Goal: Communication & Community: Answer question/provide support

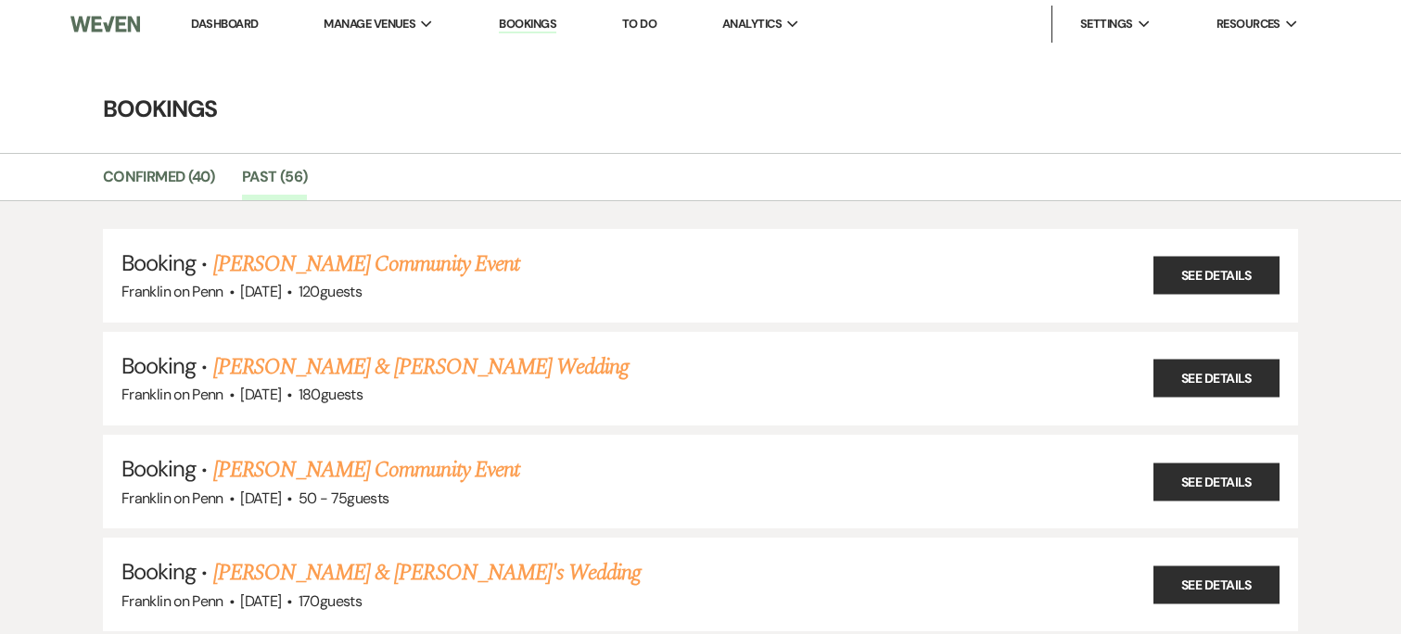
click at [246, 16] on link "Dashboard" at bounding box center [224, 24] width 67 height 16
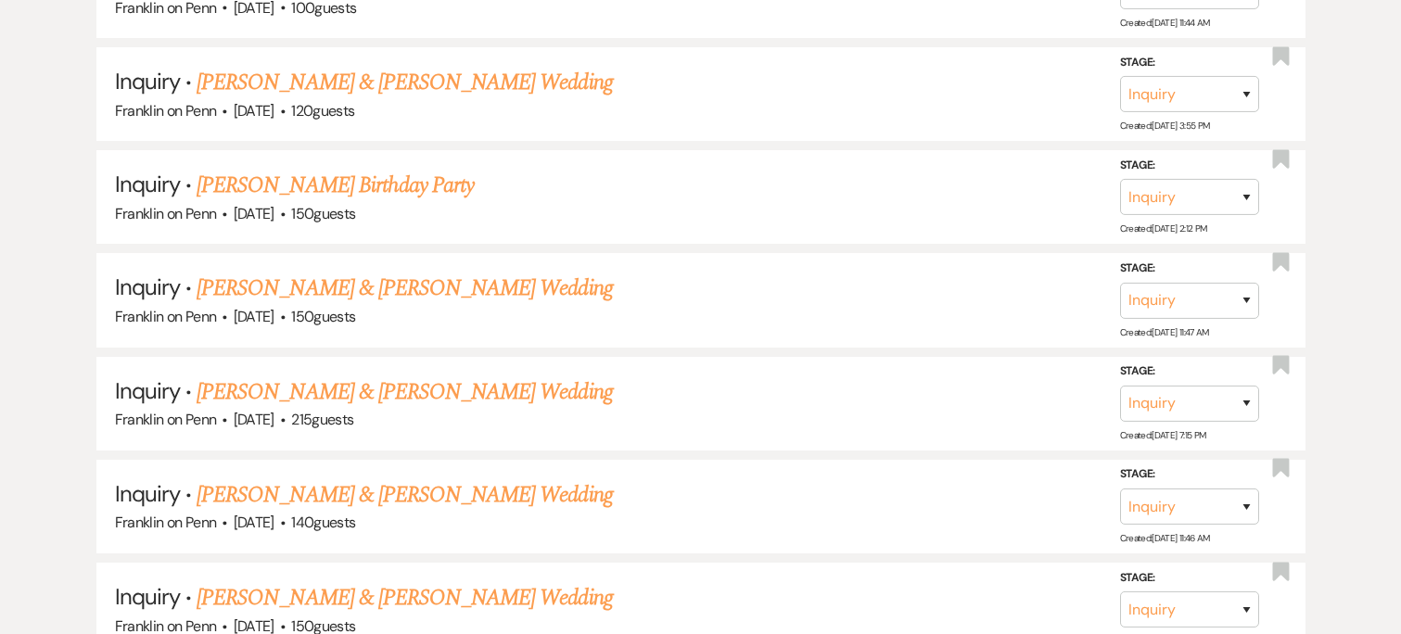
scroll to position [10788, 0]
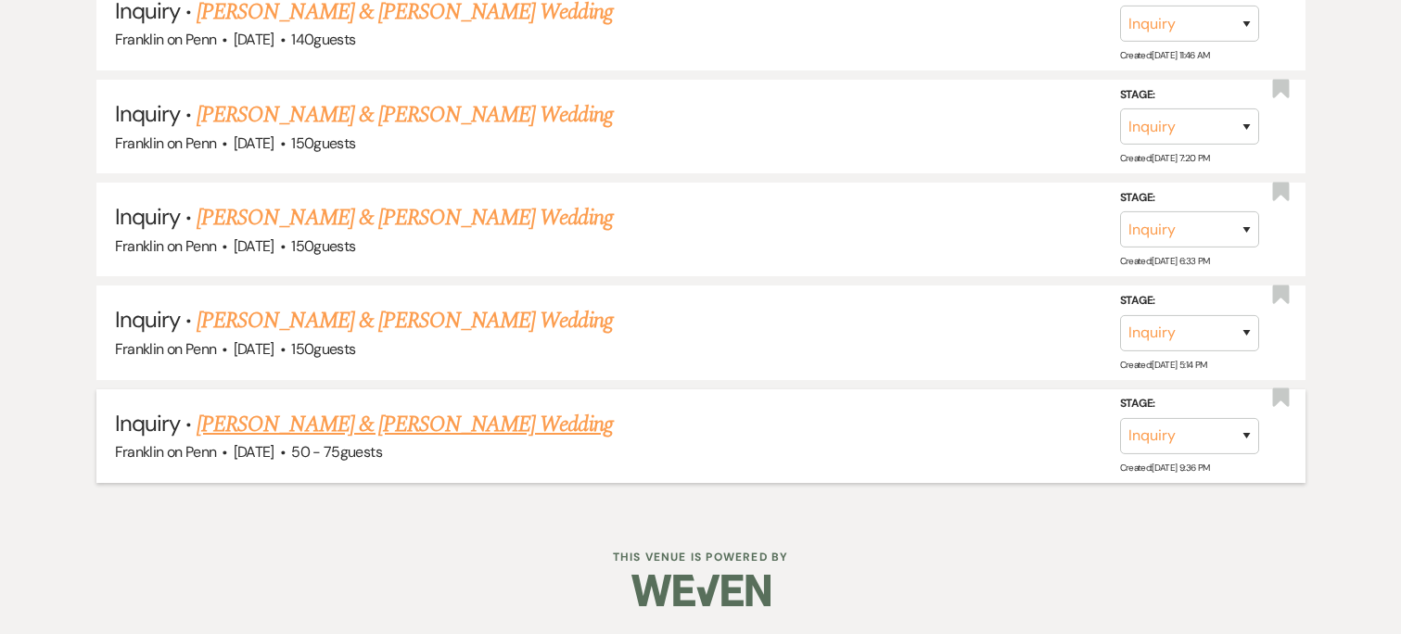
click at [357, 428] on link "Deitrich Thompson & Maggie Ahrendt's Wedding" at bounding box center [404, 424] width 415 height 33
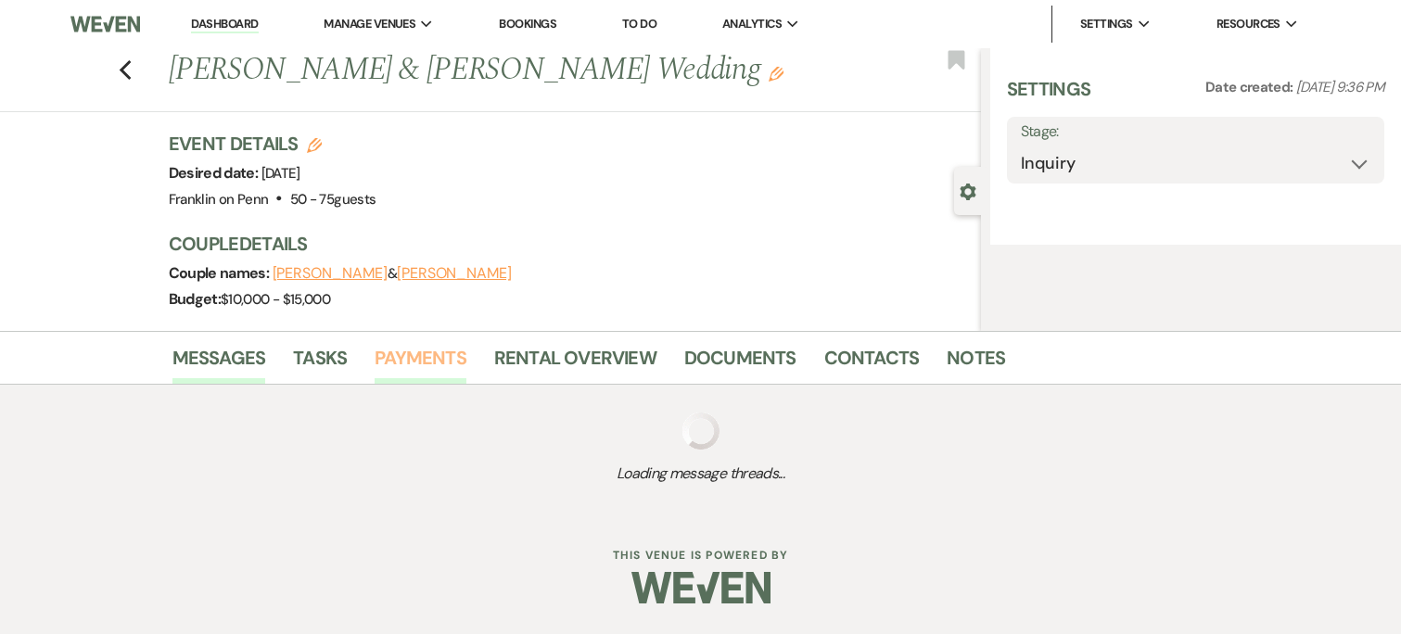
select select "5"
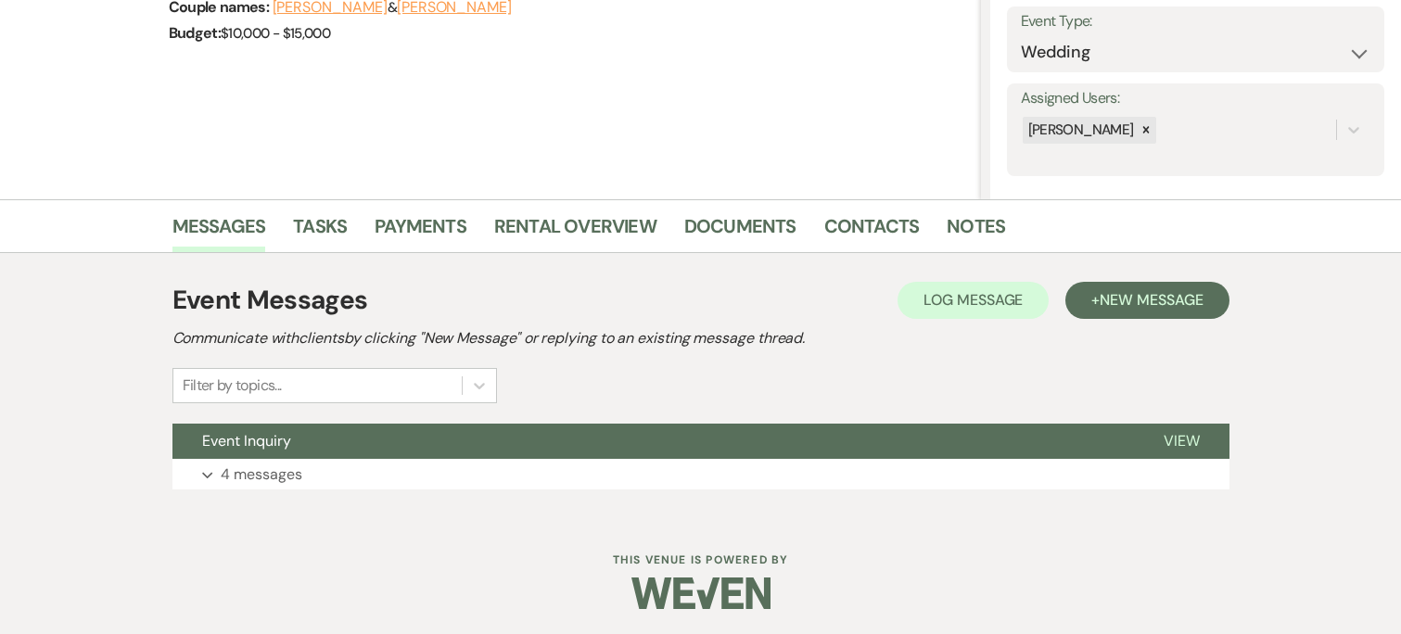
scroll to position [268, 0]
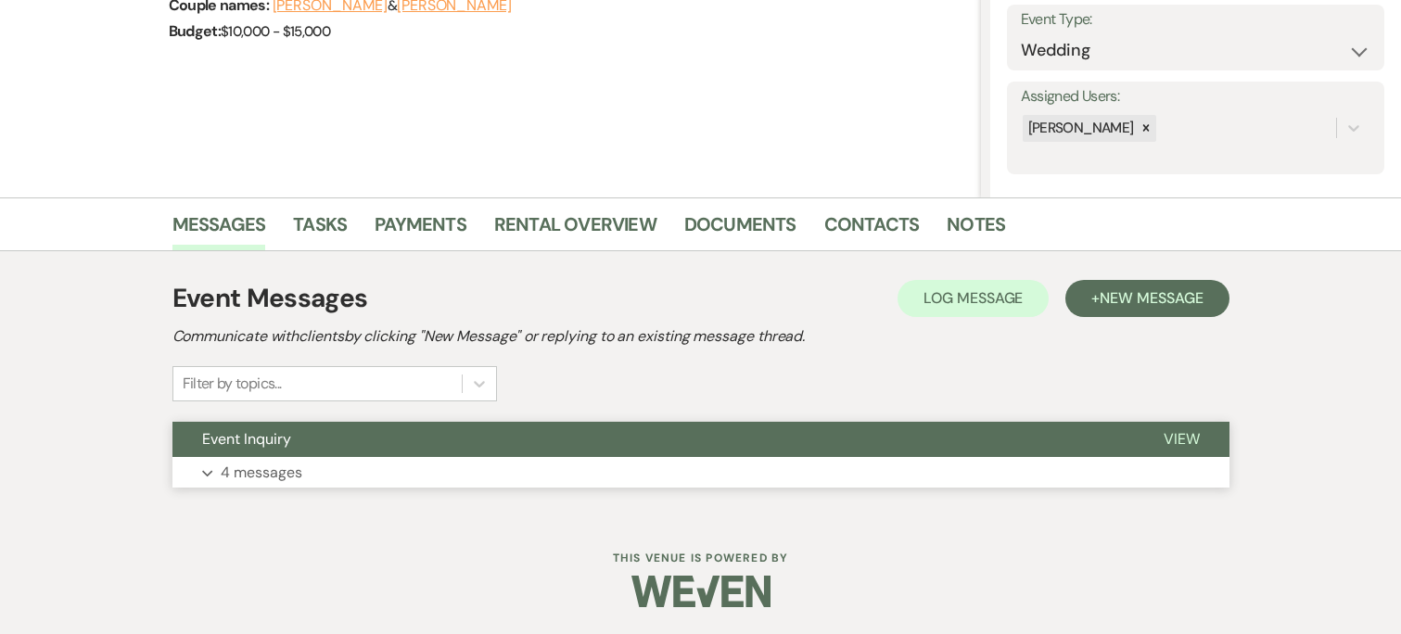
click at [397, 464] on button "Expand 4 messages" at bounding box center [700, 473] width 1057 height 32
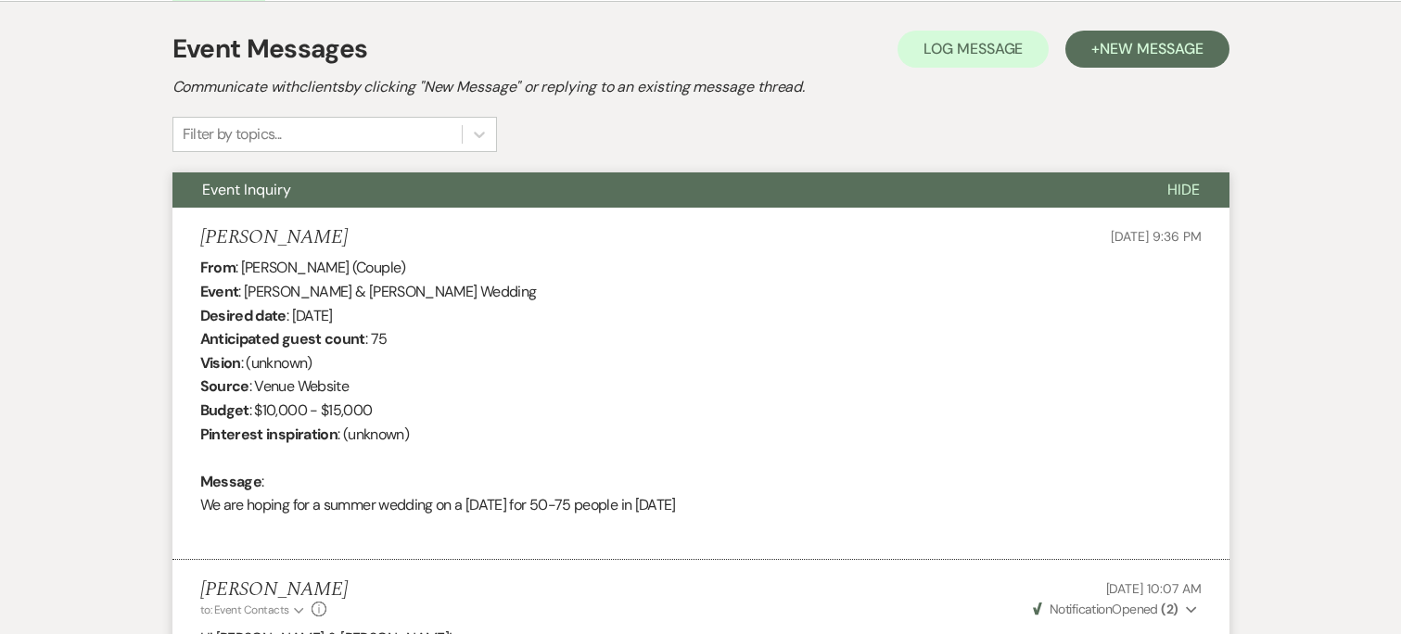
scroll to position [516, 0]
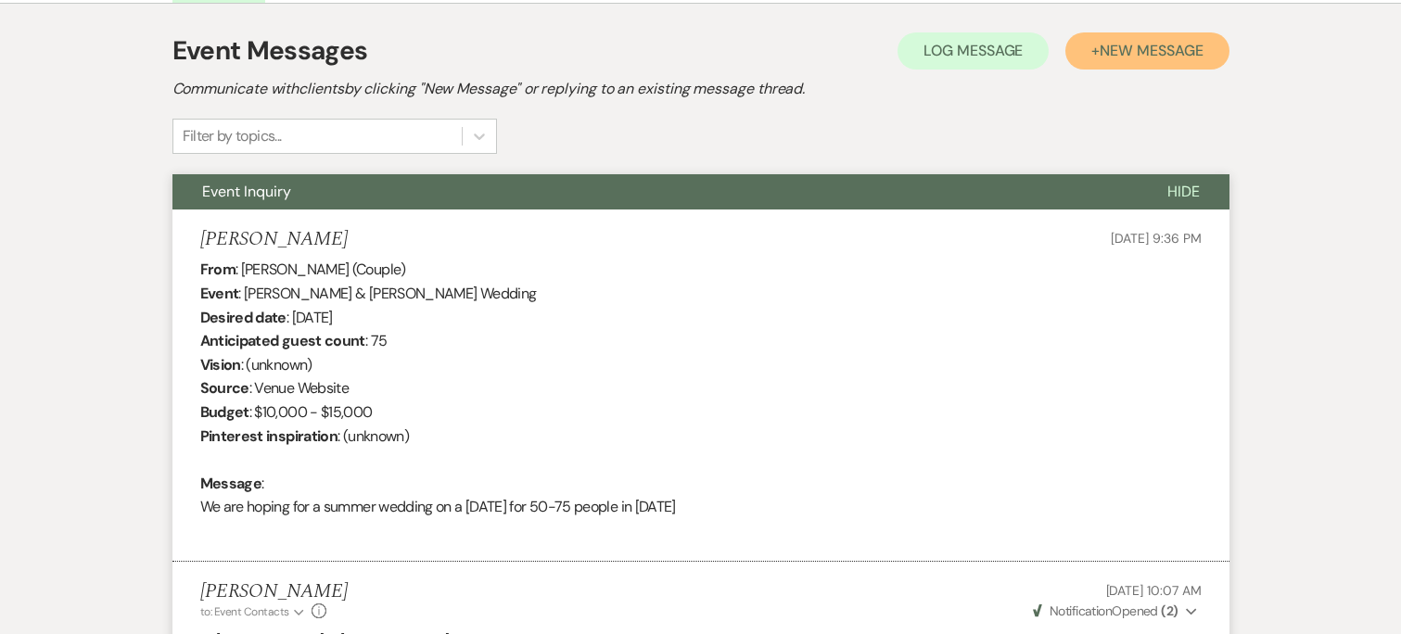
click at [1127, 59] on button "+ New Message" at bounding box center [1146, 50] width 163 height 37
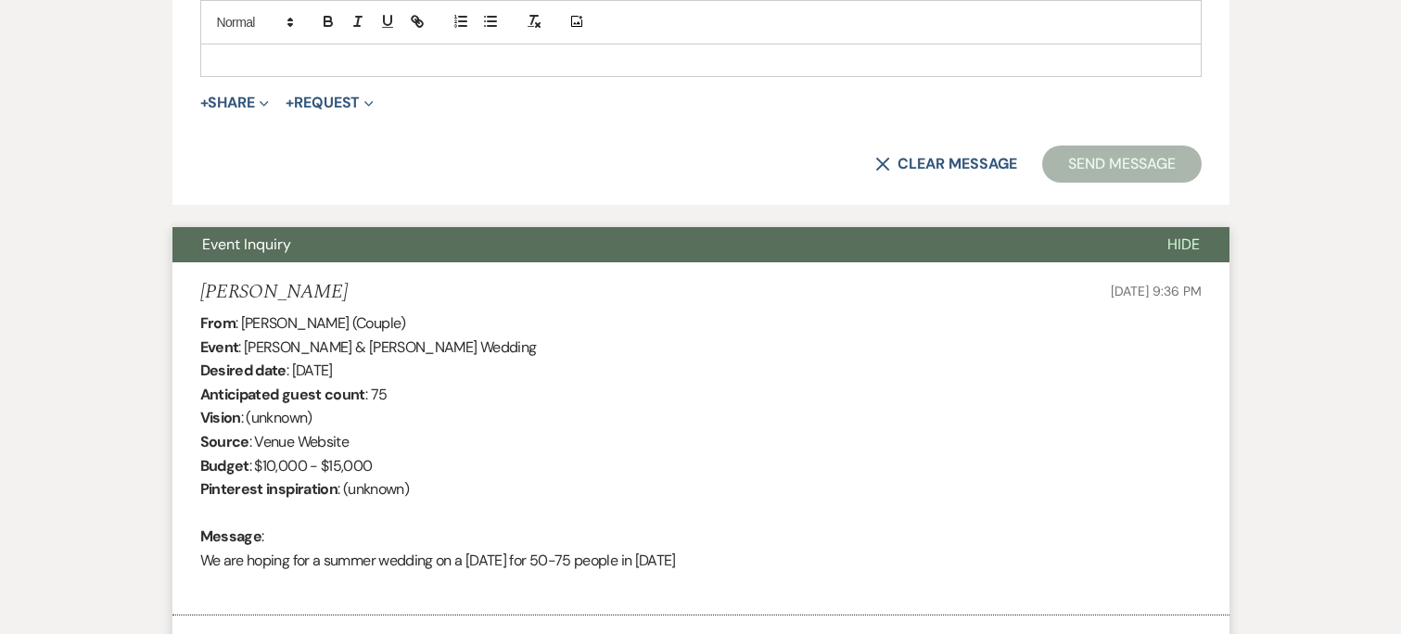
scroll to position [1186, 0]
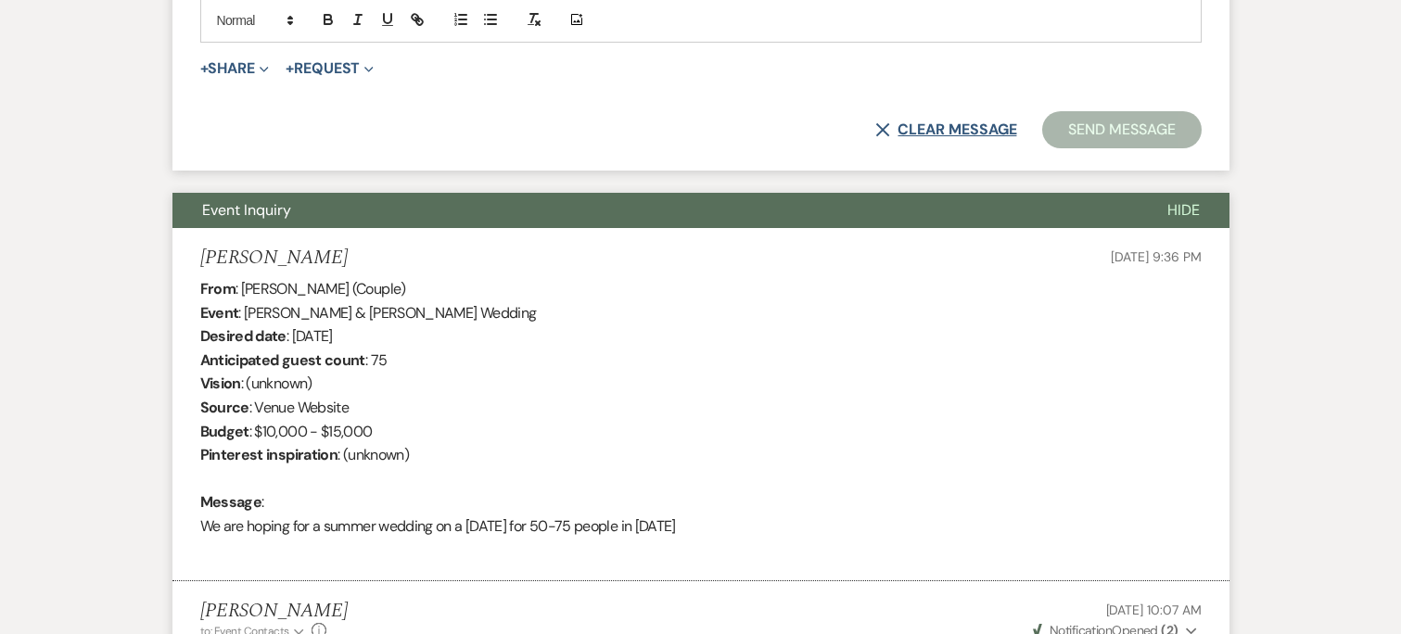
click at [928, 130] on button "X Clear message" at bounding box center [945, 129] width 141 height 15
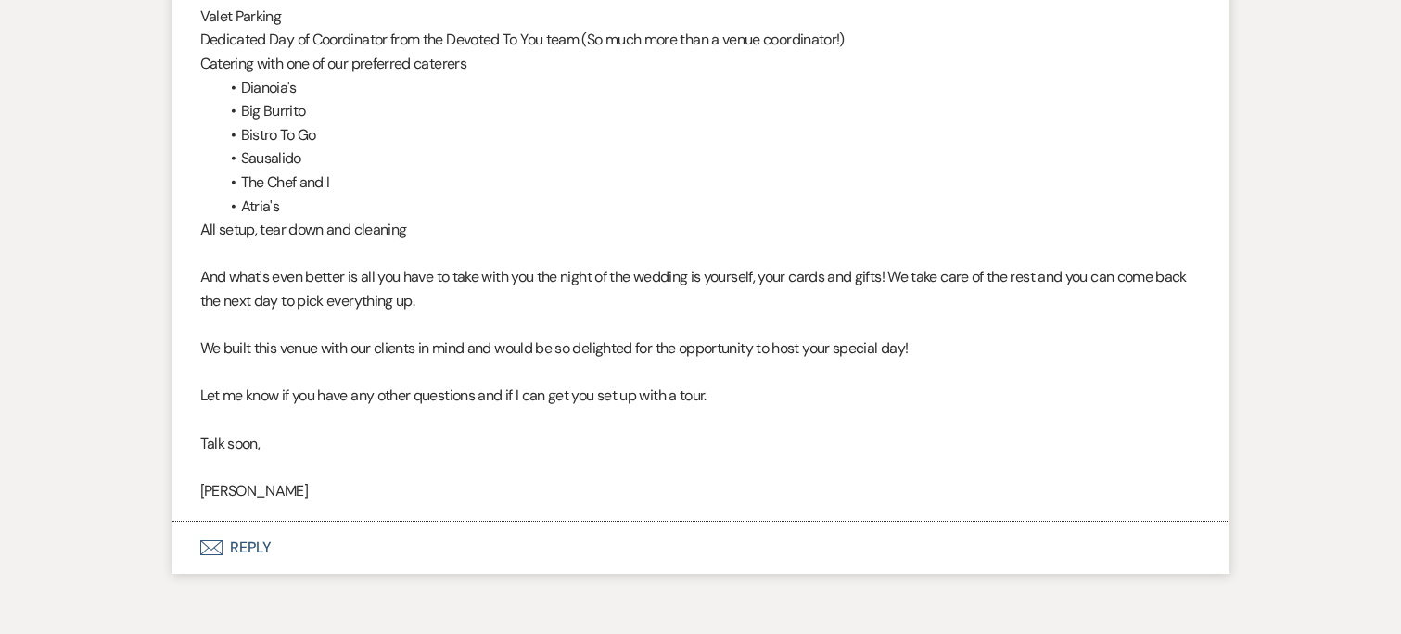
scroll to position [4241, 0]
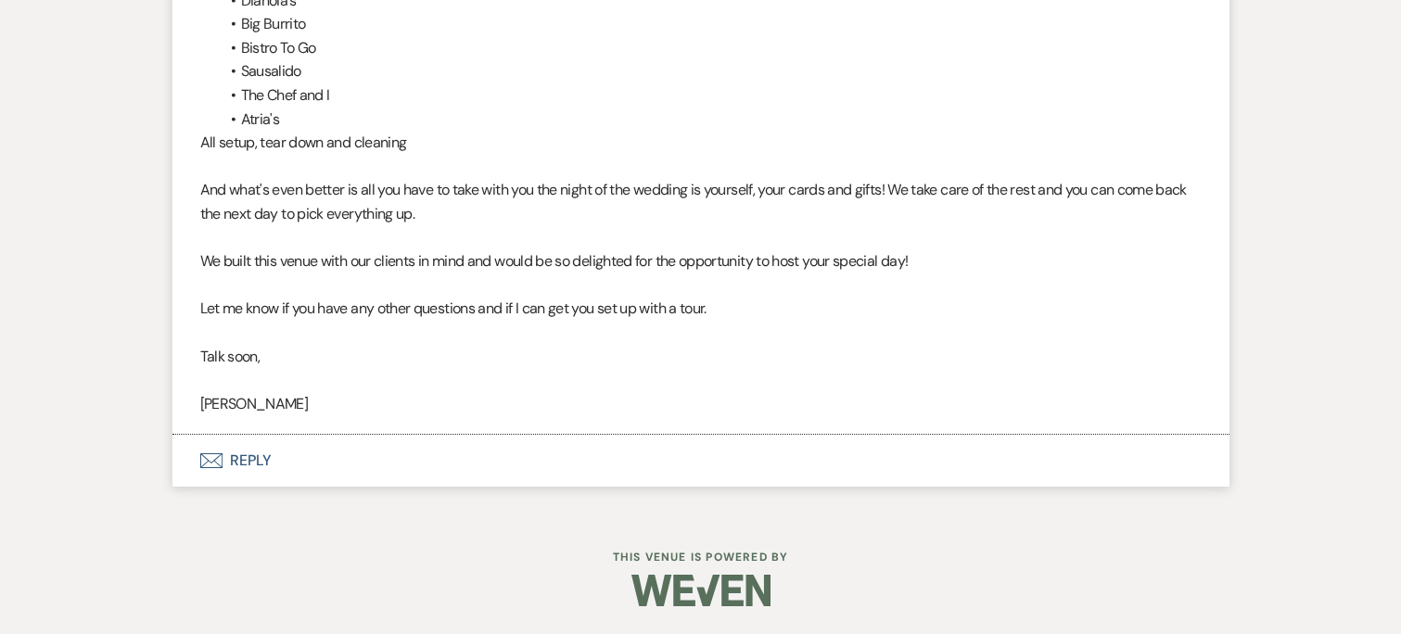
click at [244, 452] on button "Envelope Reply" at bounding box center [700, 461] width 1057 height 52
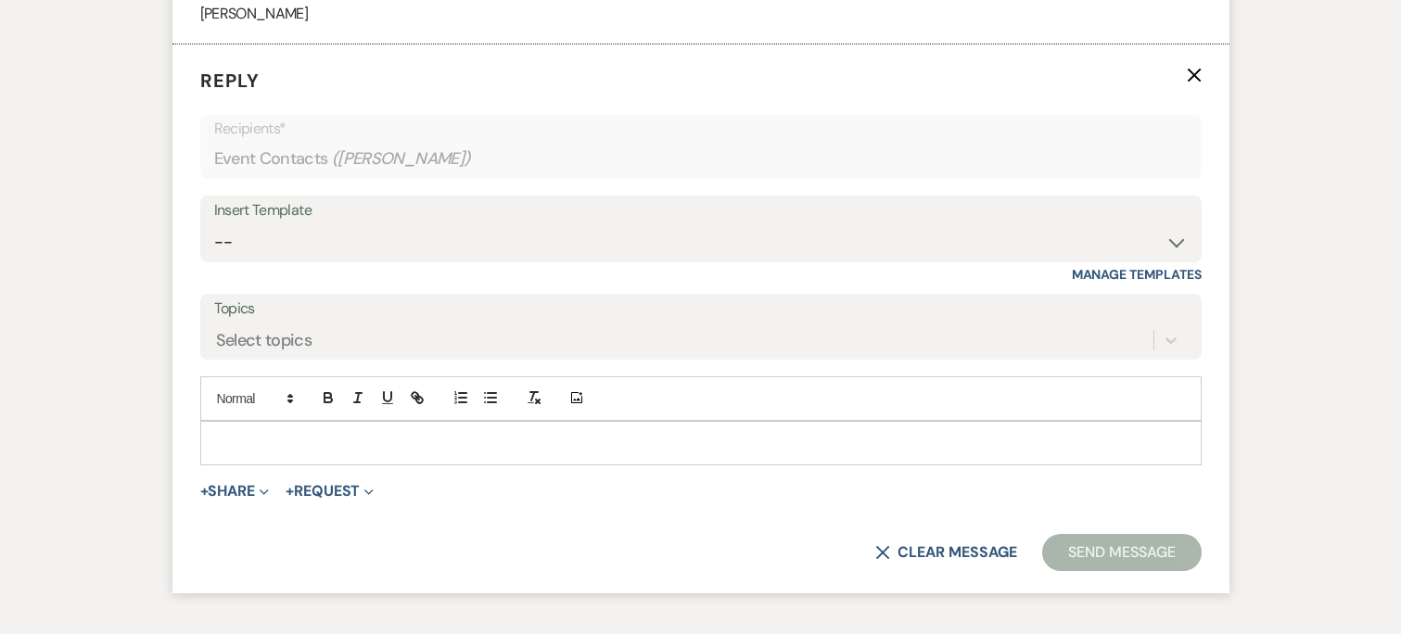
scroll to position [4634, 0]
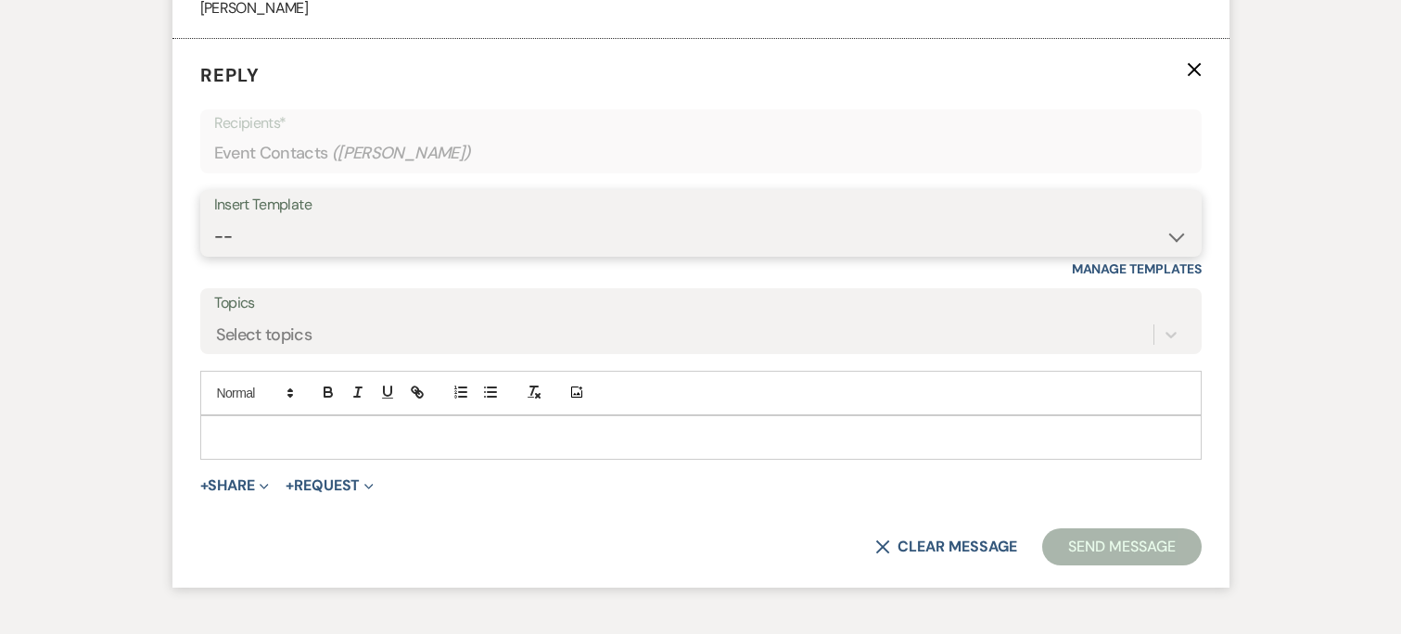
click at [396, 232] on select "-- Weven Planning Portal Introduction (Booked Events) Initial Inquiry Response …" at bounding box center [701, 237] width 974 height 36
select select "4480"
click at [214, 221] on select "-- Weven Planning Portal Introduction (Booked Events) Initial Inquiry Response …" at bounding box center [701, 237] width 974 height 36
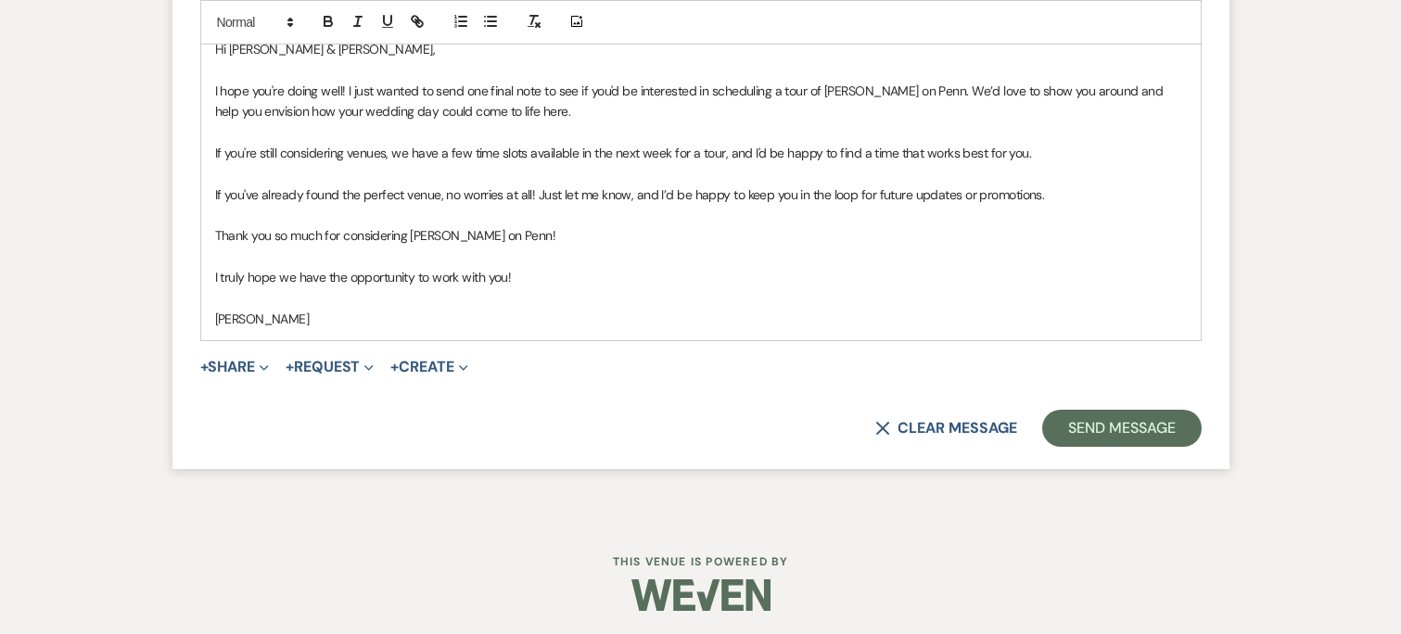
scroll to position [5013, 0]
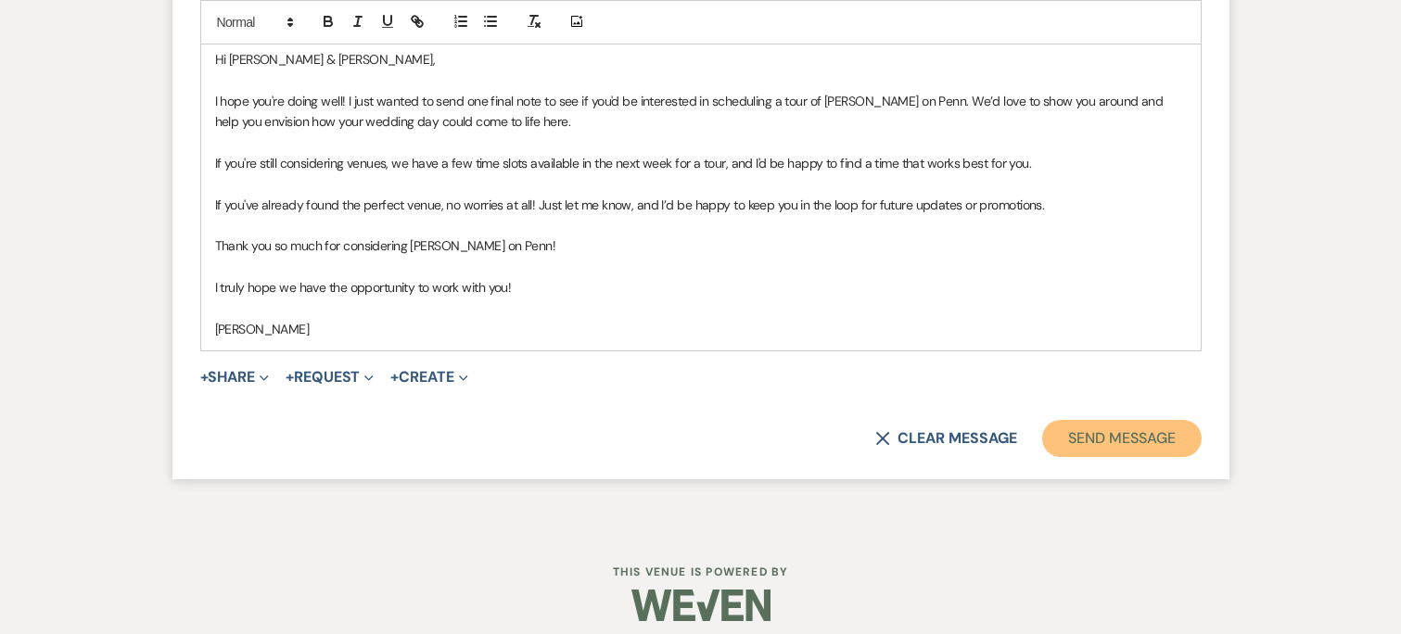
click at [1075, 444] on button "Send Message" at bounding box center [1121, 438] width 159 height 37
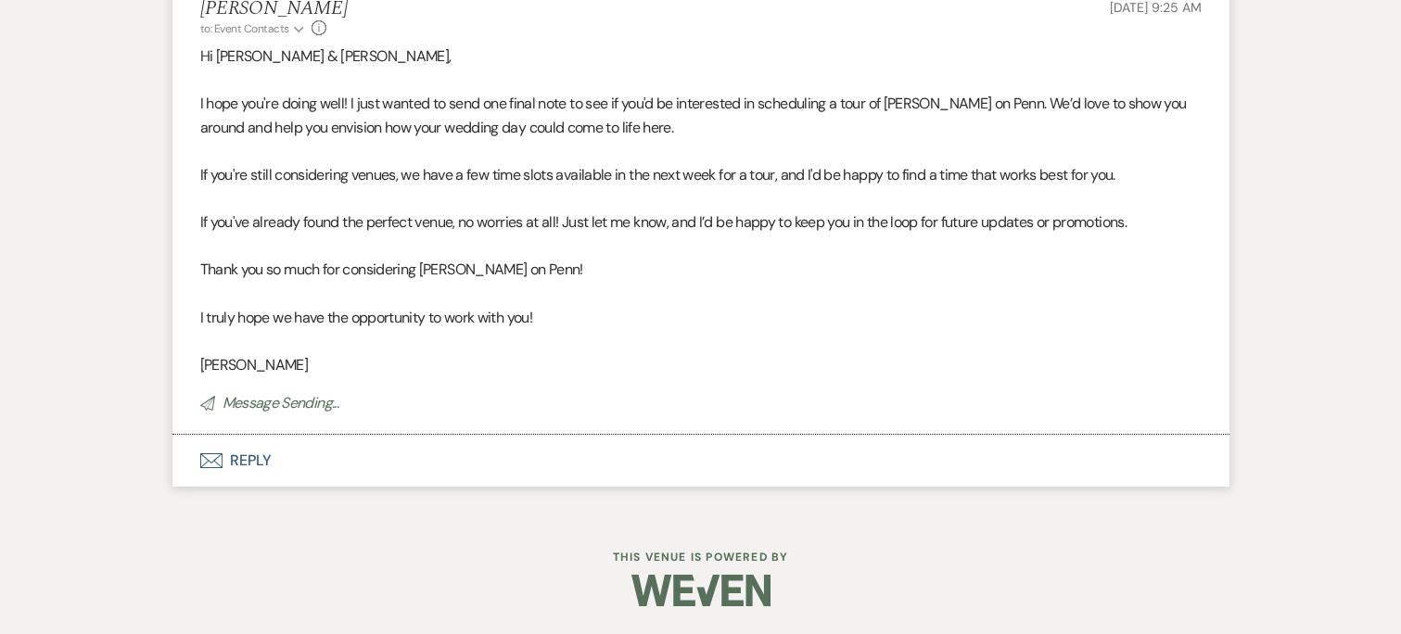
scroll to position [4658, 0]
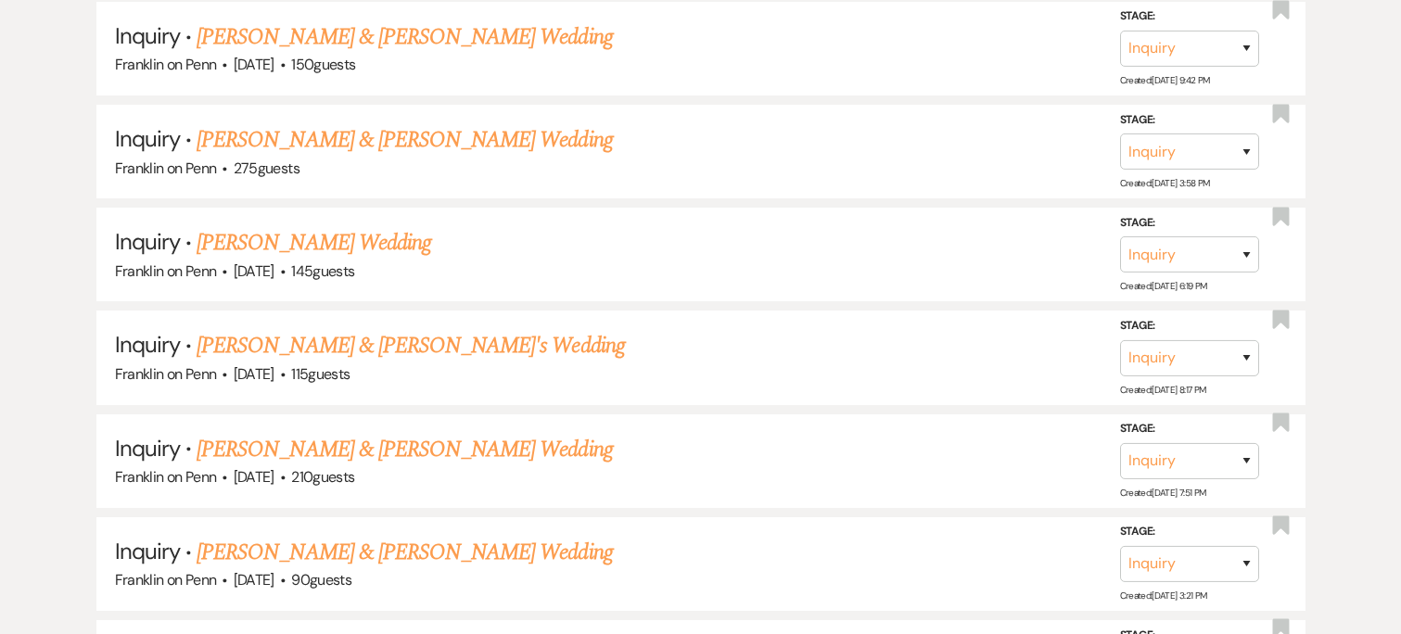
scroll to position [10788, 0]
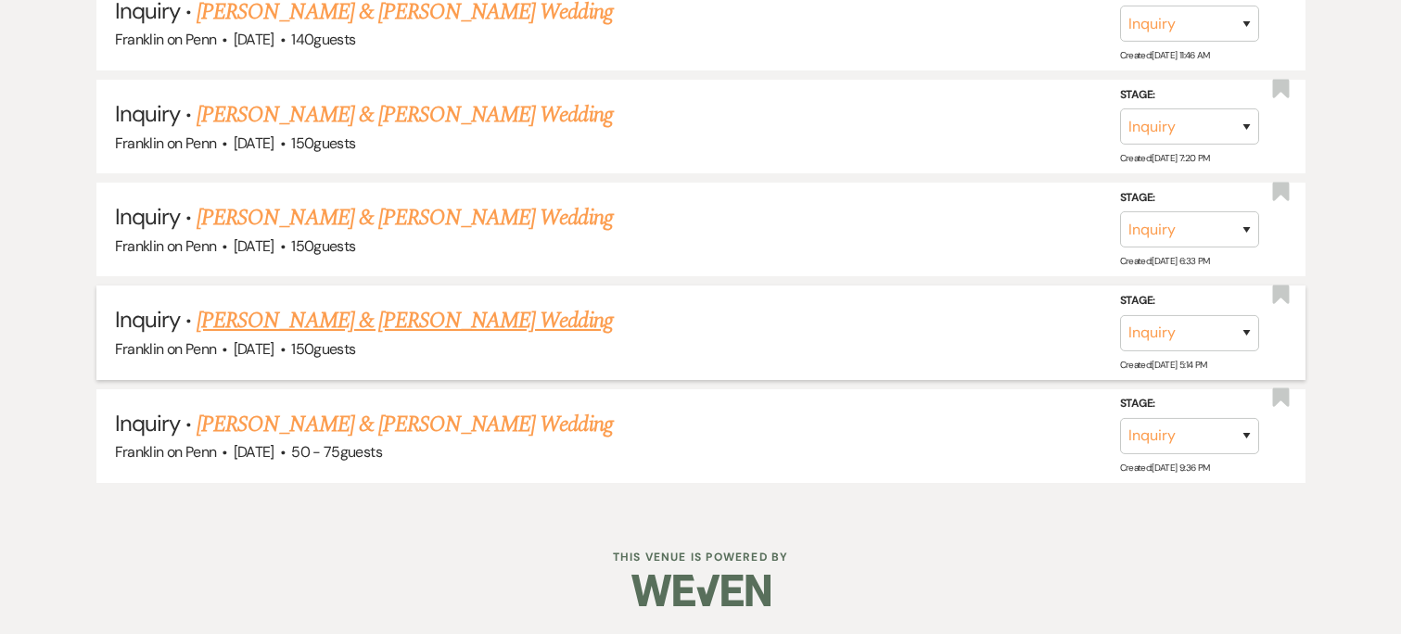
click at [371, 324] on link "Brandon Prest & Kim Wilson's Wedding" at bounding box center [404, 320] width 415 height 33
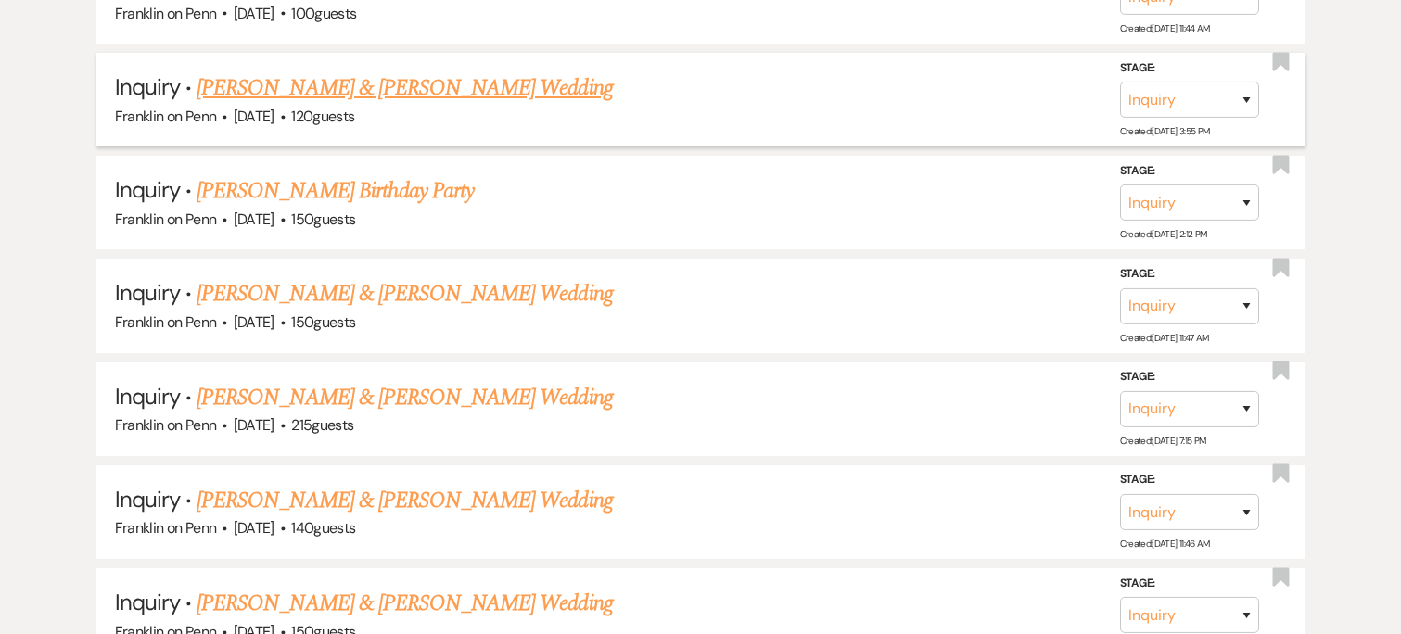
scroll to position [10331, 0]
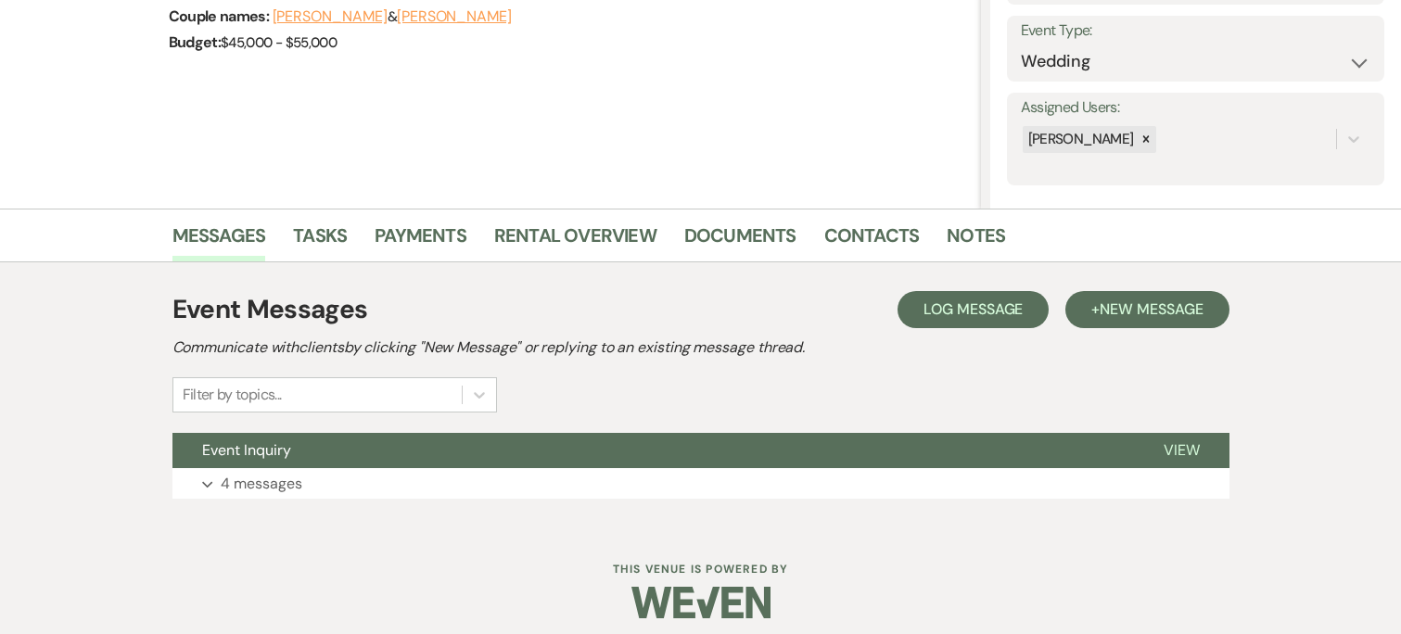
scroll to position [268, 0]
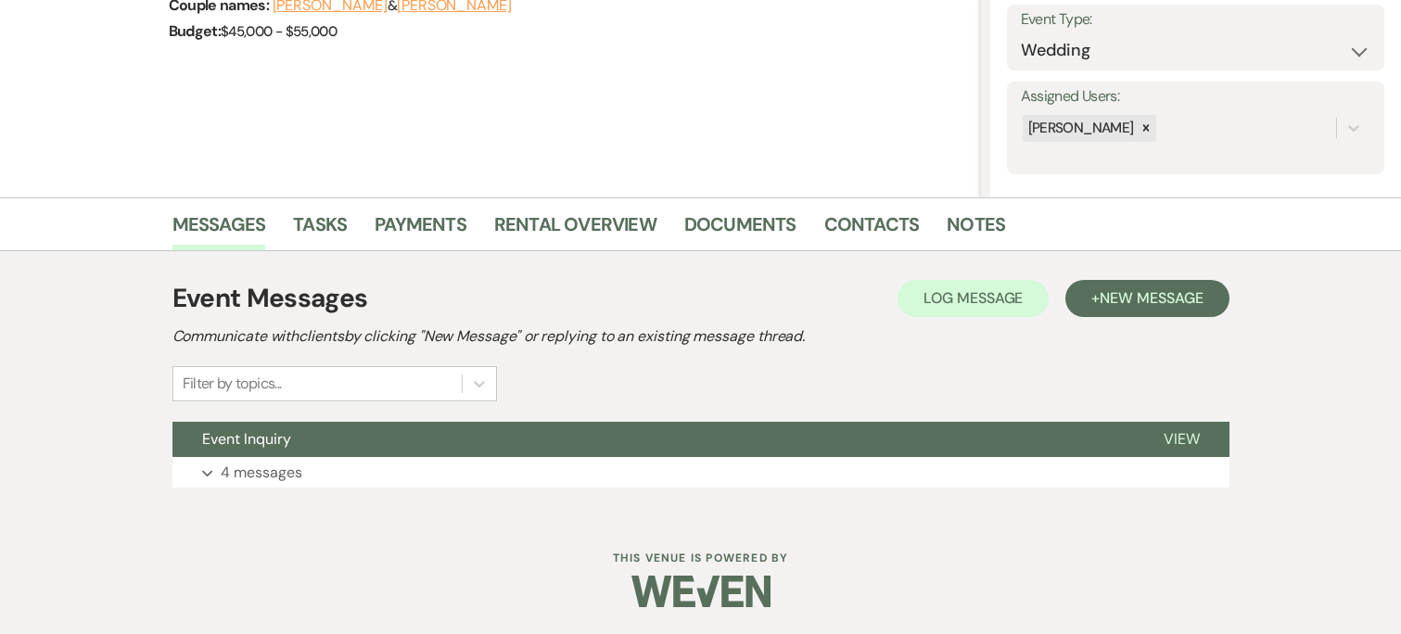
click at [1163, 411] on div "Event Messages Log Log Message + New Message Communicate with clients by clicki…" at bounding box center [700, 383] width 1057 height 227
click at [945, 470] on button "Expand 4 messages" at bounding box center [700, 473] width 1057 height 32
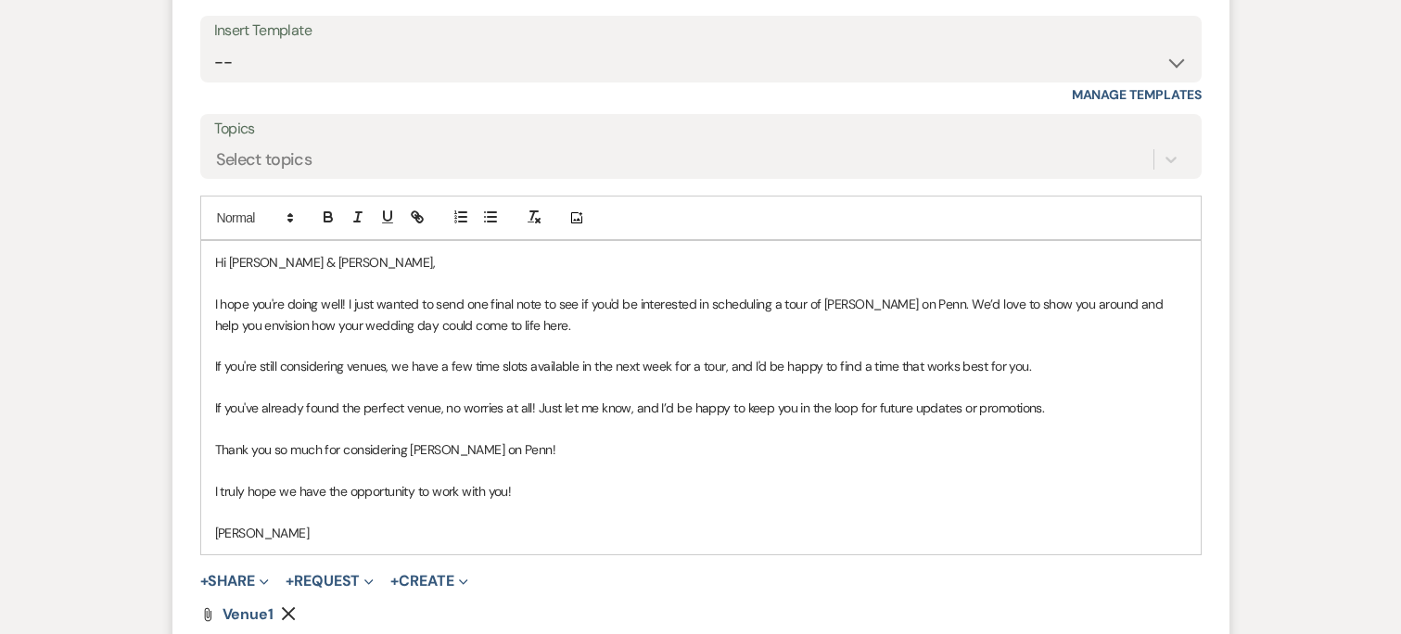
scroll to position [4264, 0]
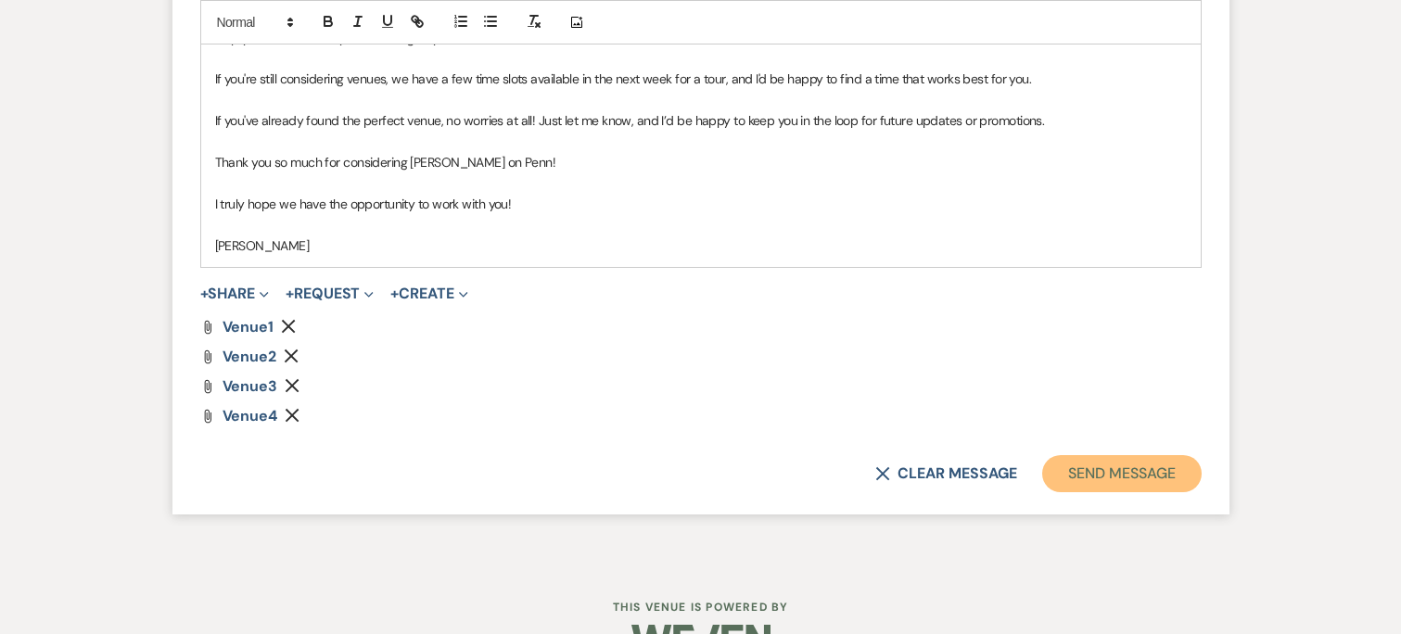
click at [1115, 480] on button "Send Message" at bounding box center [1121, 473] width 159 height 37
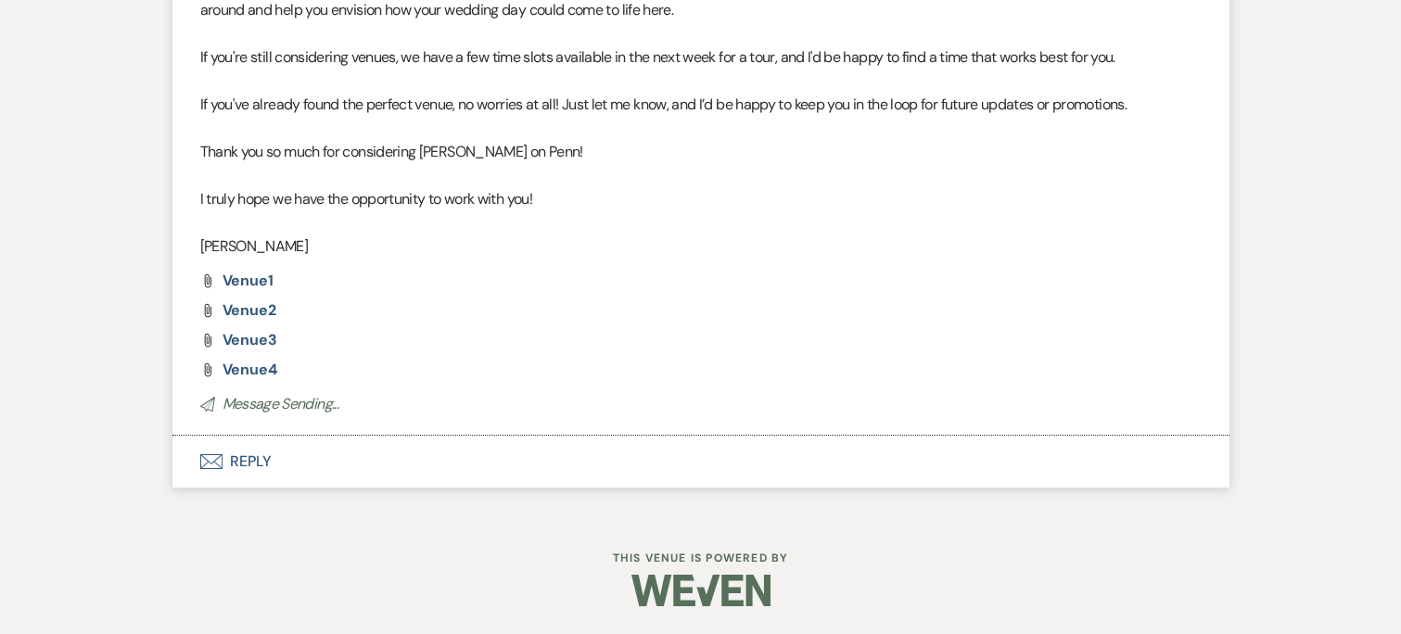
scroll to position [3957, 0]
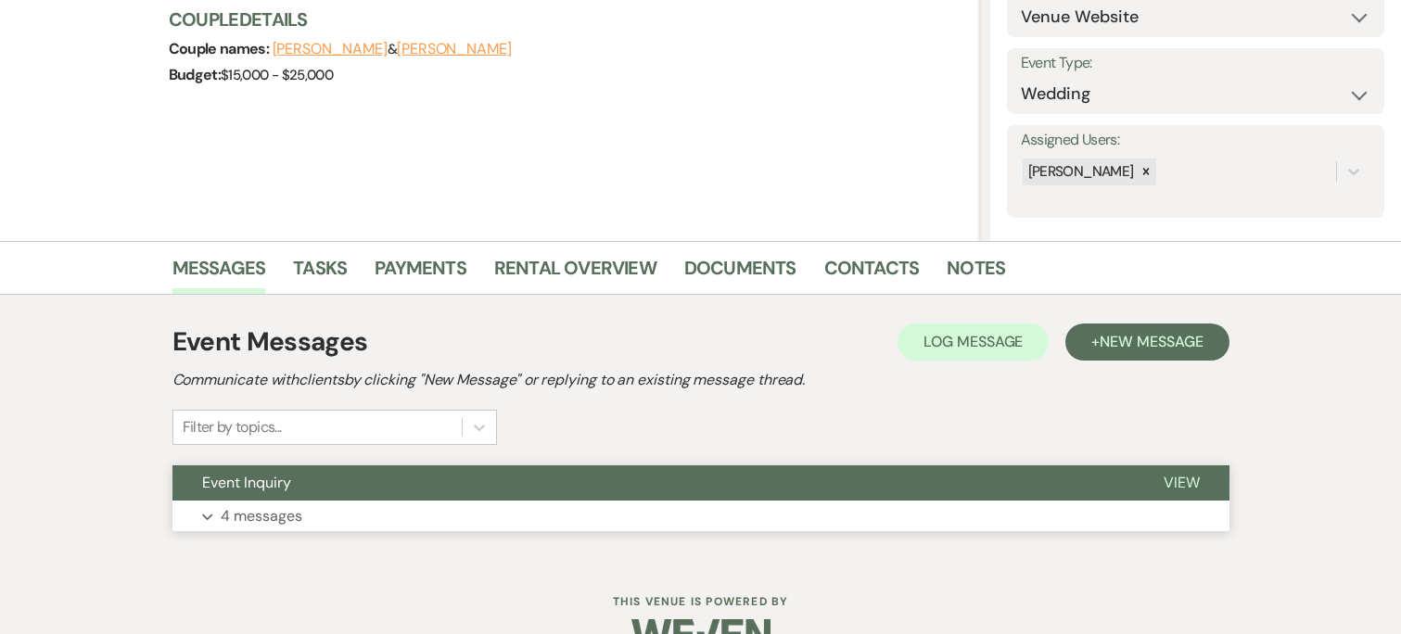
click at [1200, 479] on button "View" at bounding box center [1182, 482] width 96 height 35
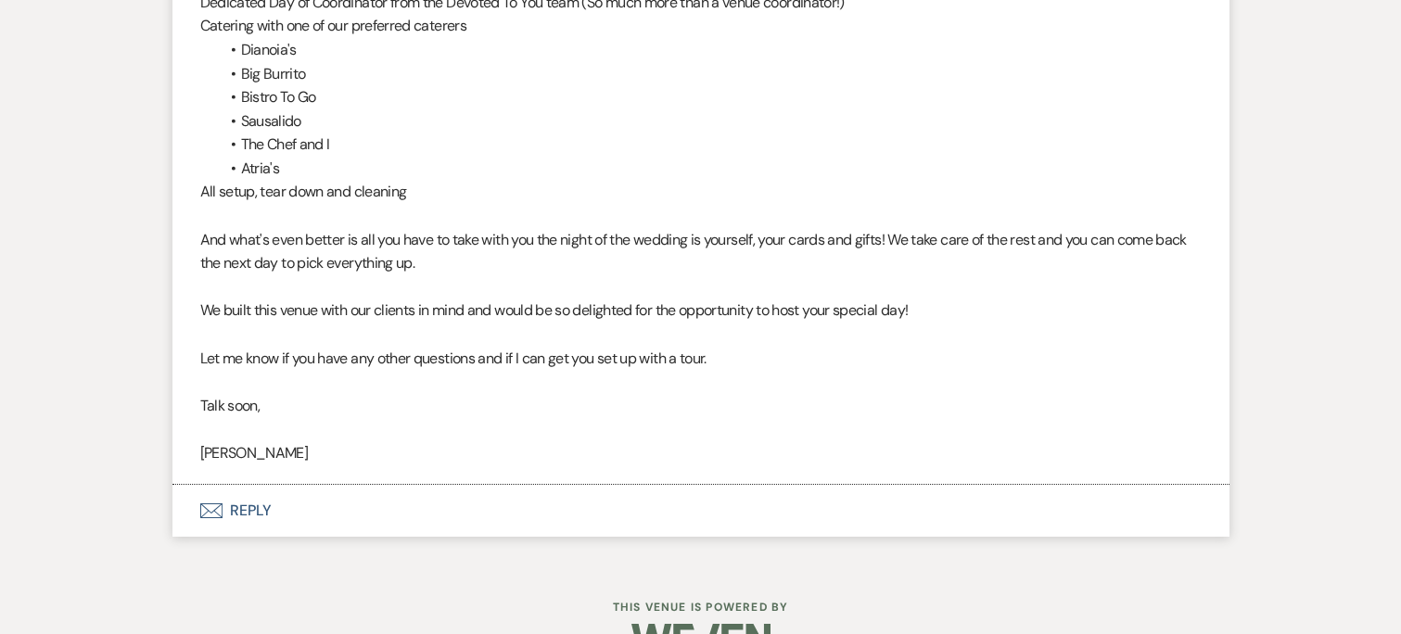
scroll to position [3431, 0]
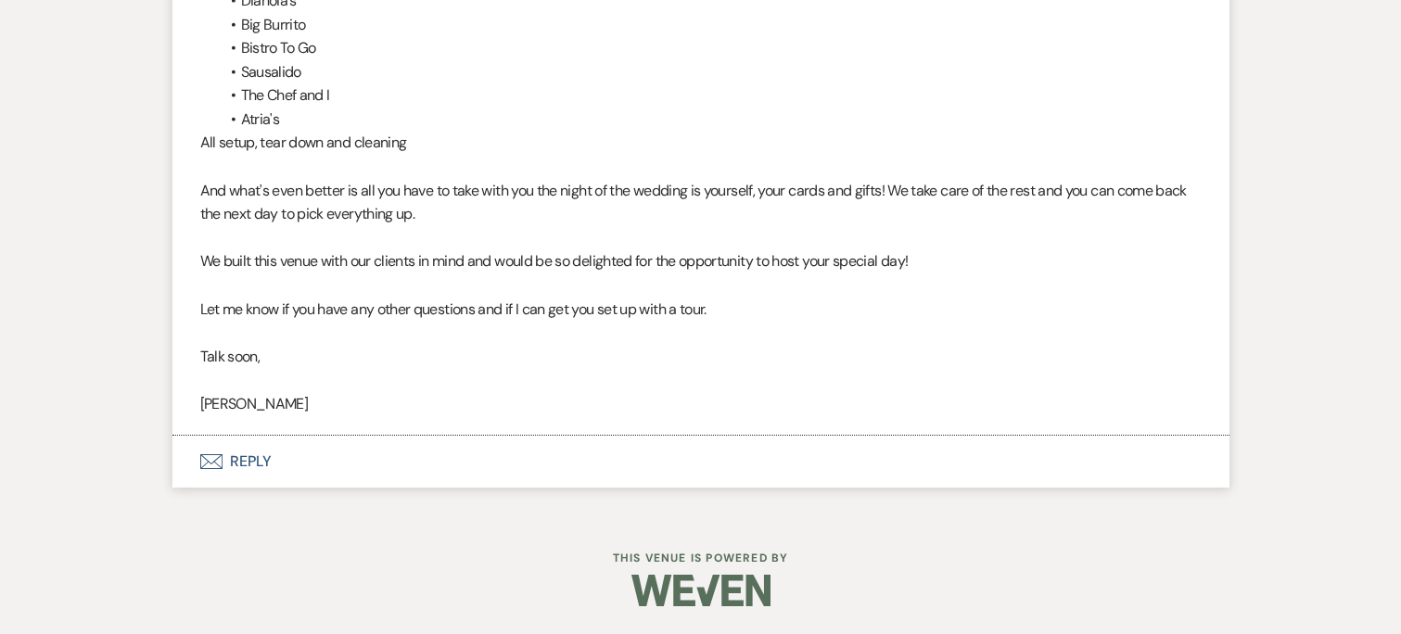
click at [315, 445] on button "Envelope Reply" at bounding box center [700, 462] width 1057 height 52
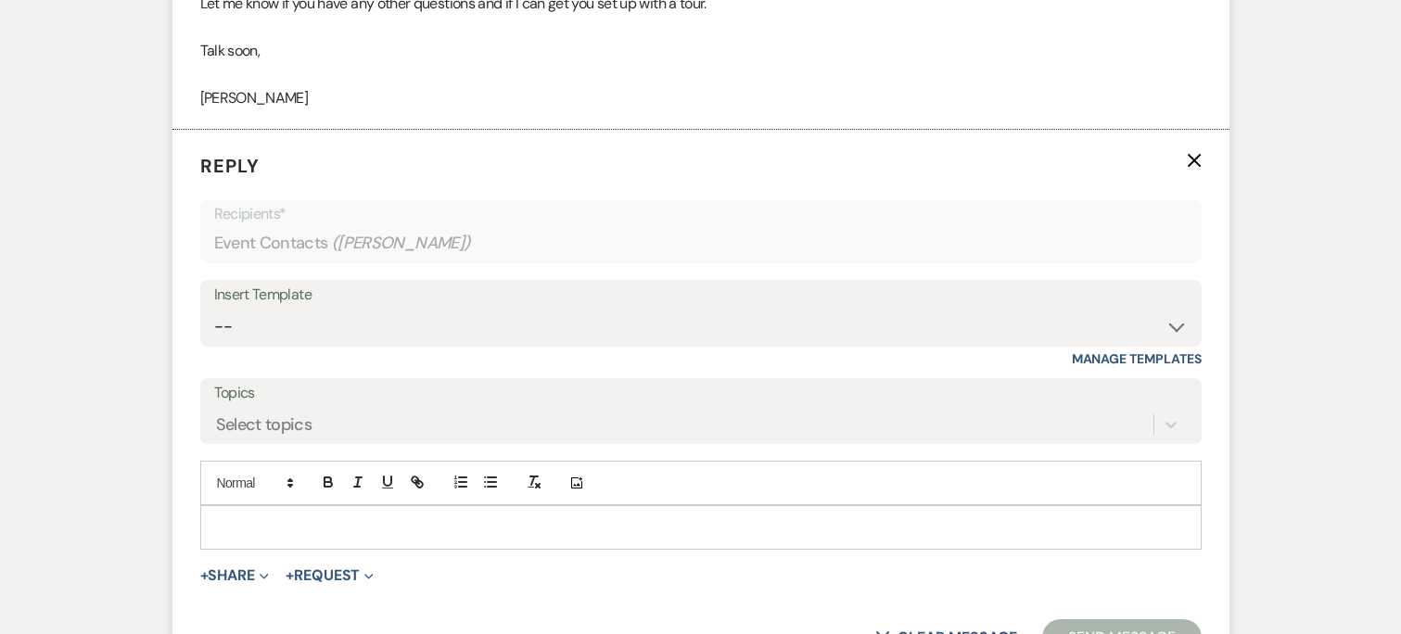
scroll to position [3741, 0]
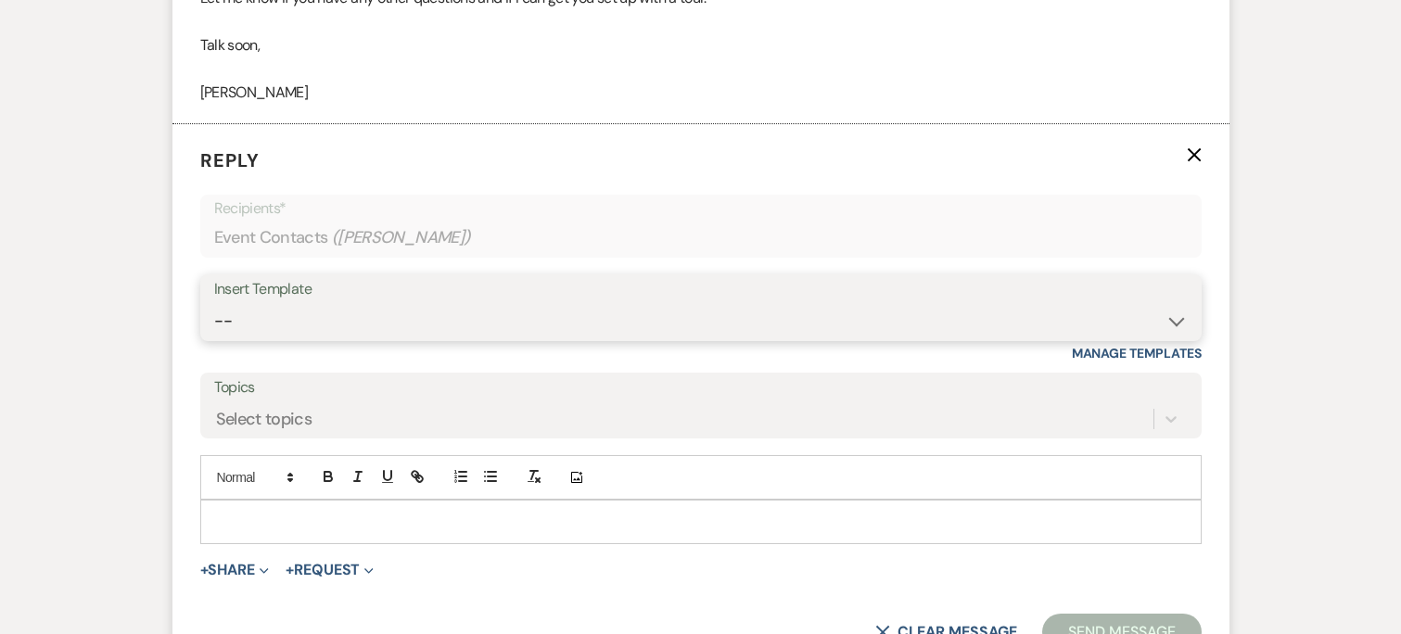
click at [336, 316] on select "-- Weven Planning Portal Introduction (Booked Events) Initial Inquiry Response …" at bounding box center [701, 321] width 974 height 36
select select "4480"
click at [214, 304] on select "-- Weven Planning Portal Introduction (Booked Events) Initial Inquiry Response …" at bounding box center [701, 321] width 974 height 36
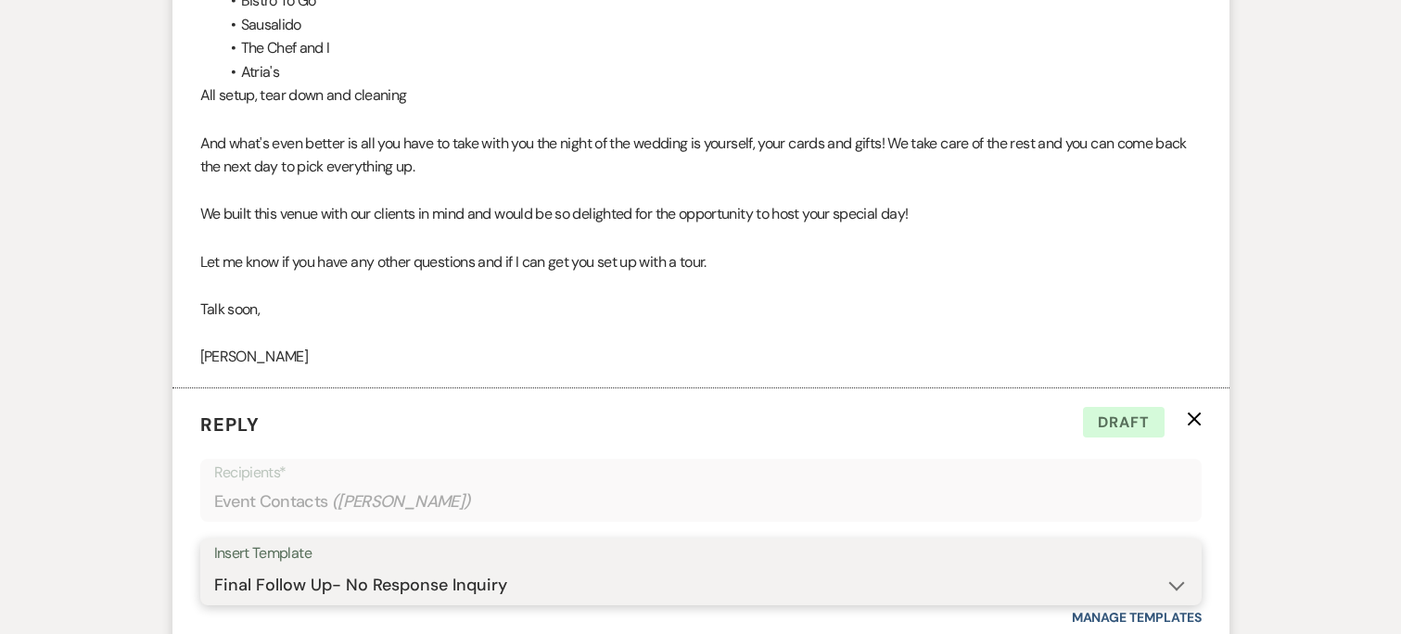
scroll to position [4221, 0]
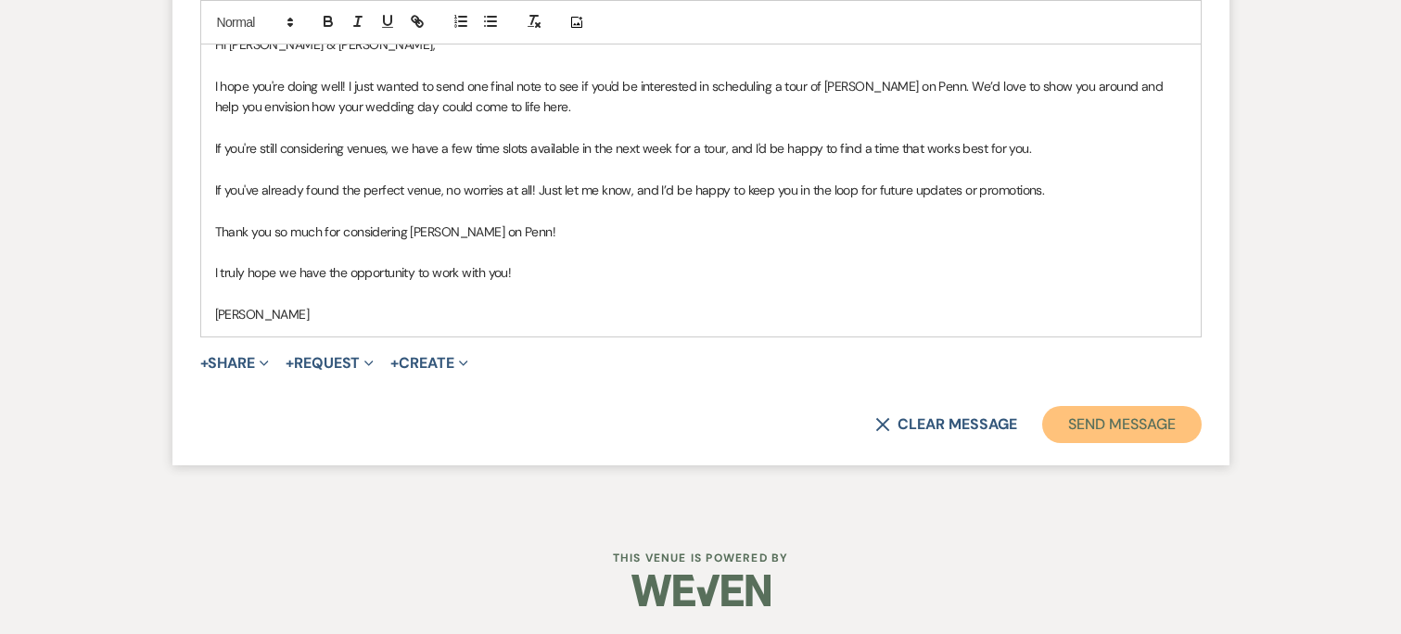
click at [1082, 421] on button "Send Message" at bounding box center [1121, 424] width 159 height 37
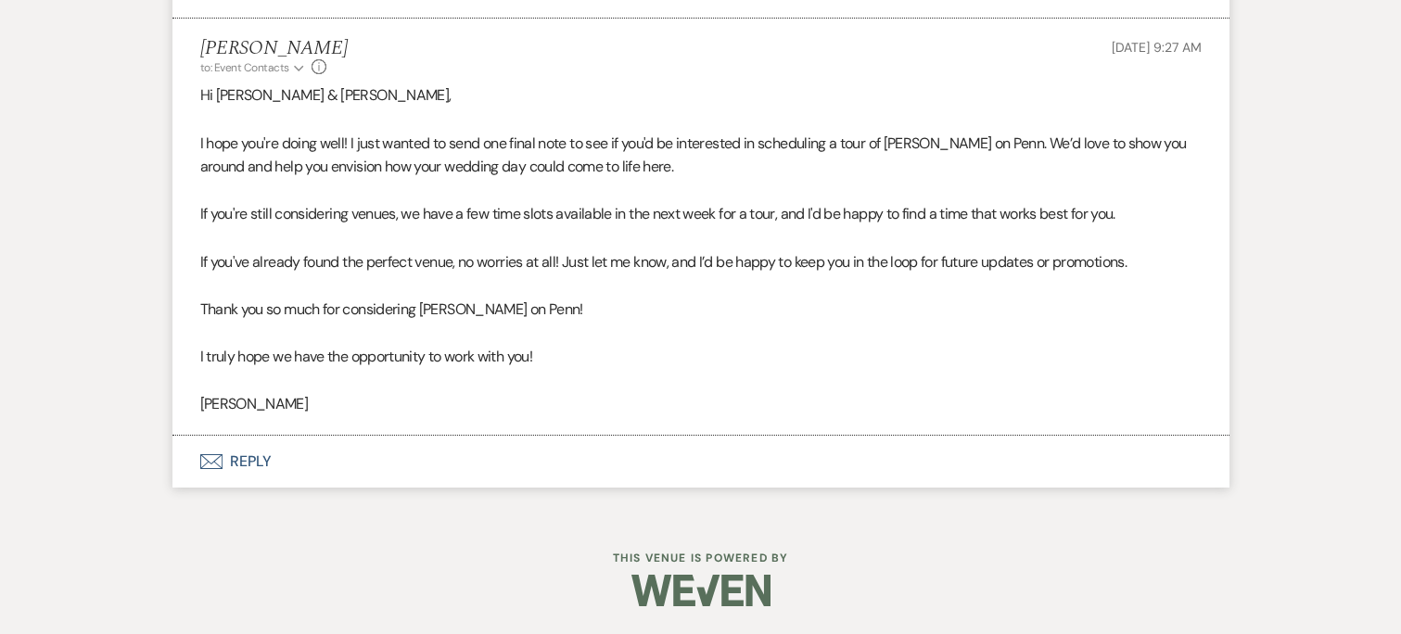
scroll to position [3848, 0]
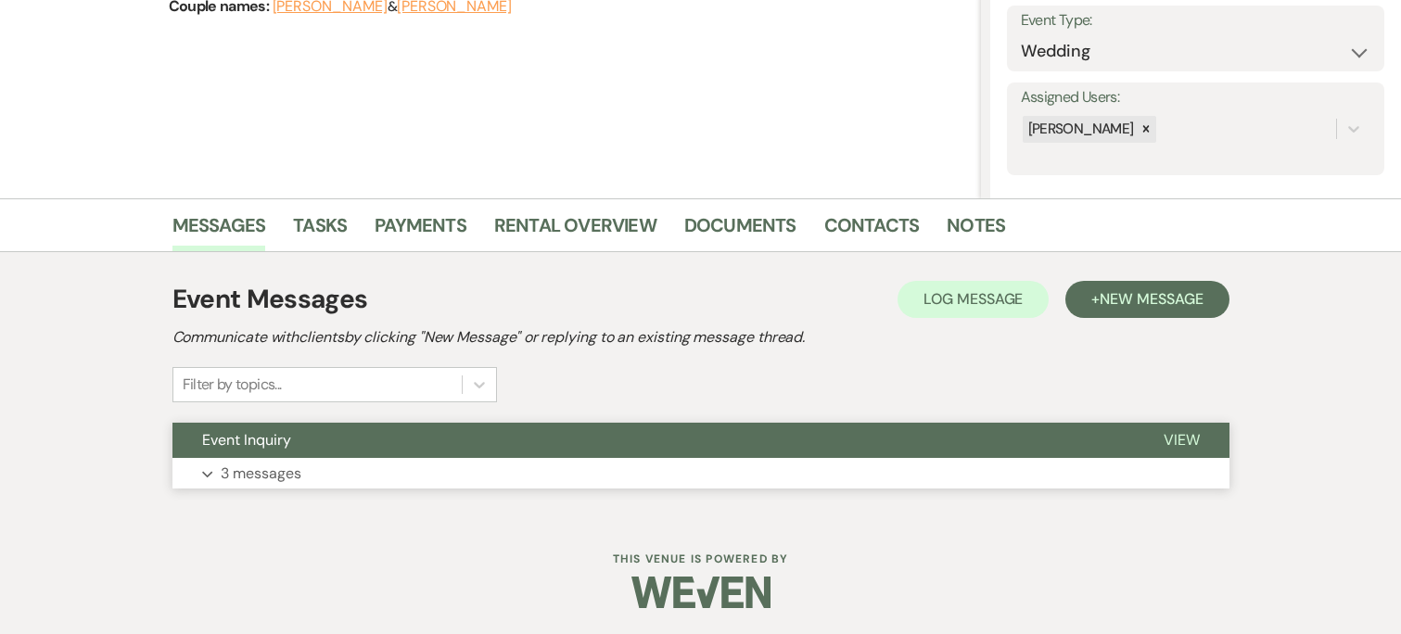
scroll to position [268, 0]
click at [319, 482] on button "Expand 3 messages" at bounding box center [700, 473] width 1057 height 32
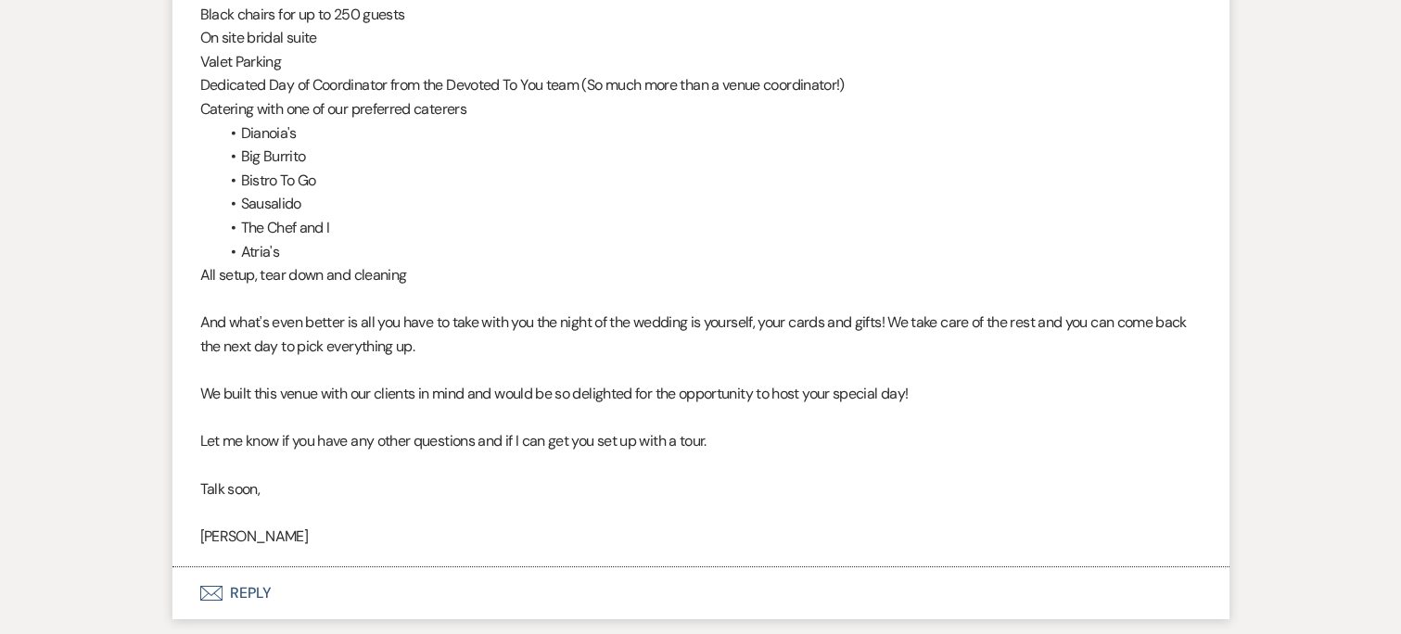
scroll to position [2911, 0]
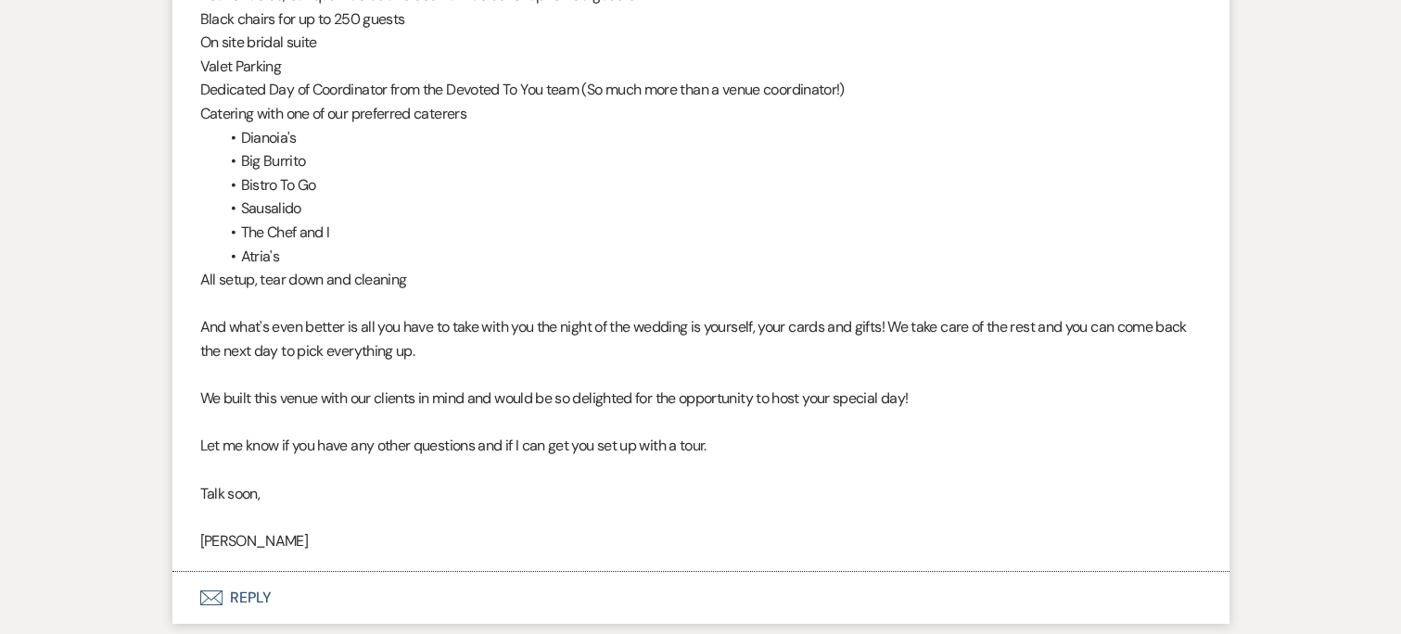
click at [294, 599] on button "Envelope Reply" at bounding box center [700, 598] width 1057 height 52
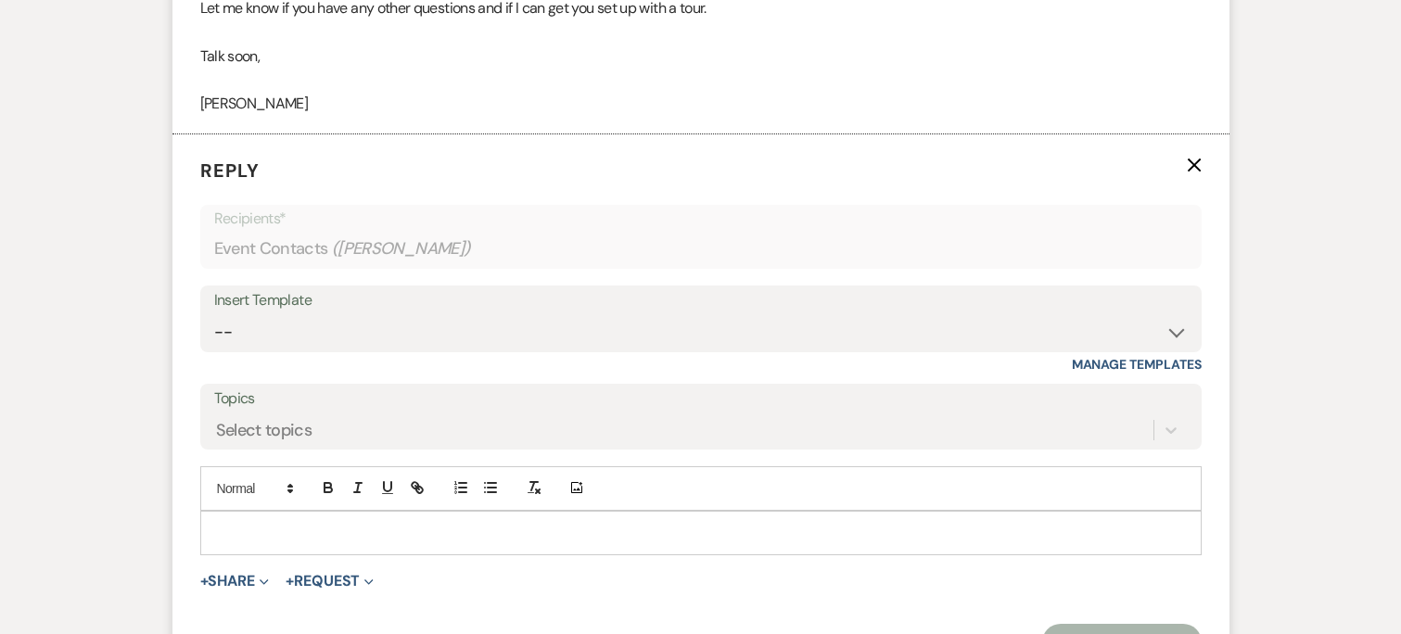
scroll to position [3358, 0]
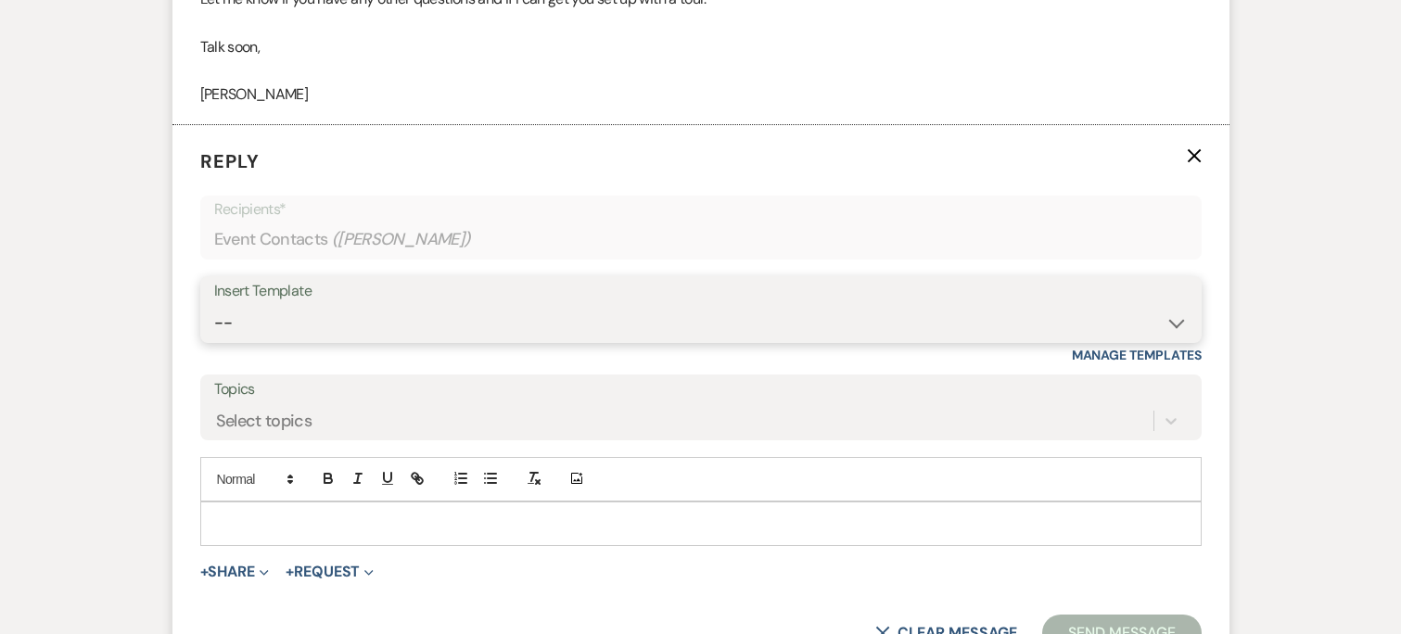
click at [553, 312] on select "-- Weven Planning Portal Introduction (Booked Events) Initial Inquiry Response …" at bounding box center [701, 323] width 974 height 36
click at [214, 305] on select "-- Weven Planning Portal Introduction (Booked Events) Initial Inquiry Response …" at bounding box center [701, 323] width 974 height 36
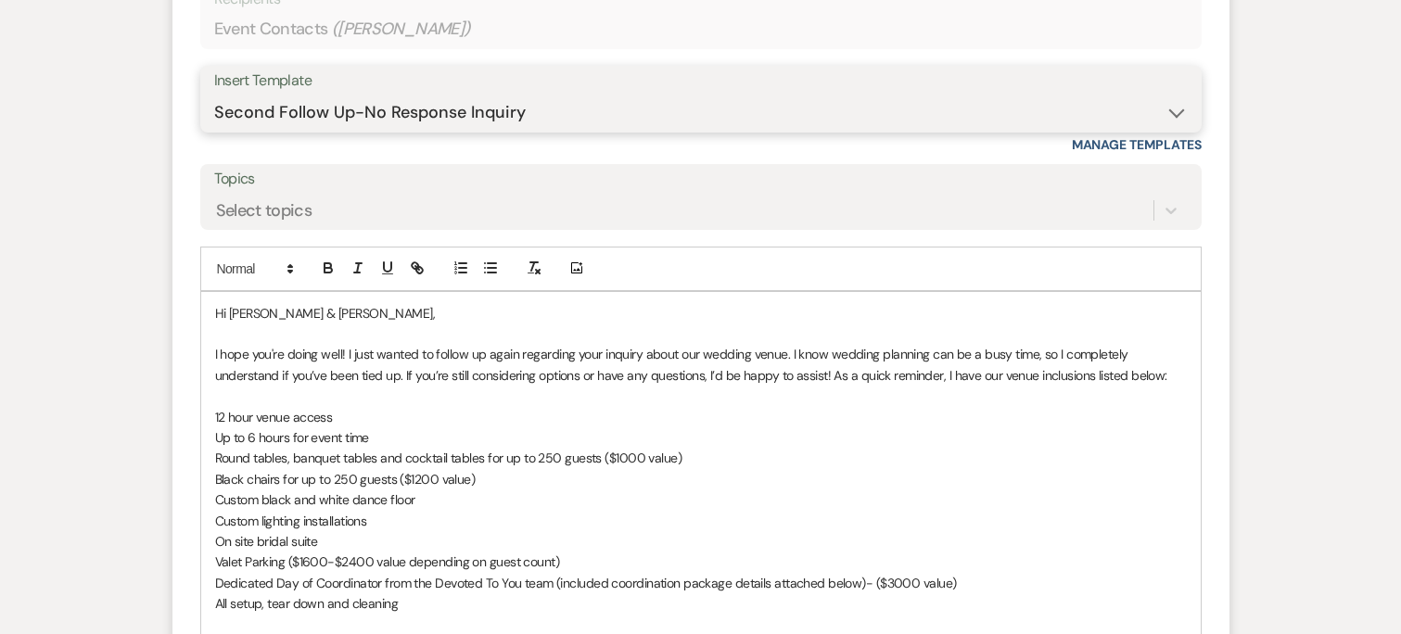
scroll to position [3597, 0]
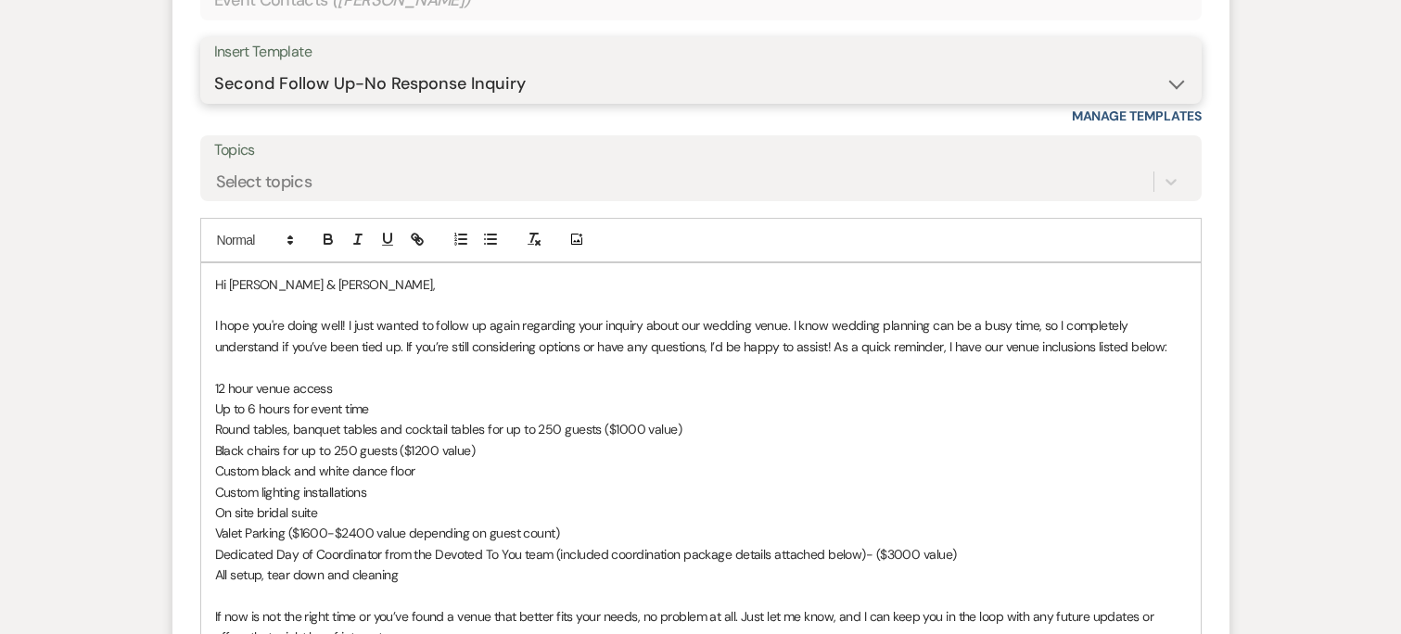
click at [388, 71] on select "-- Weven Planning Portal Introduction (Booked Events) Initial Inquiry Response …" at bounding box center [701, 84] width 974 height 36
select select "4480"
click at [214, 66] on select "-- Weven Planning Portal Introduction (Booked Events) Initial Inquiry Response …" at bounding box center [701, 84] width 974 height 36
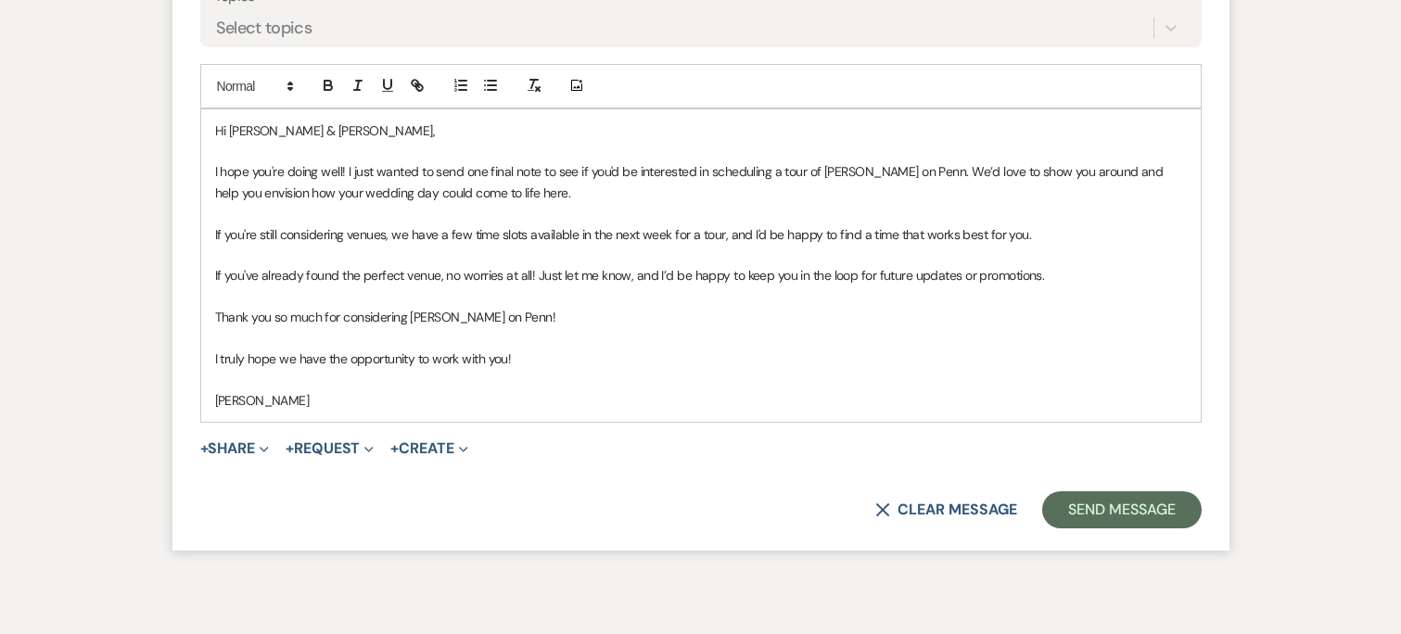
scroll to position [3839, 0]
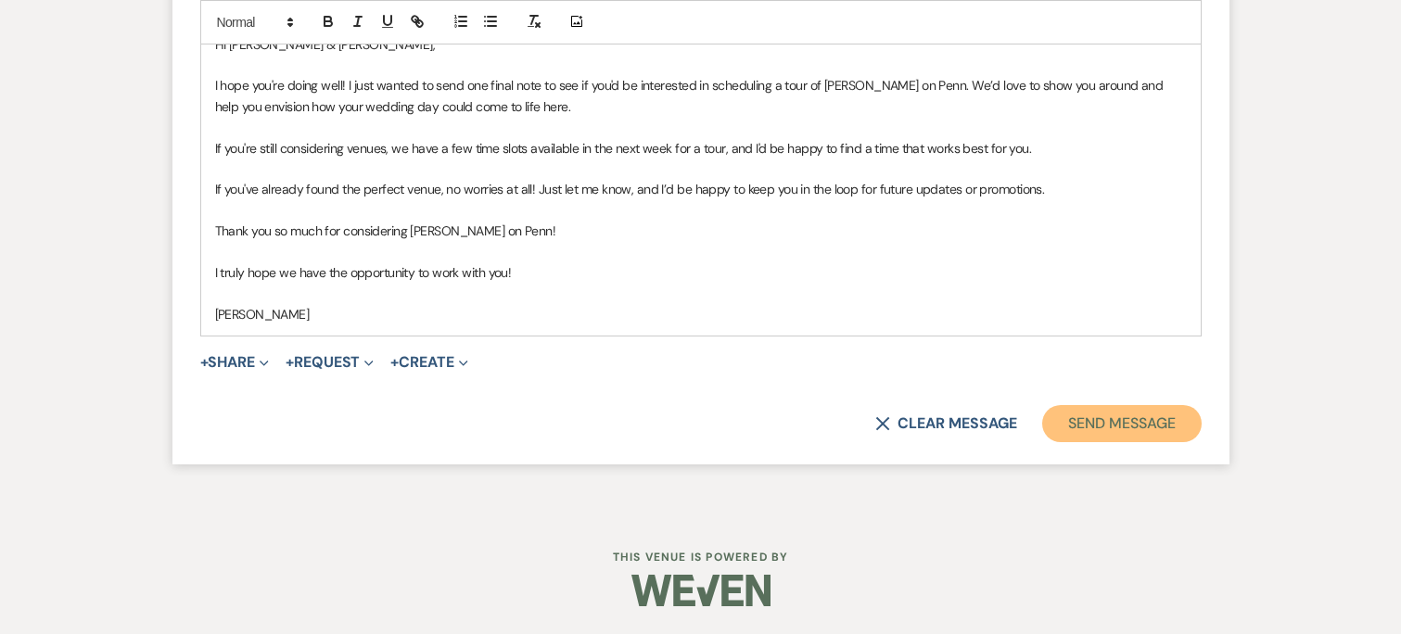
click at [1145, 417] on button "Send Message" at bounding box center [1121, 423] width 159 height 37
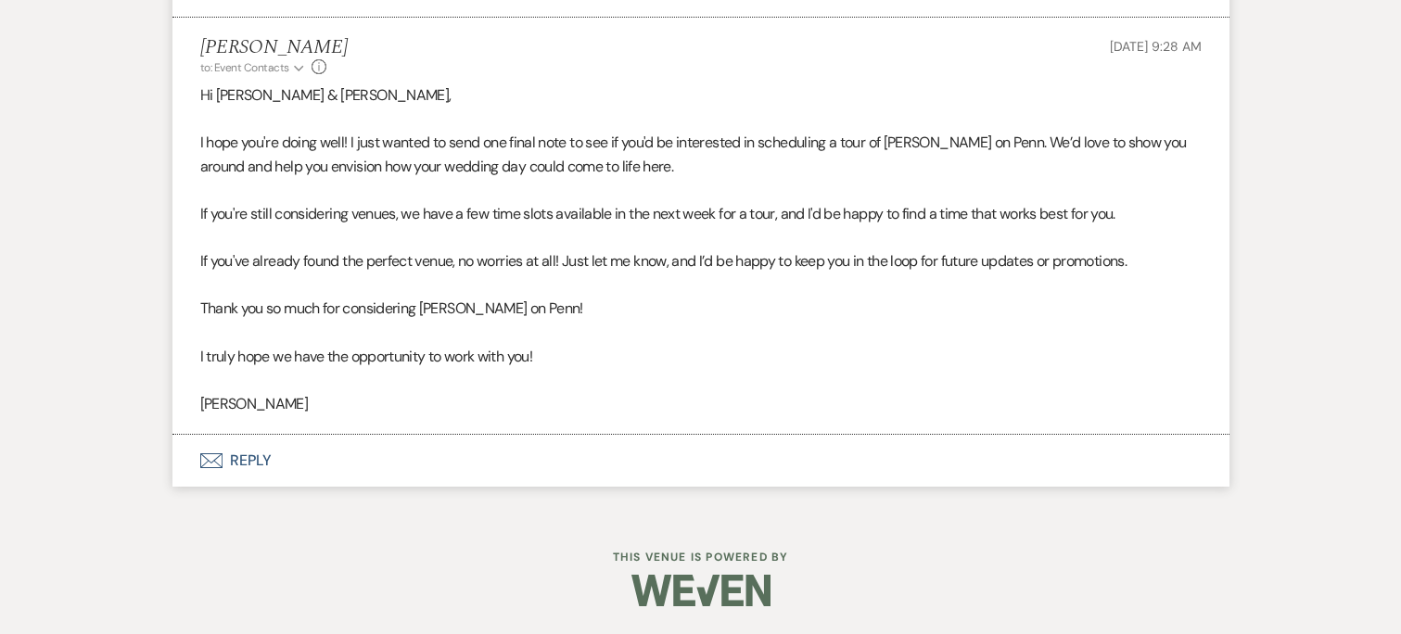
scroll to position [3466, 0]
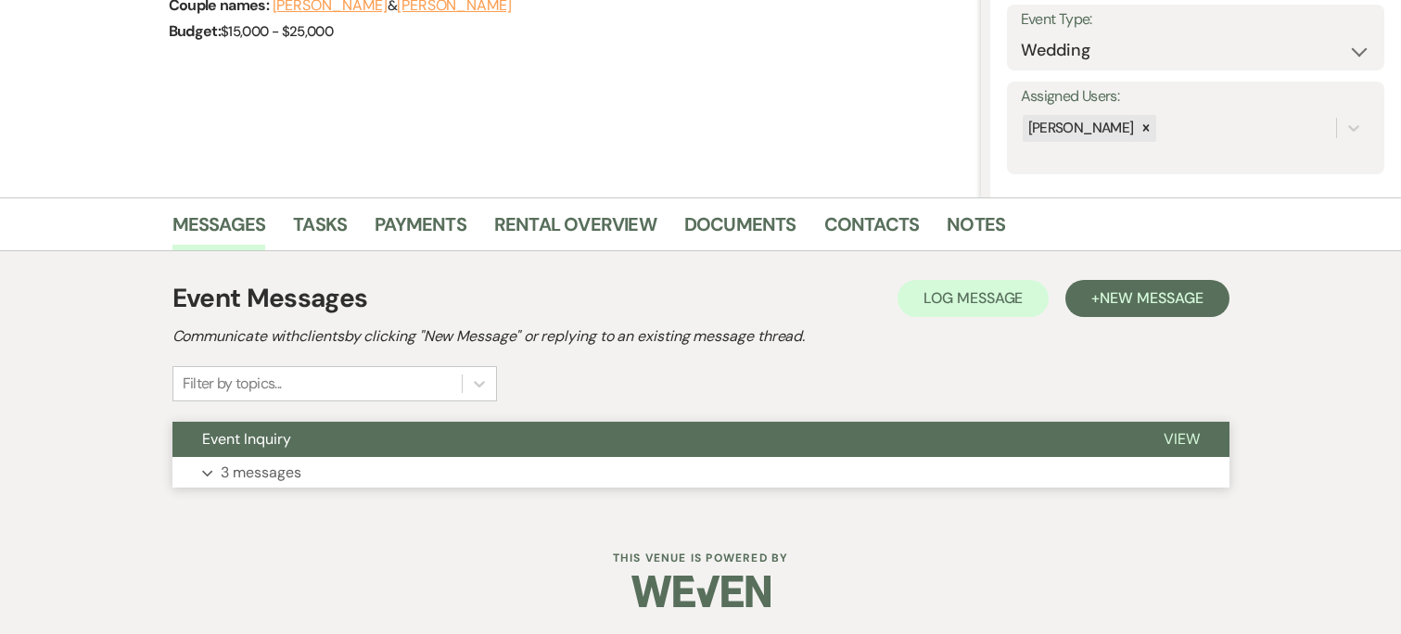
click at [834, 452] on button "Event Inquiry" at bounding box center [653, 439] width 962 height 35
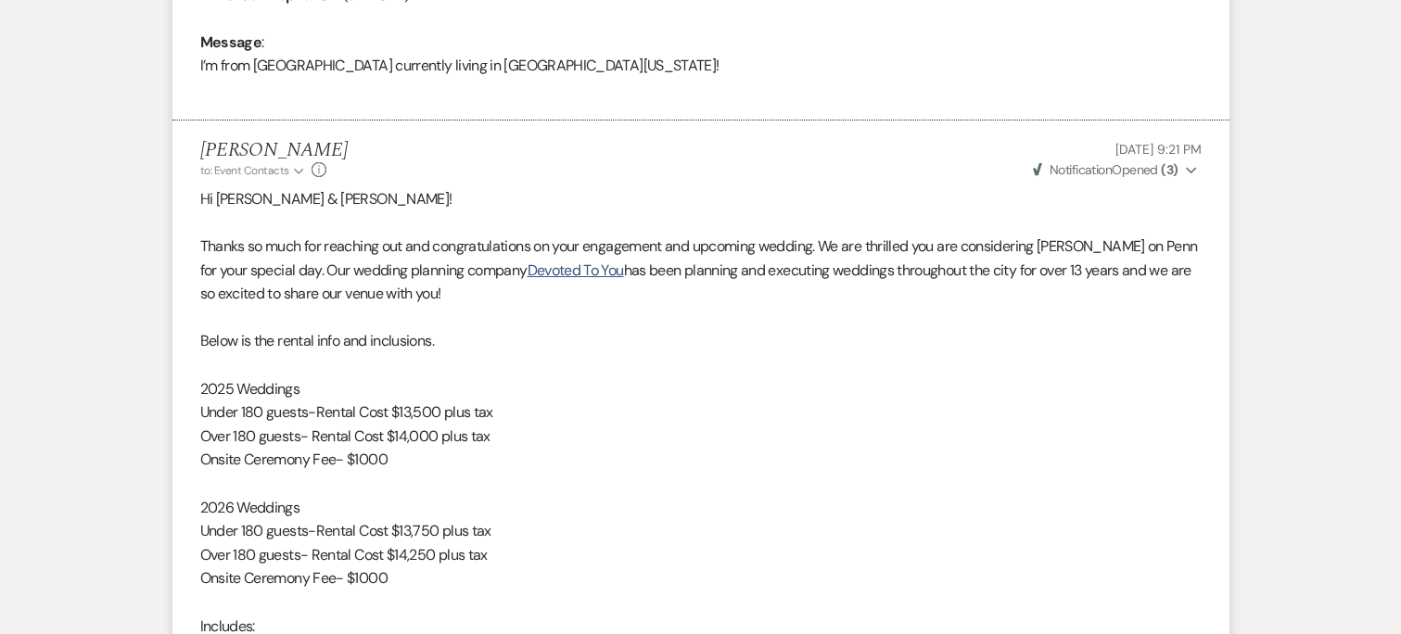
scroll to position [988, 0]
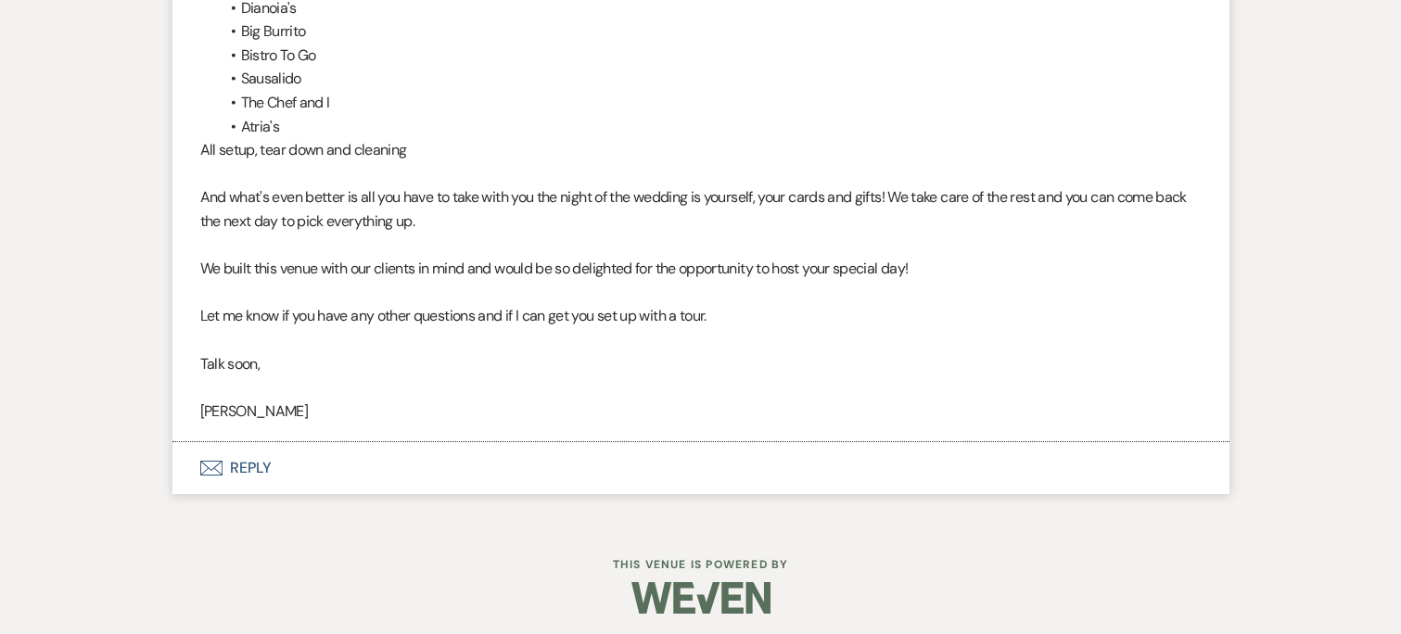
click at [206, 456] on button "Envelope Reply" at bounding box center [700, 468] width 1057 height 52
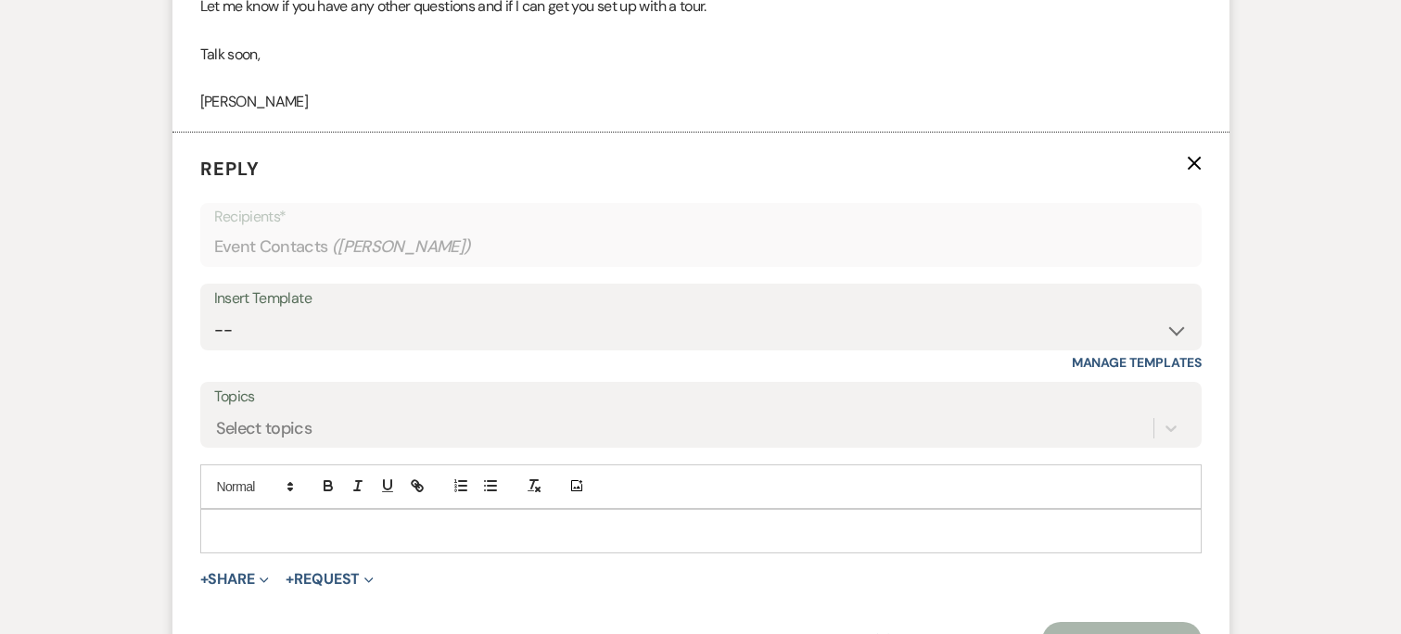
scroll to position [3358, 0]
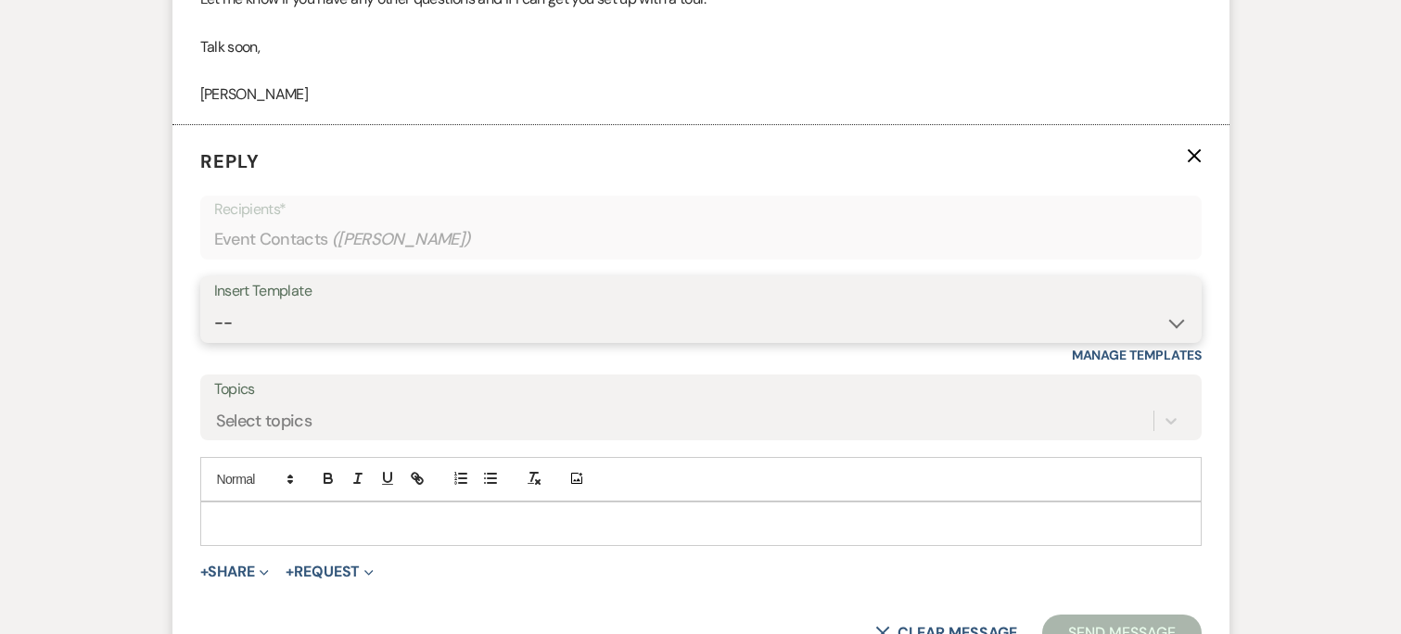
click at [314, 320] on select "-- Weven Planning Portal Introduction (Booked Events) Initial Inquiry Response …" at bounding box center [701, 323] width 974 height 36
select select "4479"
click at [214, 305] on select "-- Weven Planning Portal Introduction (Booked Events) Initial Inquiry Response …" at bounding box center [701, 323] width 974 height 36
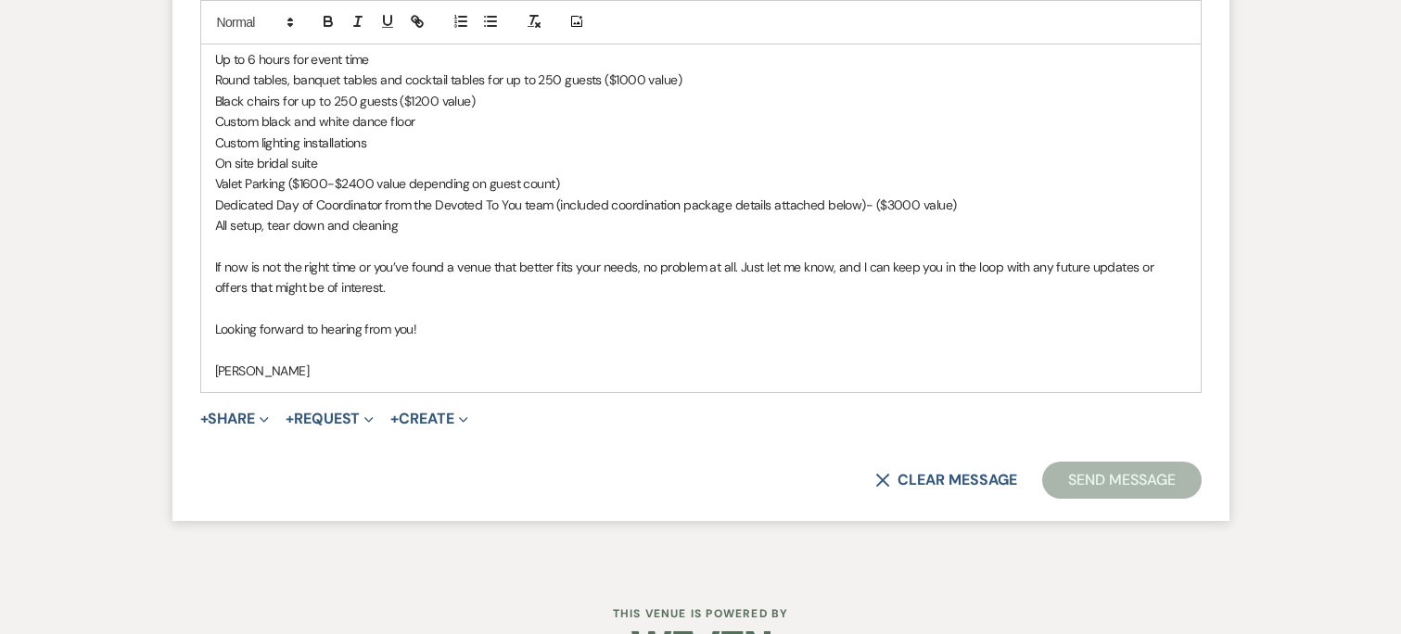
scroll to position [3959, 0]
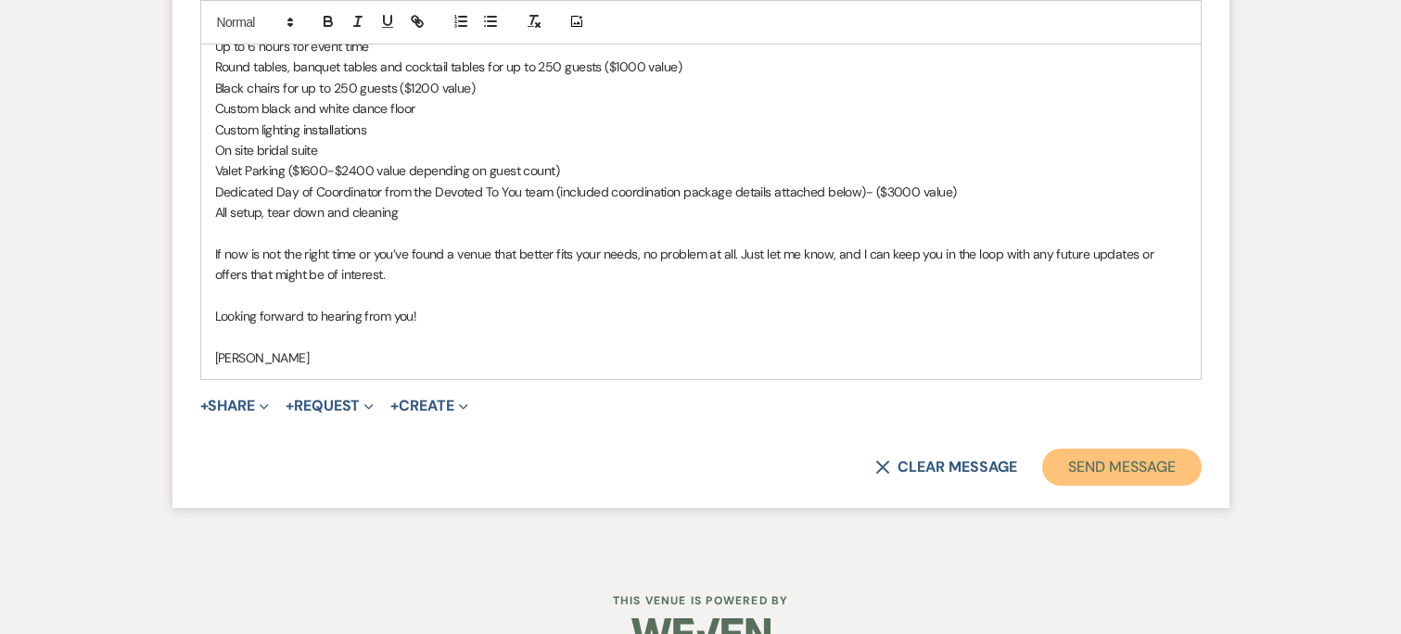
click at [1082, 471] on button "Send Message" at bounding box center [1121, 467] width 159 height 37
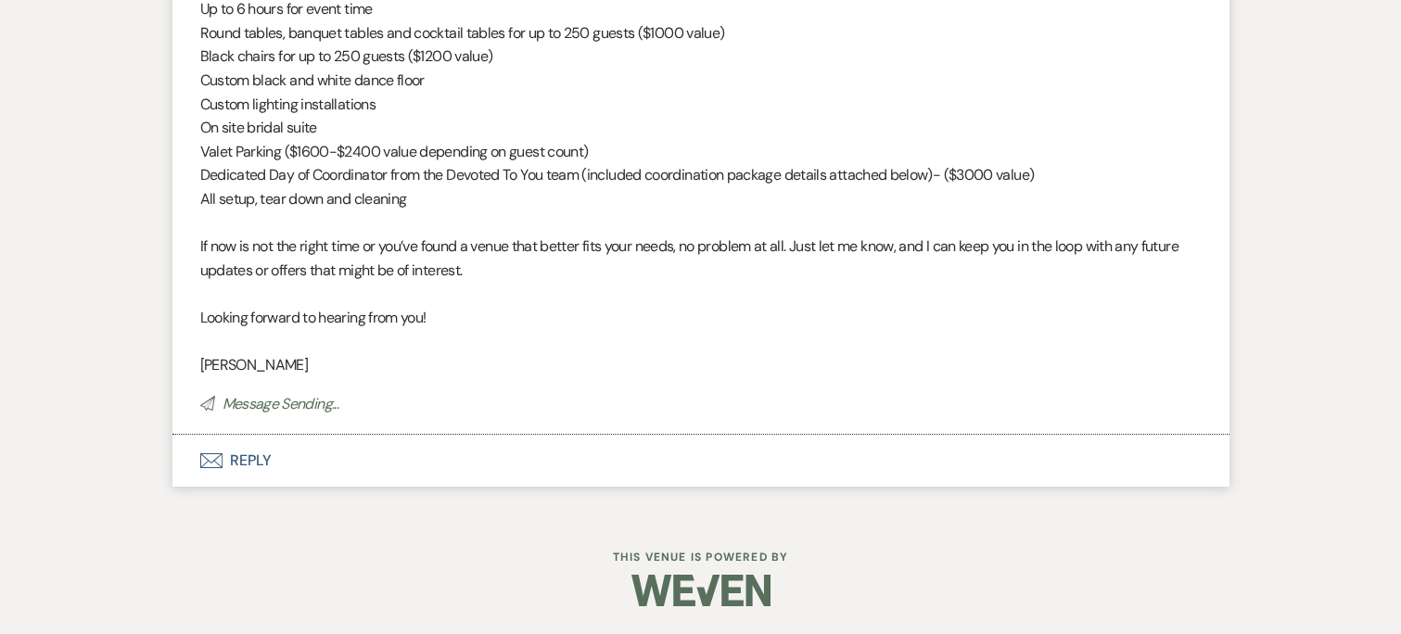
scroll to position [3679, 0]
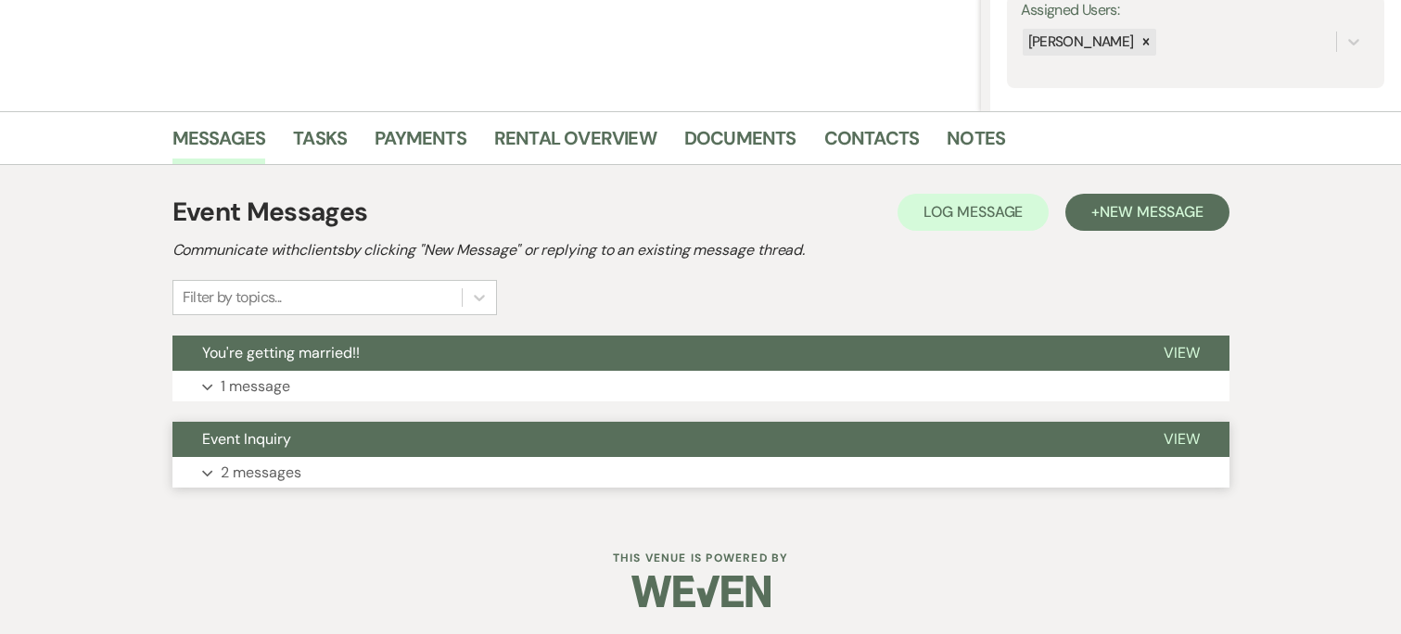
click at [680, 467] on button "Expand 2 messages" at bounding box center [700, 473] width 1057 height 32
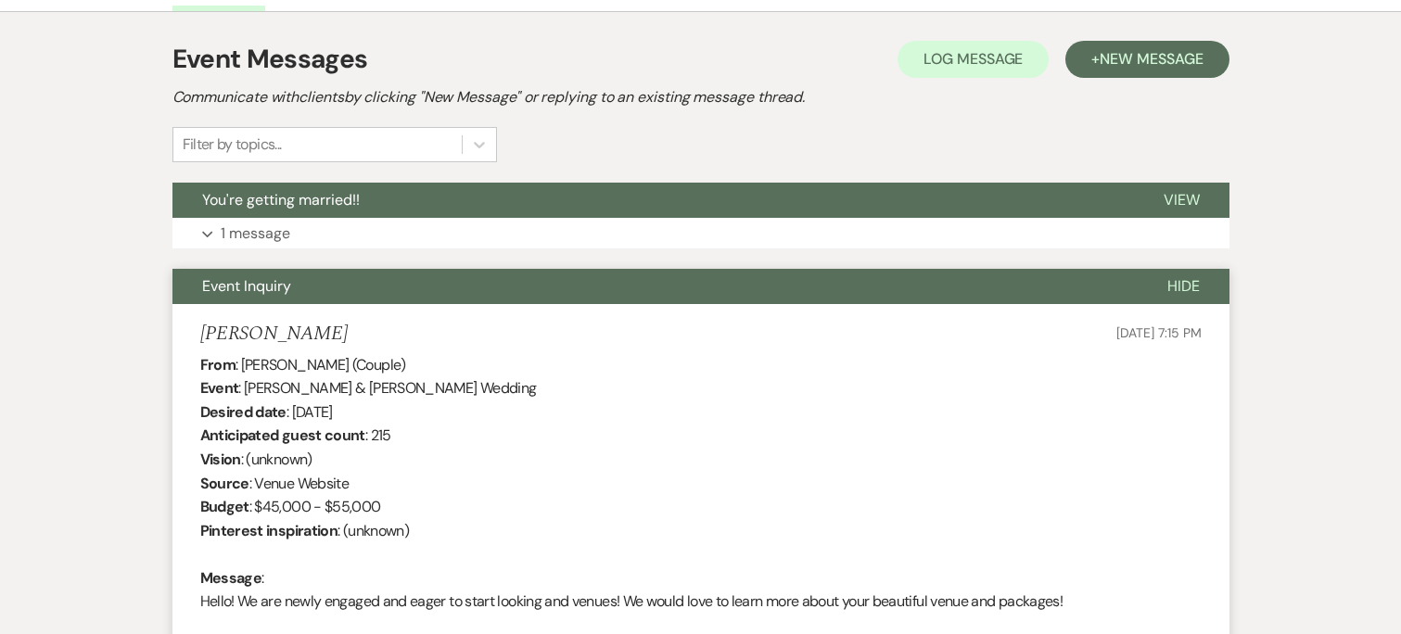
scroll to position [439, 0]
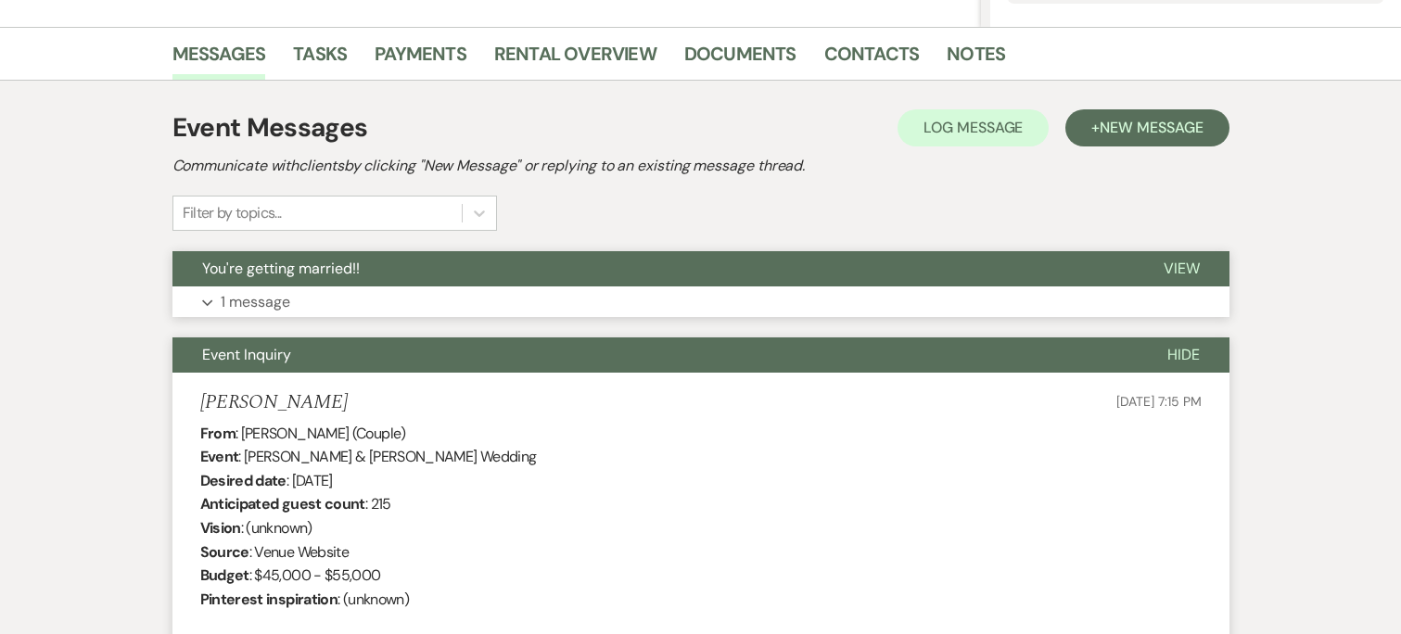
click at [667, 295] on button "Expand 1 message" at bounding box center [700, 303] width 1057 height 32
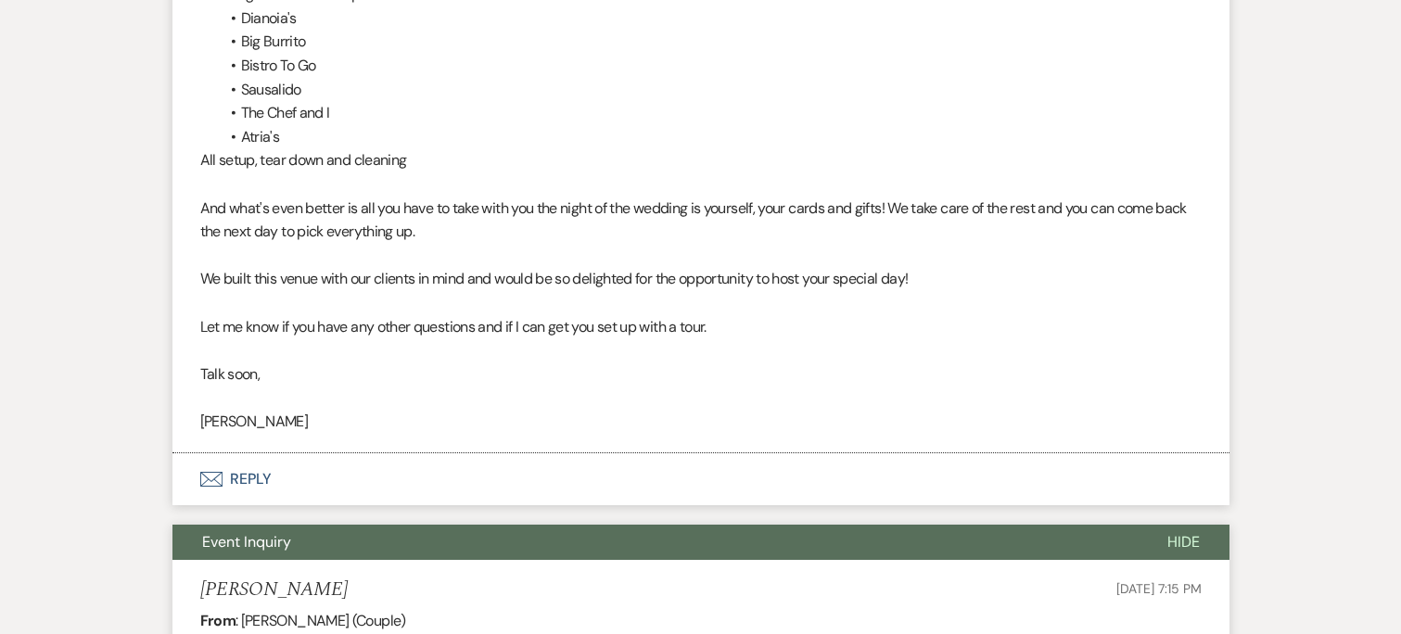
scroll to position [1439, 0]
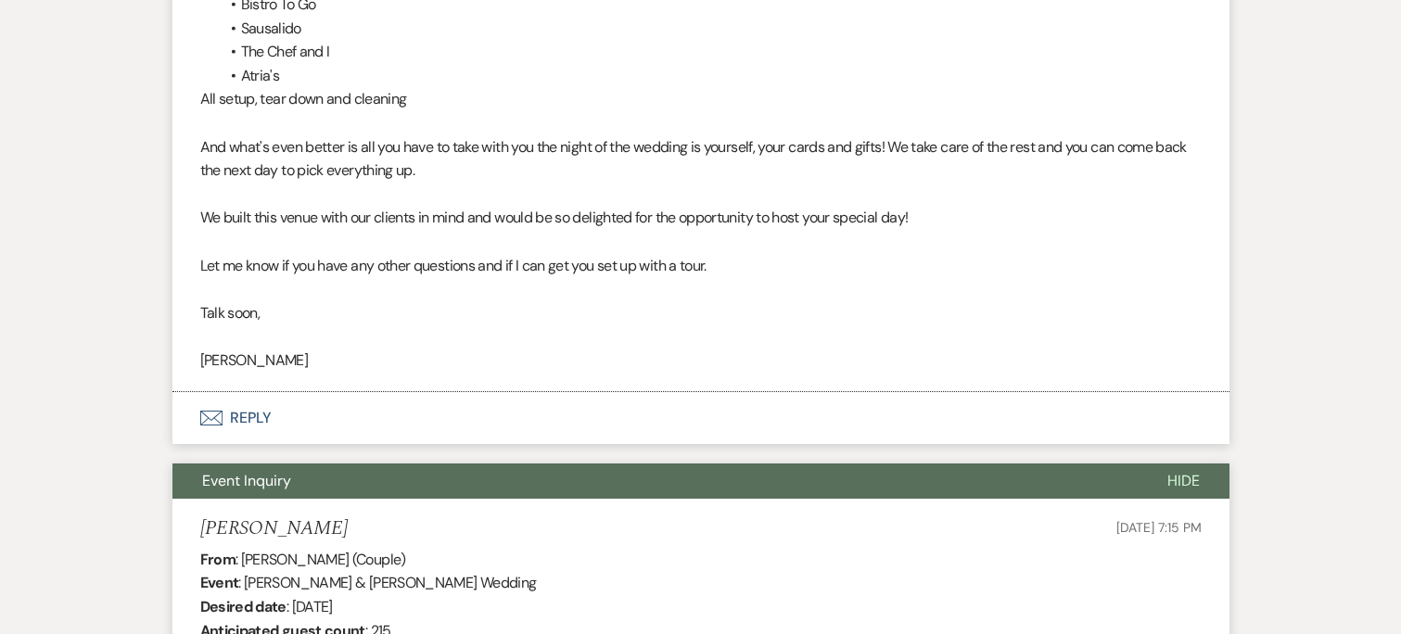
click at [432, 394] on button "Envelope Reply" at bounding box center [700, 418] width 1057 height 52
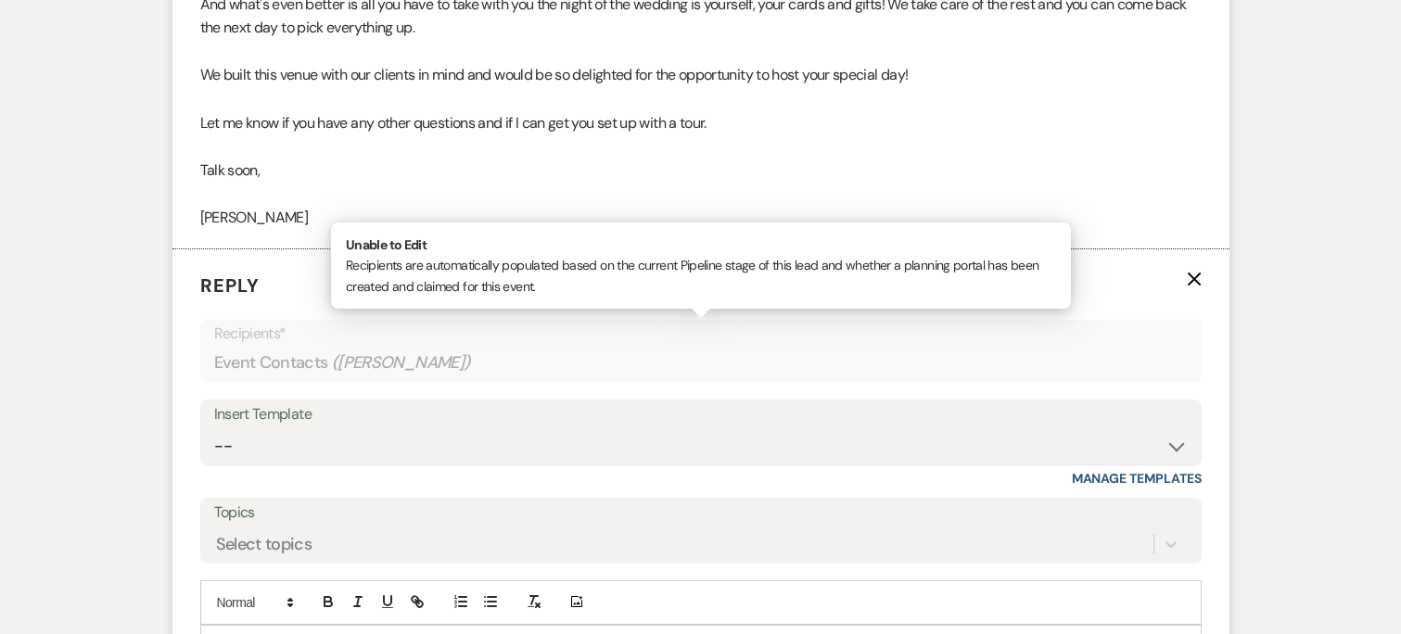
scroll to position [1640, 0]
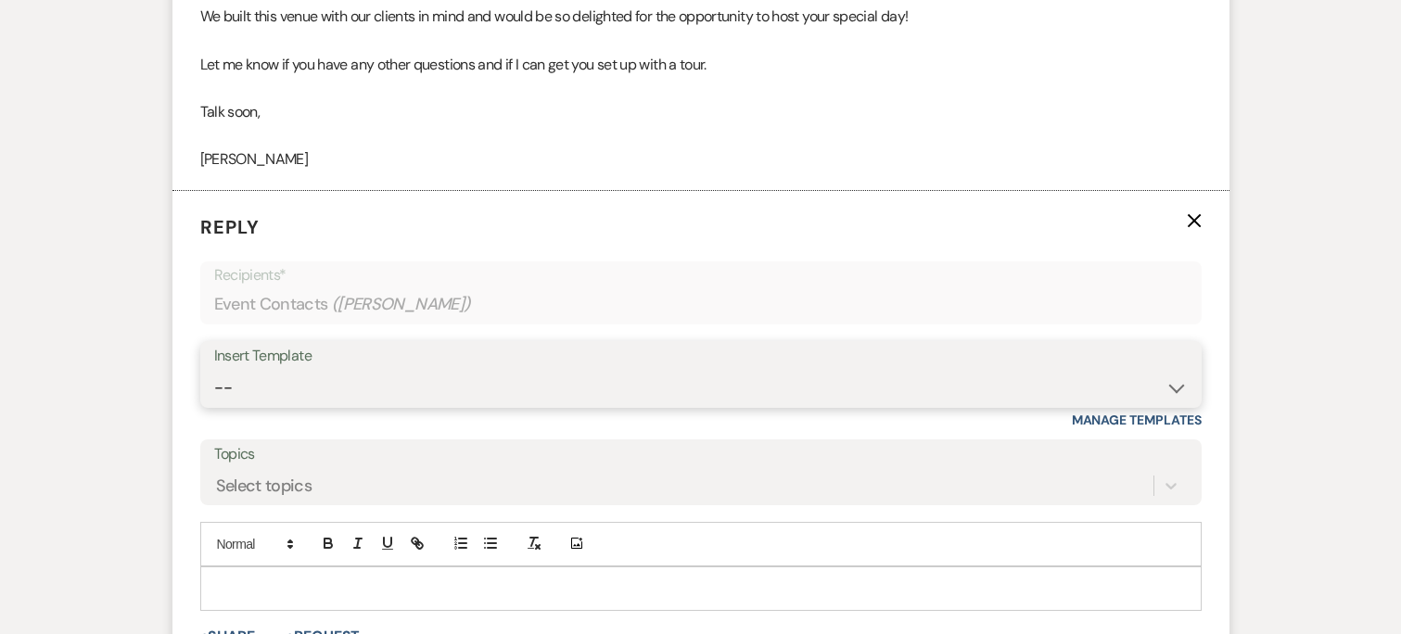
click at [379, 378] on select "-- Weven Planning Portal Introduction (Booked Events) Initial Inquiry Response …" at bounding box center [701, 388] width 974 height 36
select select "4479"
click at [214, 370] on select "-- Weven Planning Portal Introduction (Booked Events) Initial Inquiry Response …" at bounding box center [701, 388] width 974 height 36
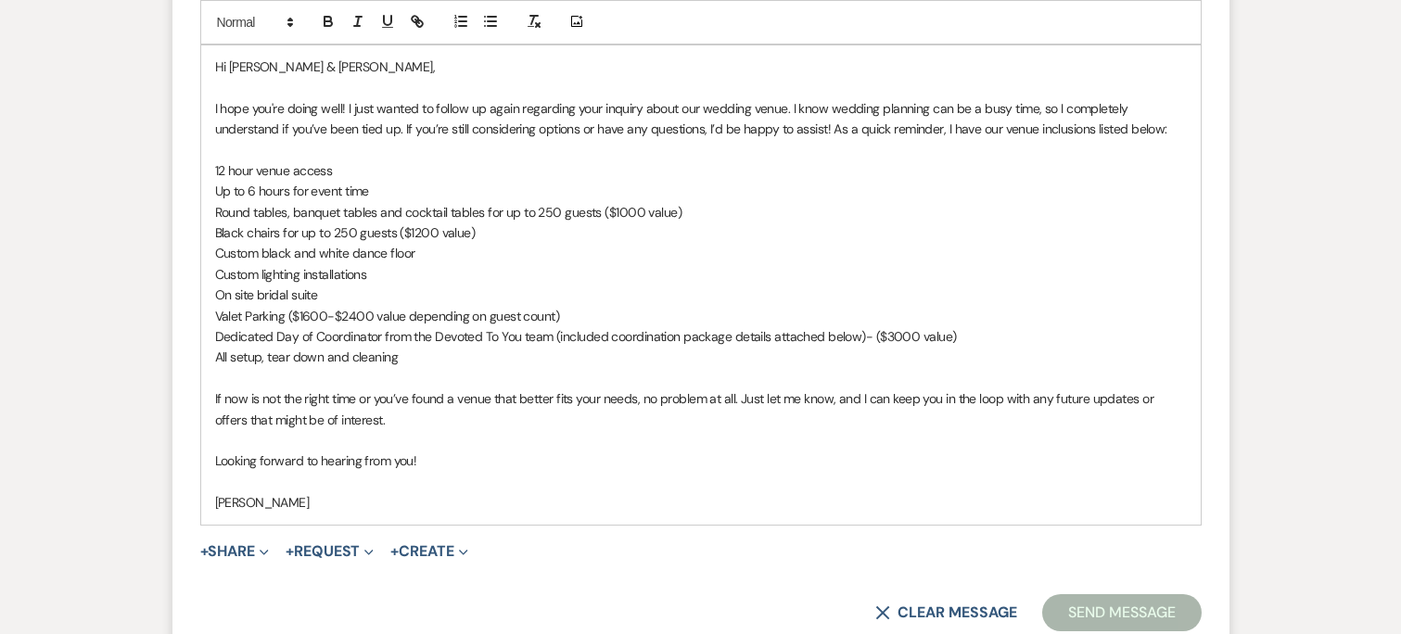
scroll to position [2160, 0]
click at [1124, 480] on p at bounding box center [701, 484] width 972 height 20
click at [1110, 605] on button "Send Message" at bounding box center [1121, 614] width 159 height 37
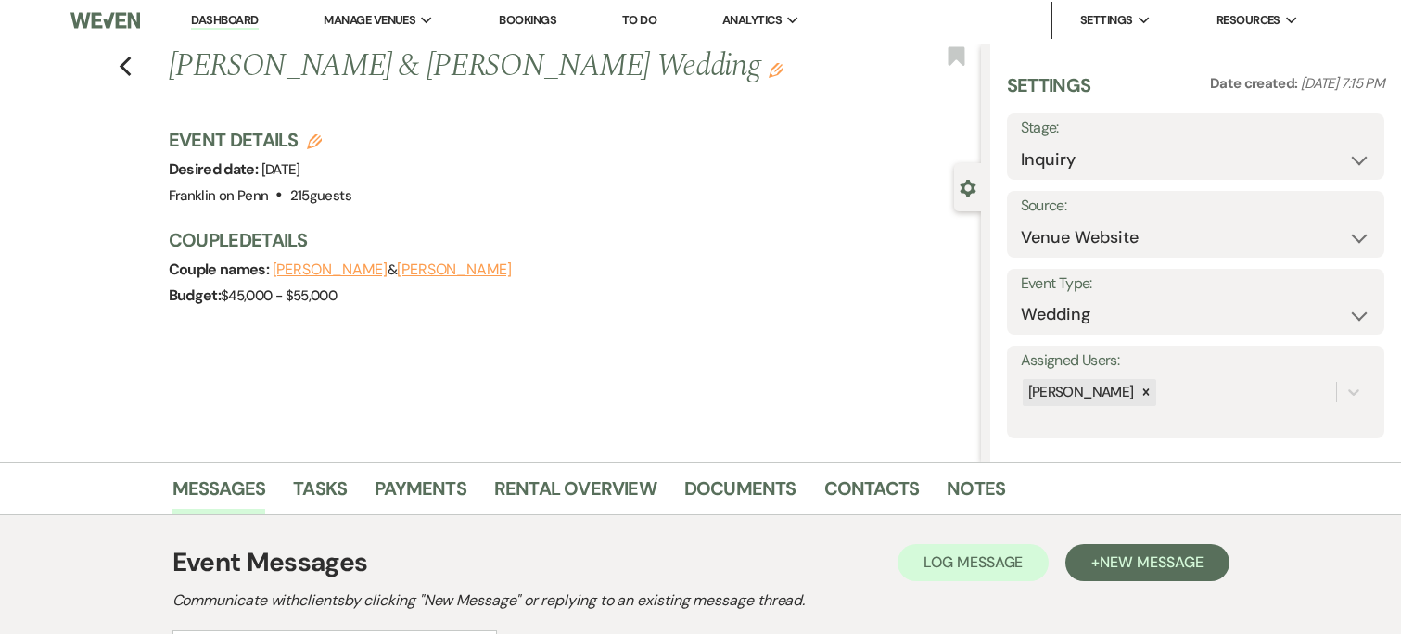
scroll to position [0, 0]
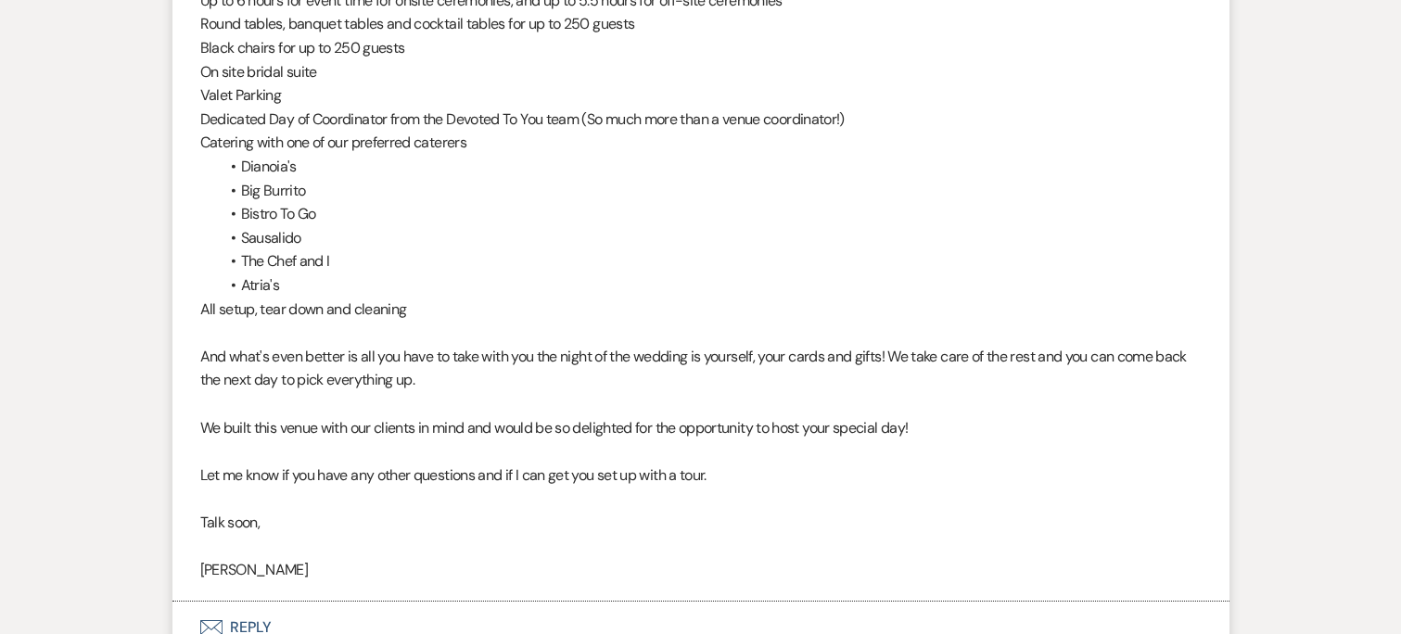
scroll to position [3769, 0]
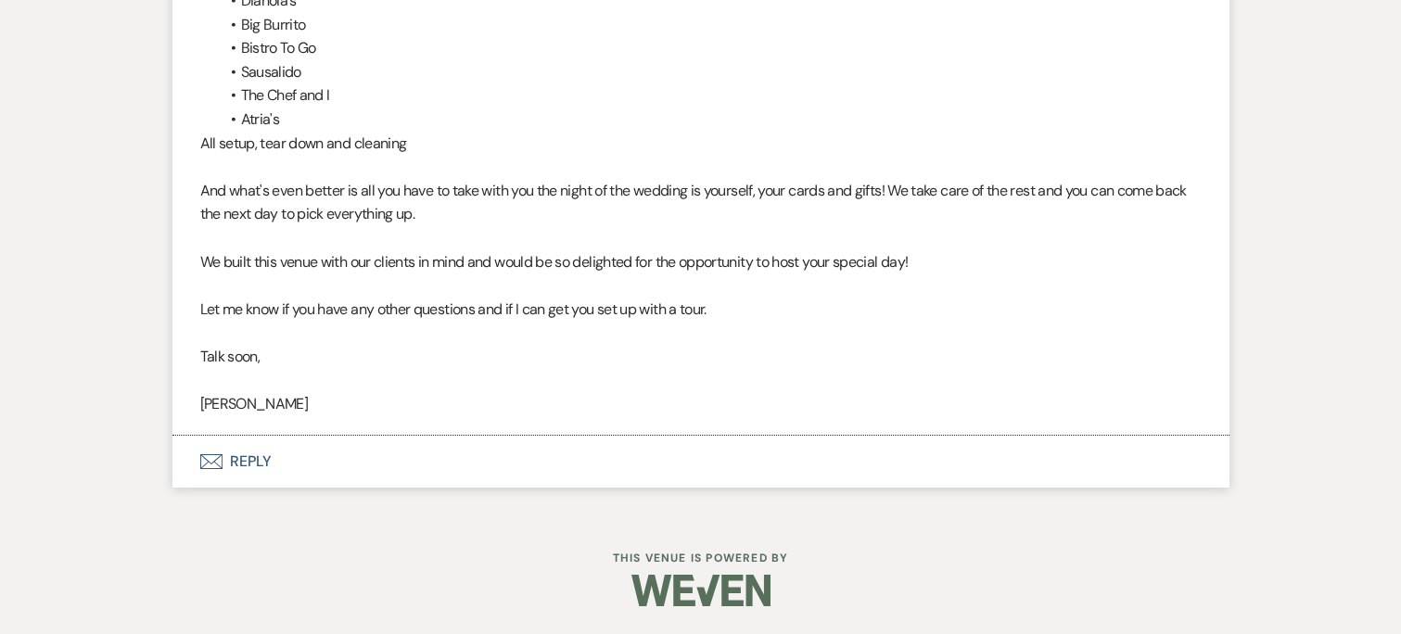
click at [322, 451] on button "Envelope Reply" at bounding box center [700, 462] width 1057 height 52
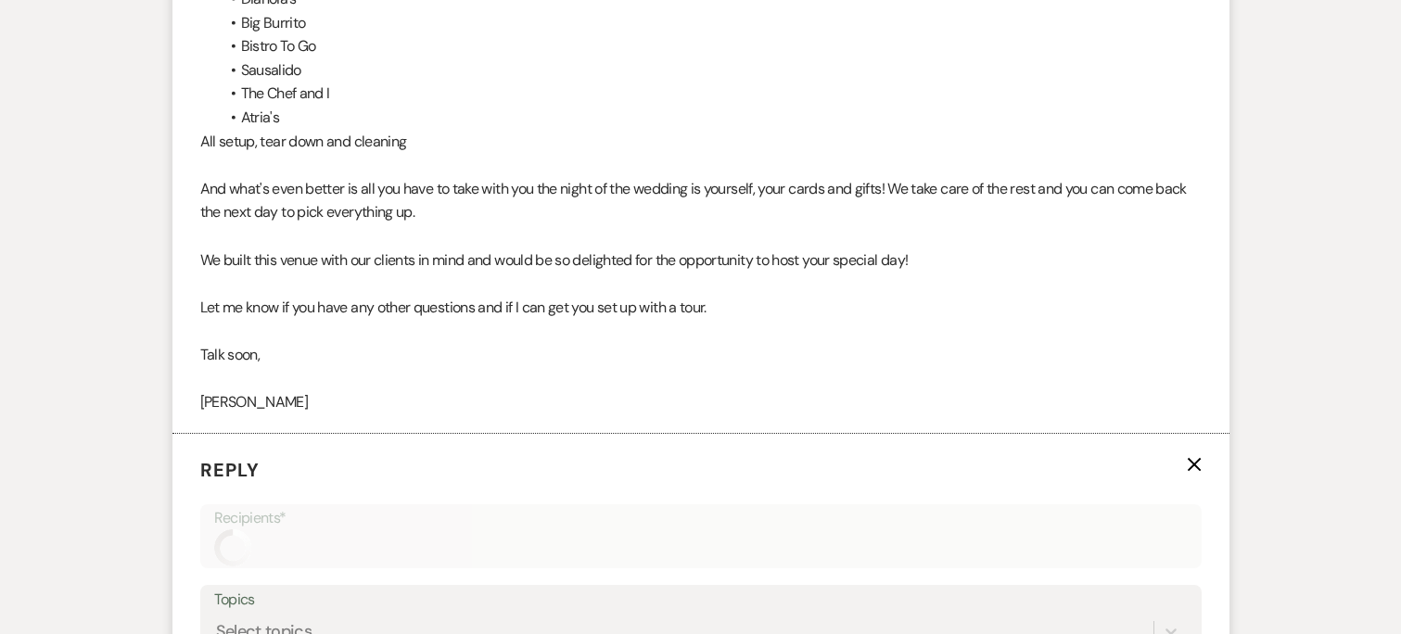
scroll to position [4078, 0]
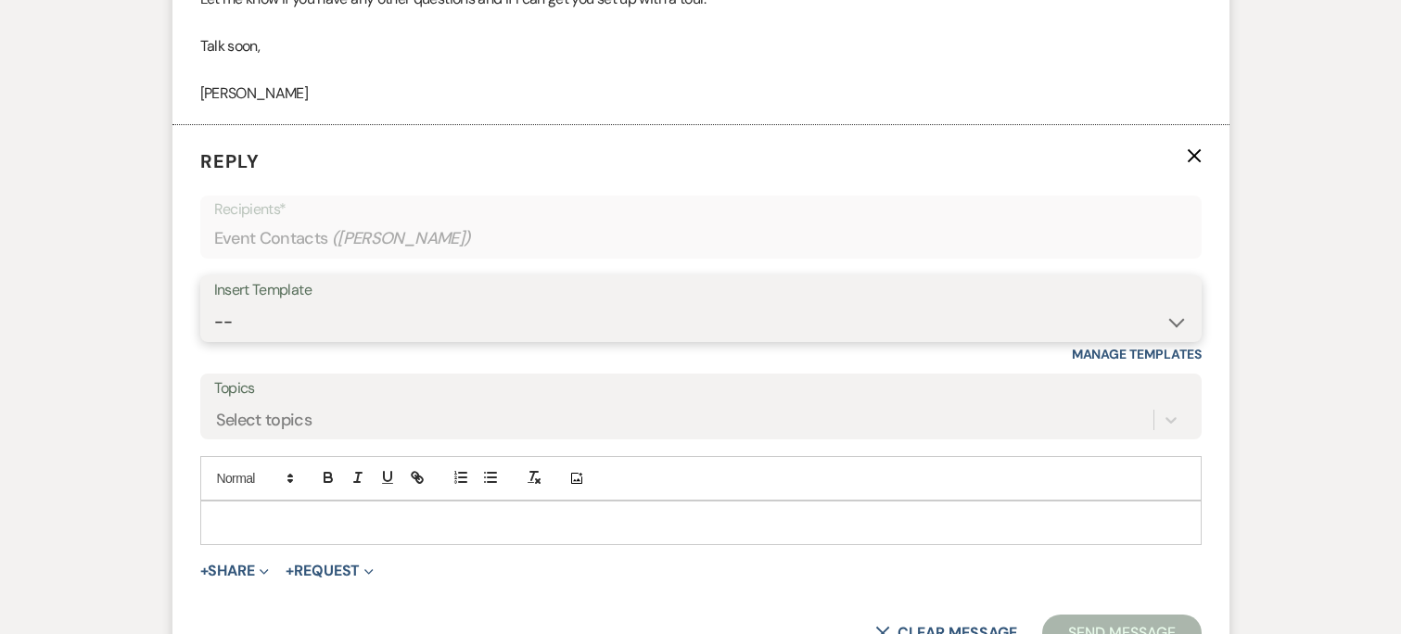
click at [306, 329] on select "-- Weven Planning Portal Introduction (Booked Events) Initial Inquiry Response …" at bounding box center [701, 322] width 974 height 36
select select "4479"
click at [214, 305] on select "-- Weven Planning Portal Introduction (Booked Events) Initial Inquiry Response …" at bounding box center [701, 322] width 974 height 36
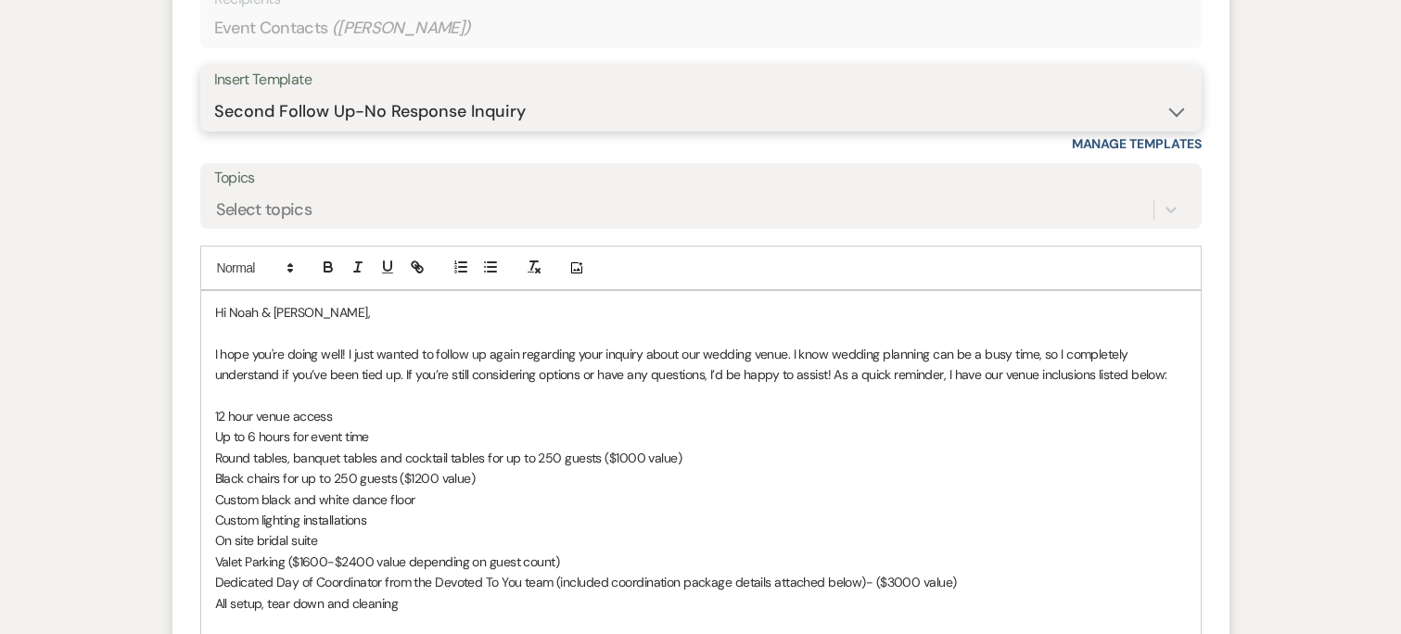
scroll to position [4725, 0]
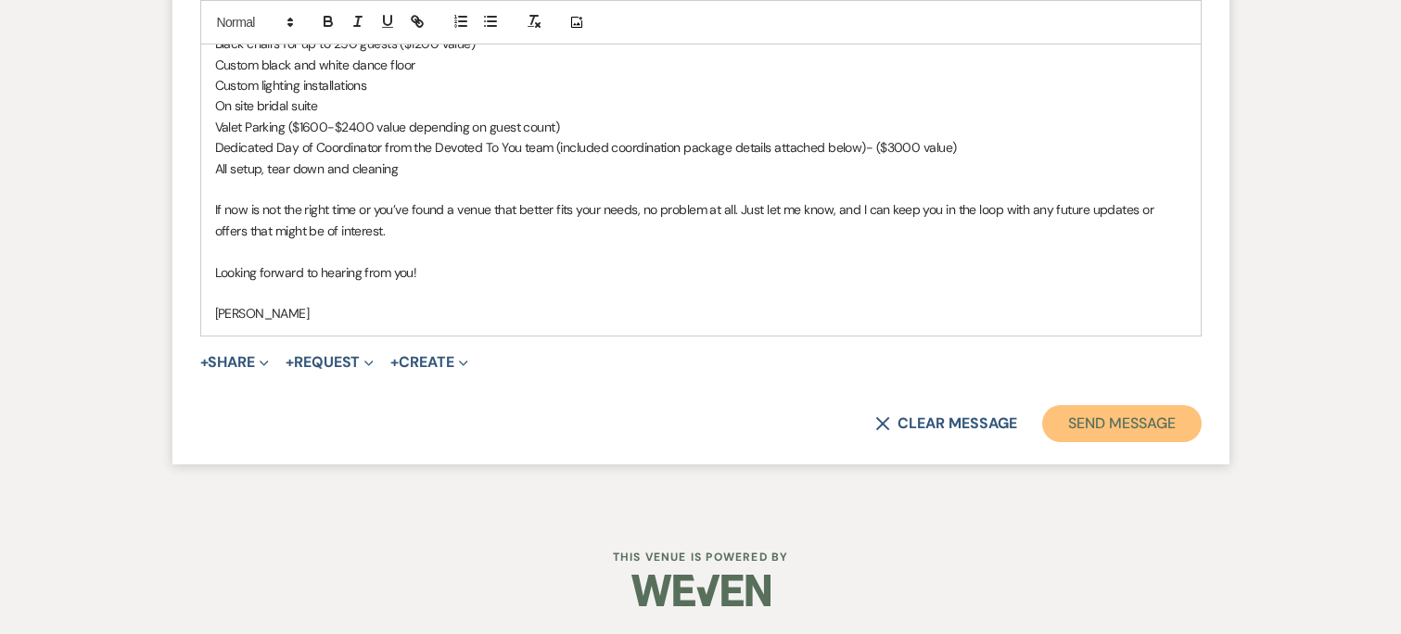
click at [1096, 418] on button "Send Message" at bounding box center [1121, 423] width 159 height 37
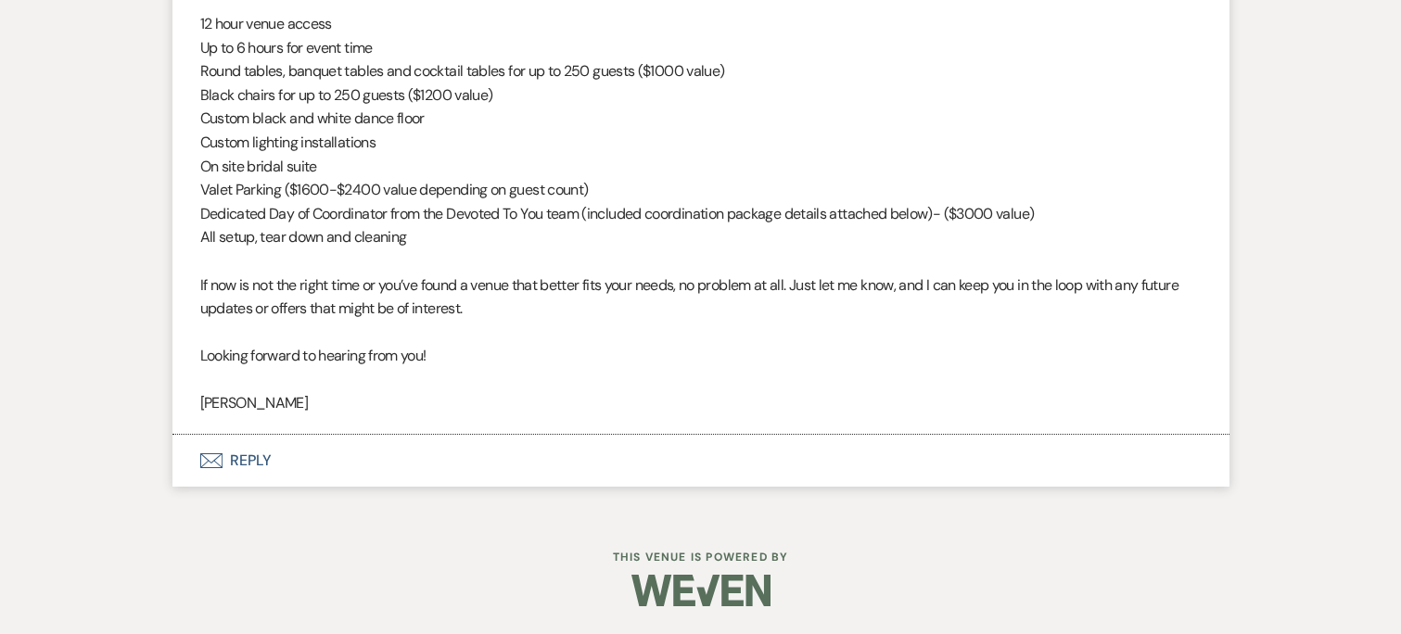
scroll to position [4400, 0]
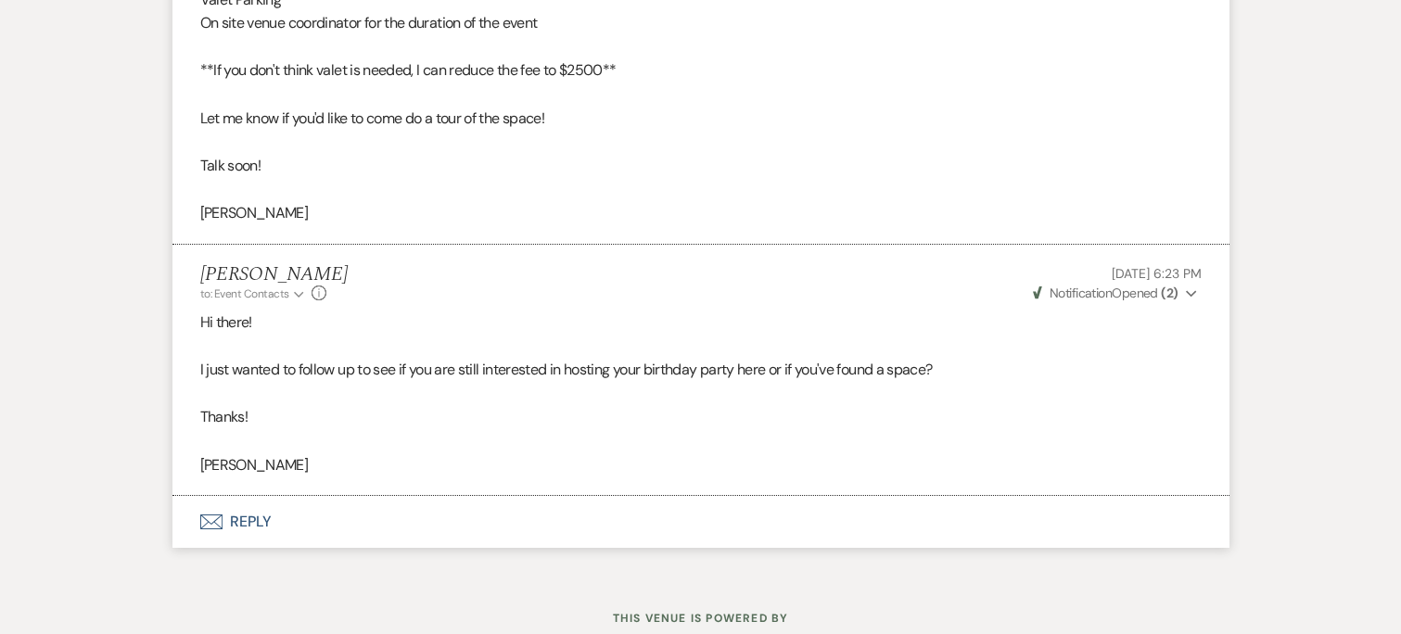
scroll to position [1407, 0]
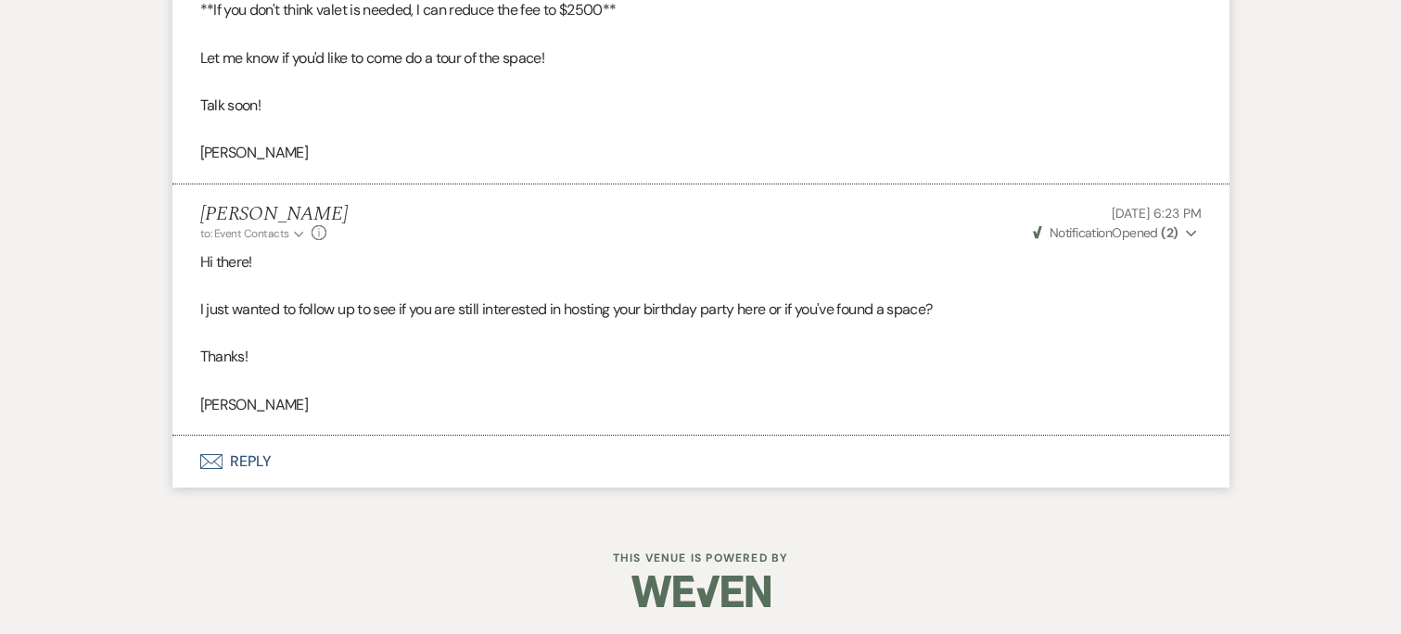
click at [306, 456] on button "Envelope Reply" at bounding box center [700, 462] width 1057 height 52
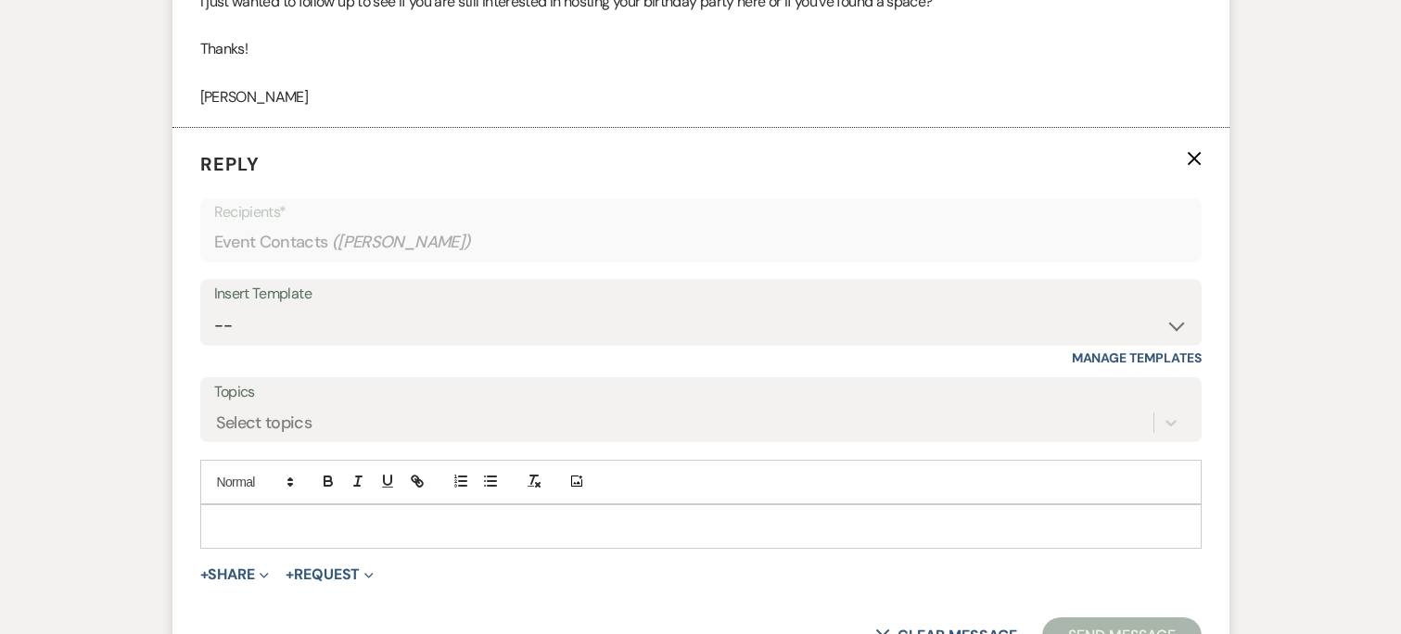
scroll to position [1717, 0]
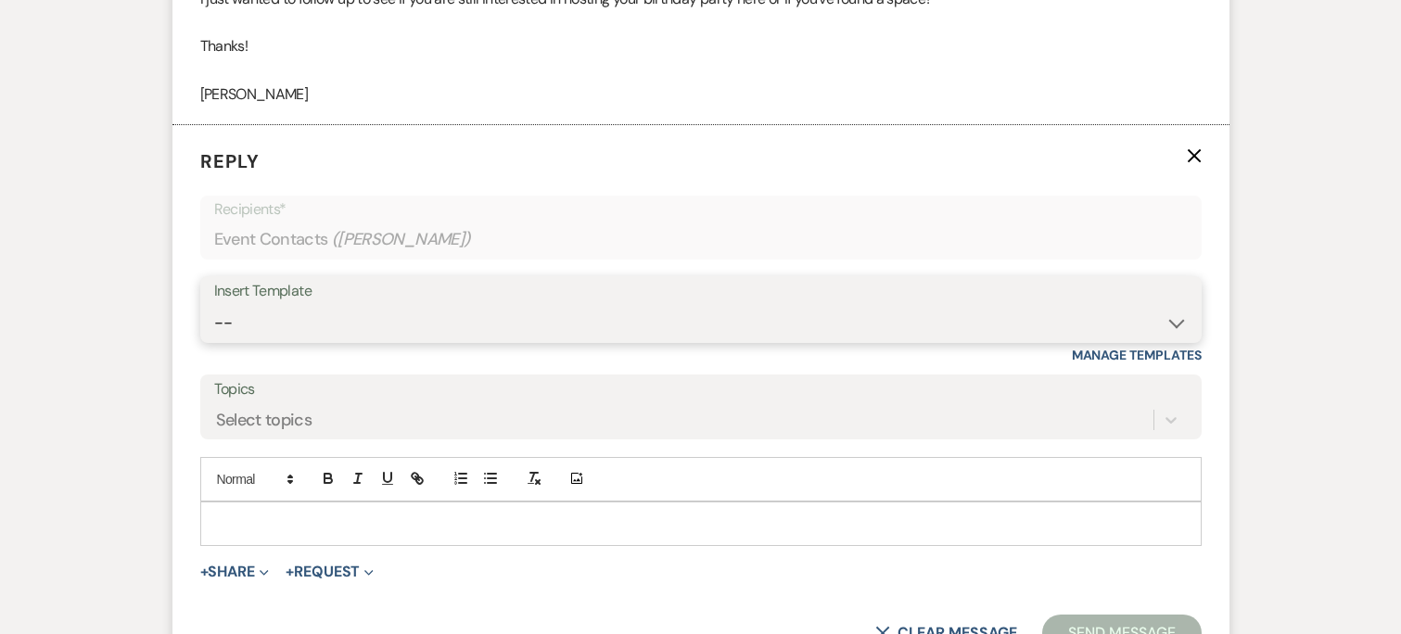
click at [366, 317] on select "-- Weven Planning Portal Introduction (Booked Events) Initial Inquiry Response …" at bounding box center [701, 323] width 974 height 36
click at [214, 305] on select "-- Weven Planning Portal Introduction (Booked Events) Initial Inquiry Response …" at bounding box center [701, 323] width 974 height 36
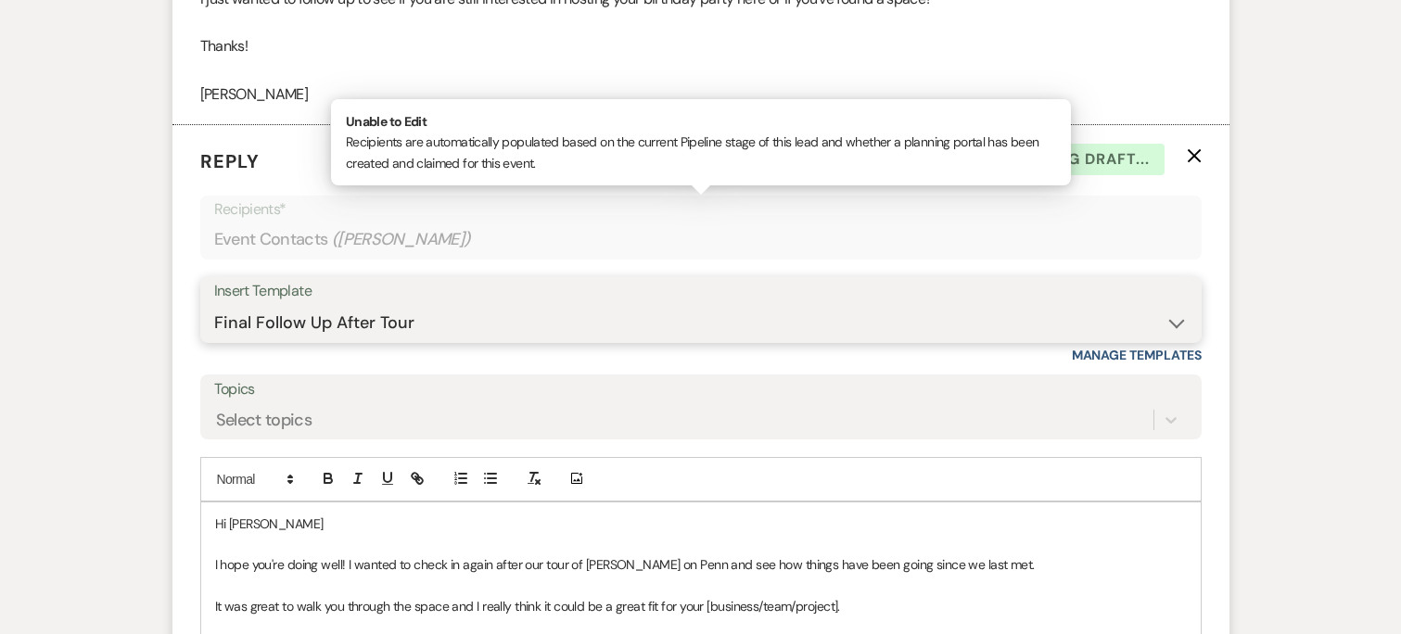
click at [421, 312] on select "-- Weven Planning Portal Introduction (Booked Events) Initial Inquiry Response …" at bounding box center [701, 323] width 974 height 36
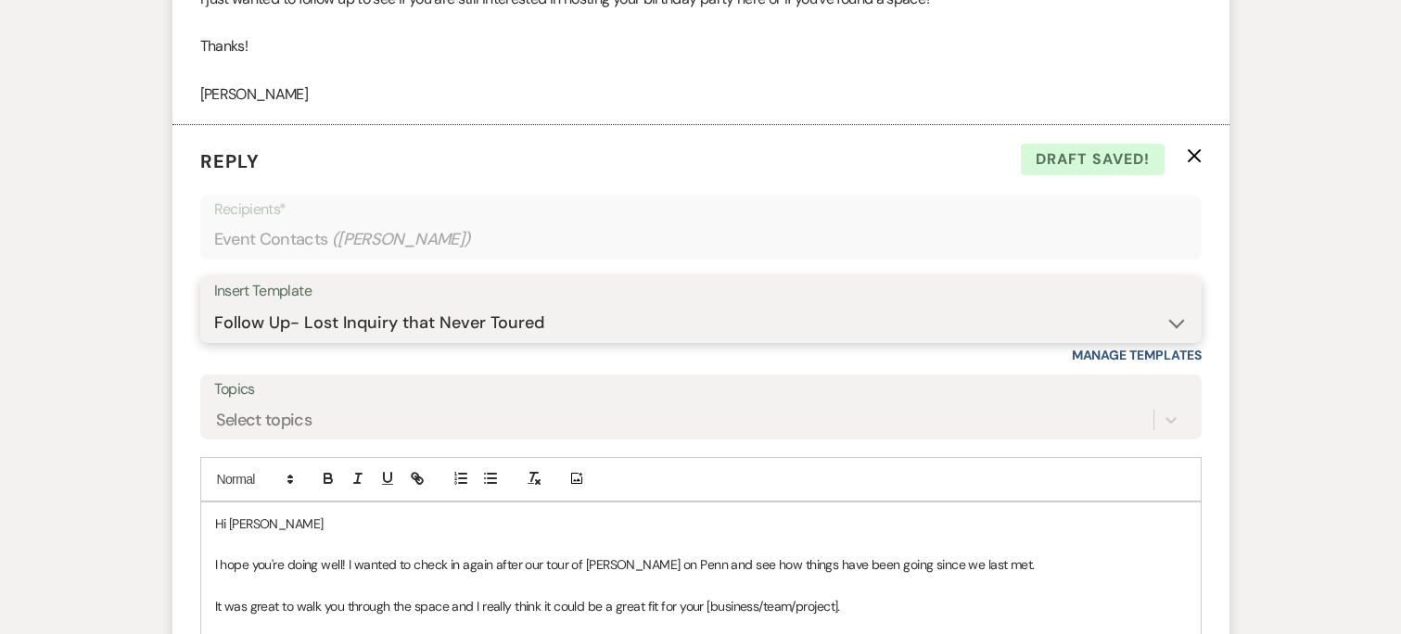
click at [214, 305] on select "-- Weven Planning Portal Introduction (Booked Events) Initial Inquiry Response …" at bounding box center [701, 323] width 974 height 36
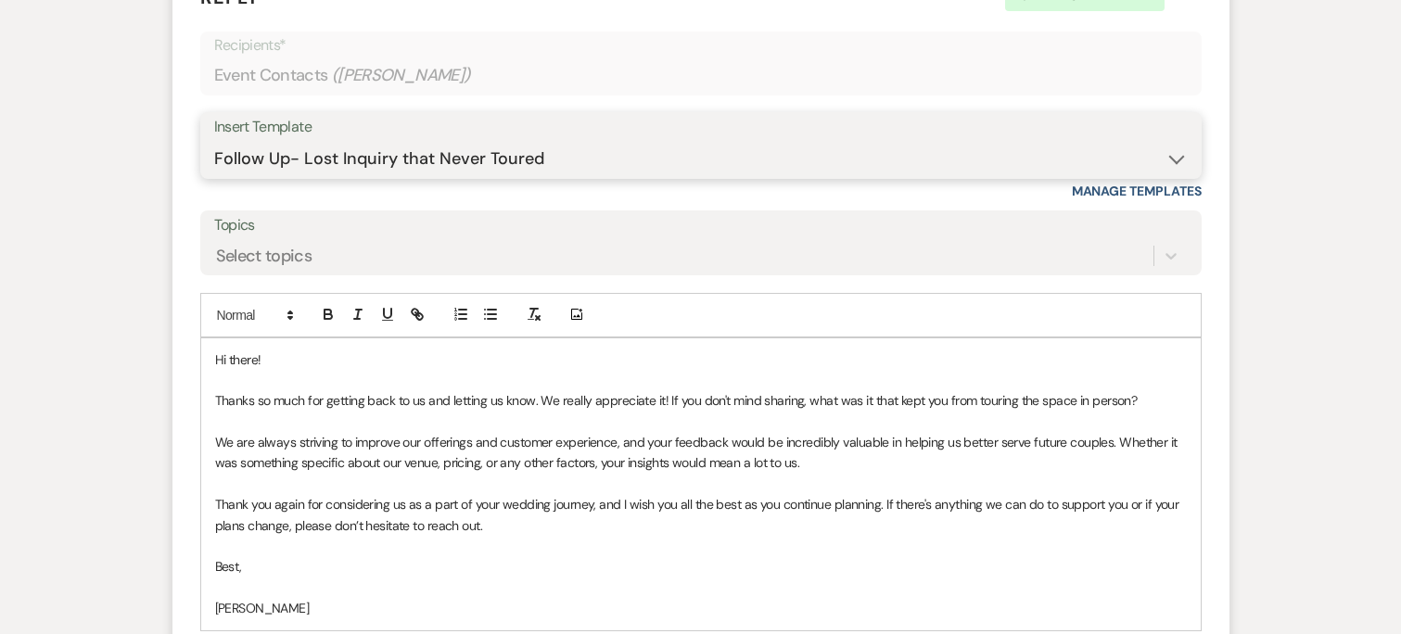
scroll to position [1882, 0]
click at [484, 130] on div "Insert Template" at bounding box center [701, 126] width 974 height 27
click at [469, 137] on div "Insert Template" at bounding box center [701, 126] width 974 height 27
click at [1171, 156] on select "-- Weven Planning Portal Introduction (Booked Events) Initial Inquiry Response …" at bounding box center [701, 158] width 974 height 36
select select "4480"
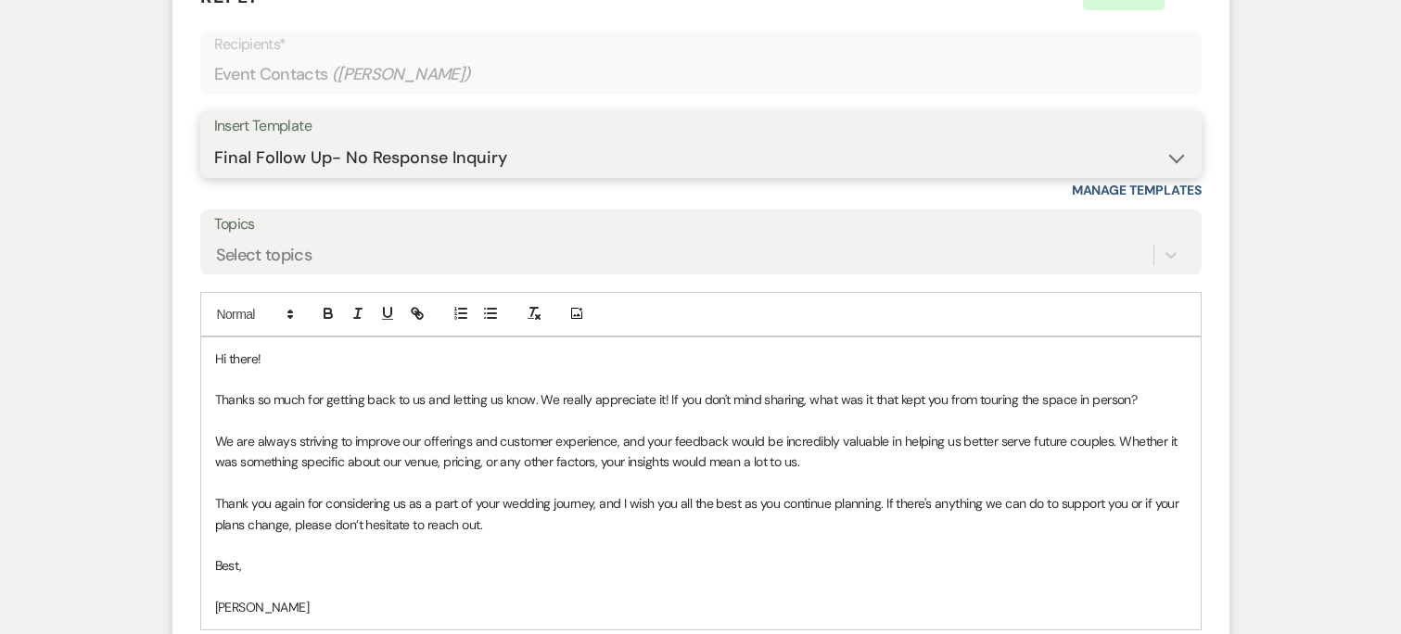
click at [214, 140] on select "-- Weven Planning Portal Introduction (Booked Events) Initial Inquiry Response …" at bounding box center [701, 158] width 974 height 36
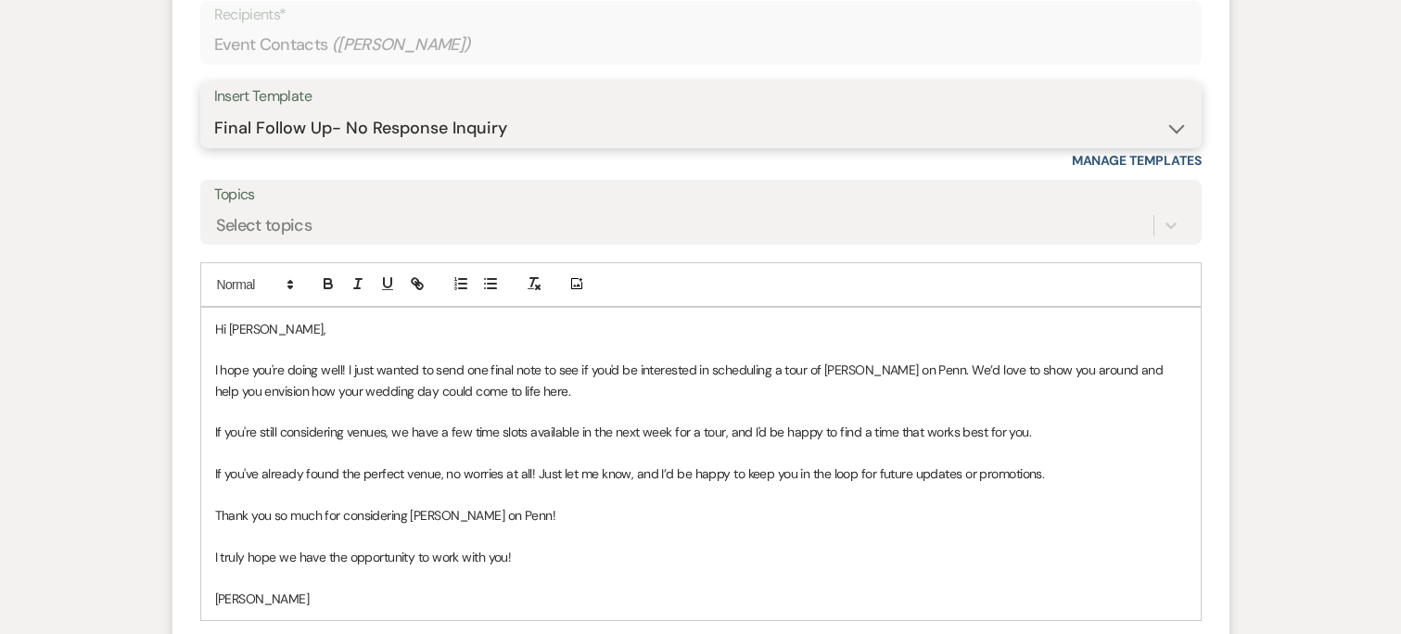
scroll to position [1935, 0]
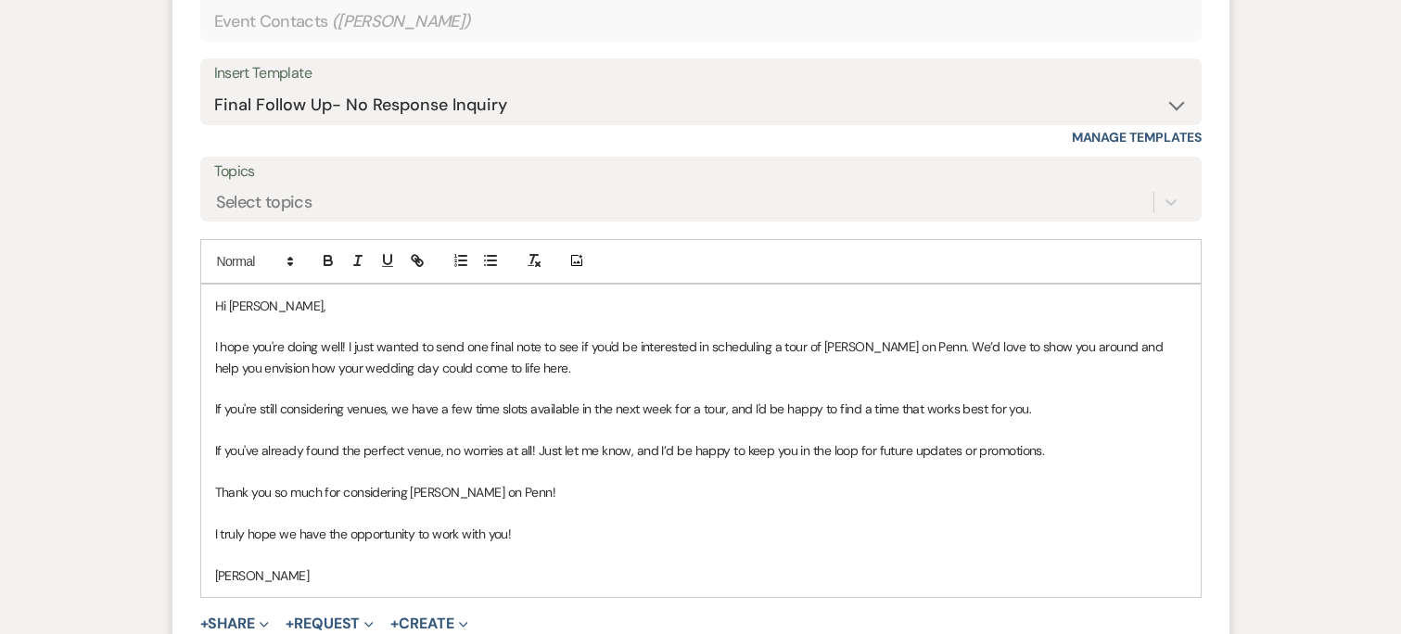
click at [351, 363] on p "I hope you're doing well! I just wanted to send one final note to see if you'd …" at bounding box center [701, 358] width 972 height 42
click at [337, 374] on p "I hope you're doing well! I just wanted to send one final note to see if you'd …" at bounding box center [701, 358] width 972 height 42
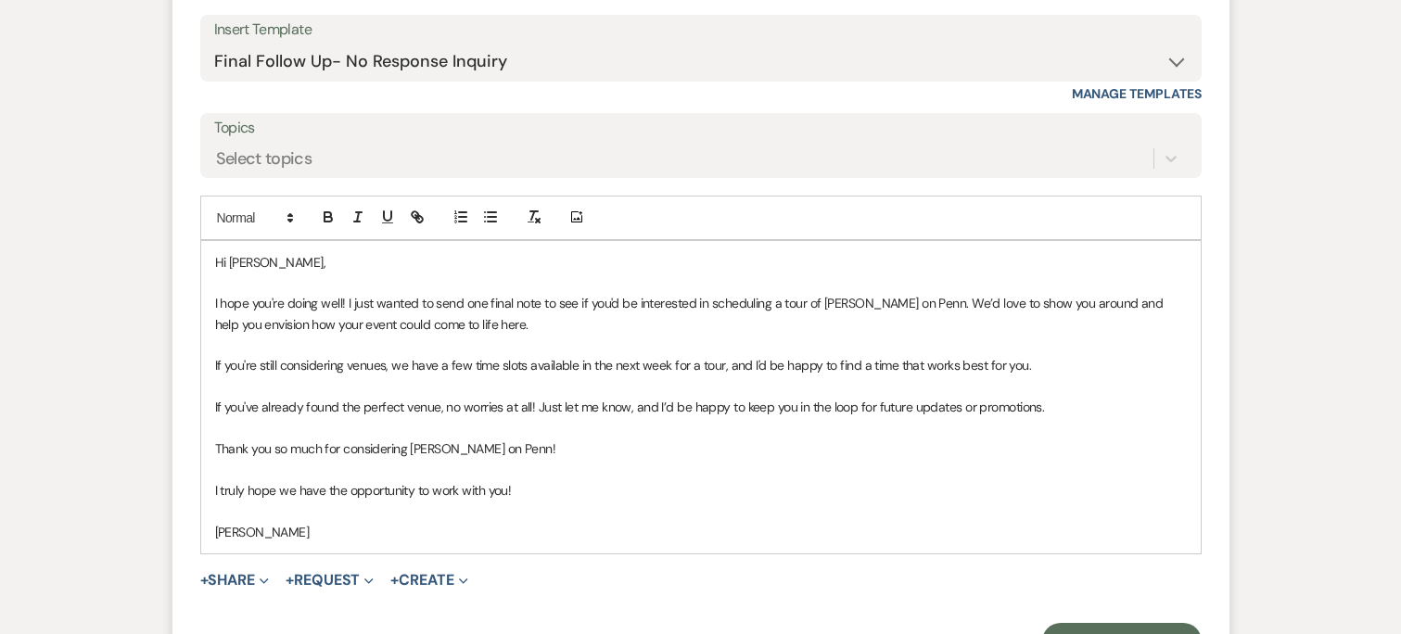
scroll to position [2047, 0]
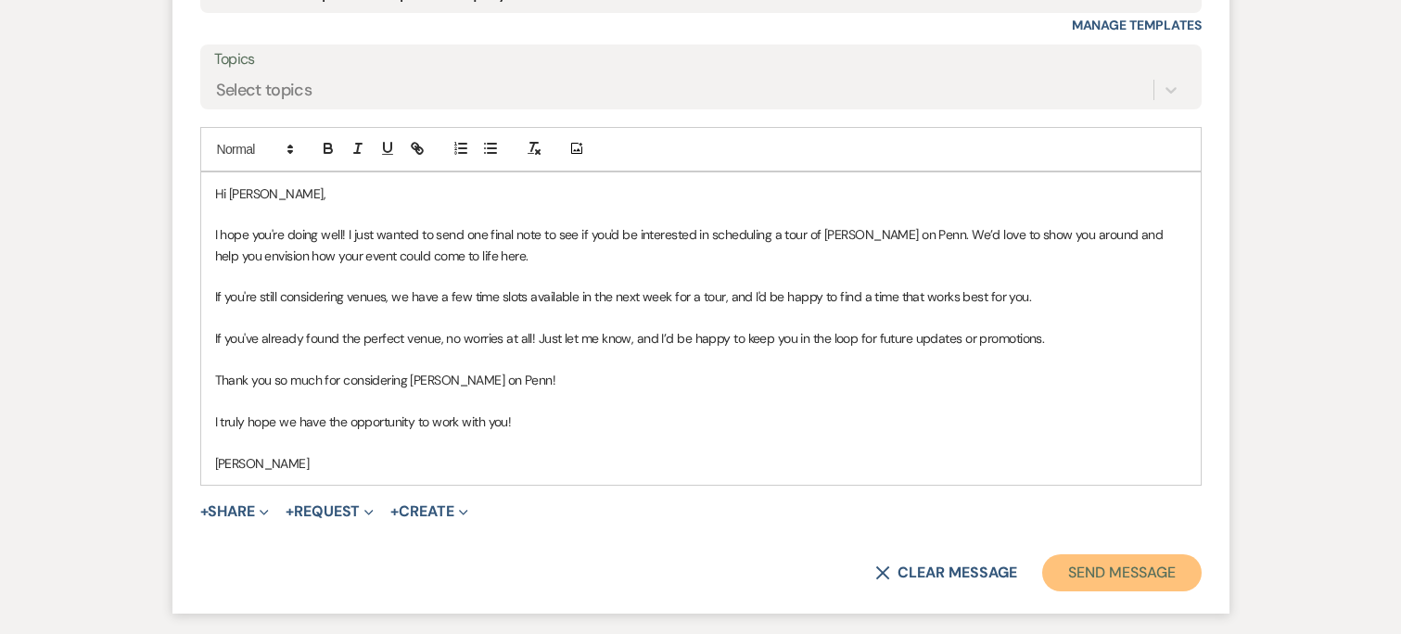
click at [1088, 578] on button "Send Message" at bounding box center [1121, 572] width 159 height 37
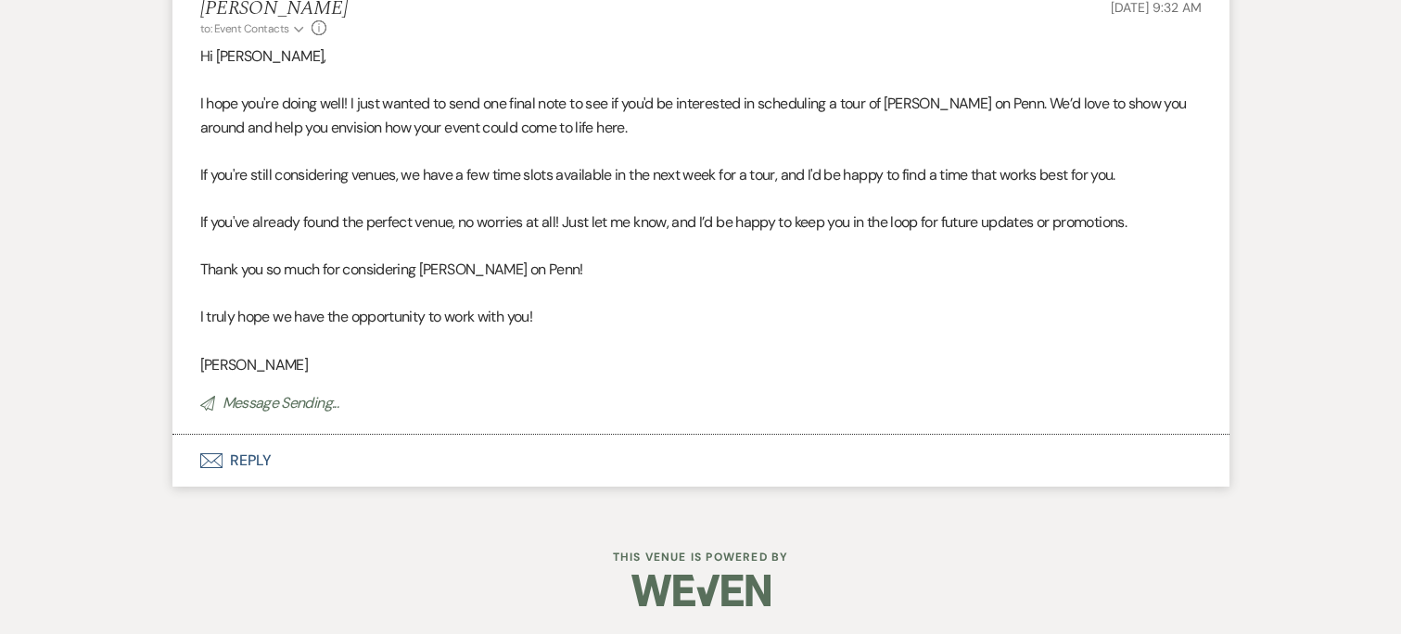
scroll to position [1863, 0]
